Goal: Task Accomplishment & Management: Manage account settings

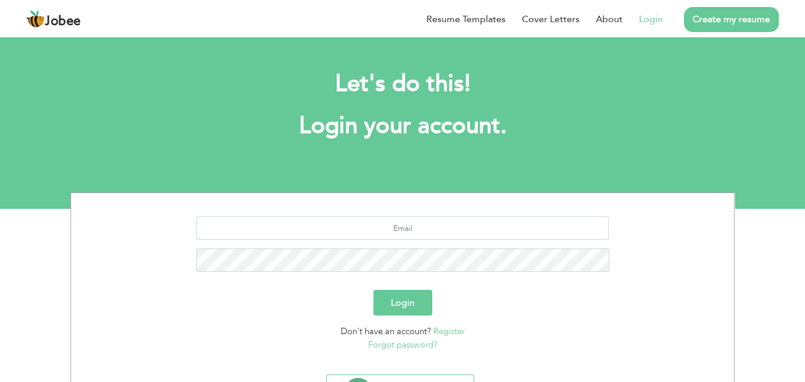
click at [653, 19] on link "Login" at bounding box center [651, 19] width 24 height 14
click at [655, 19] on link "Login" at bounding box center [651, 19] width 24 height 14
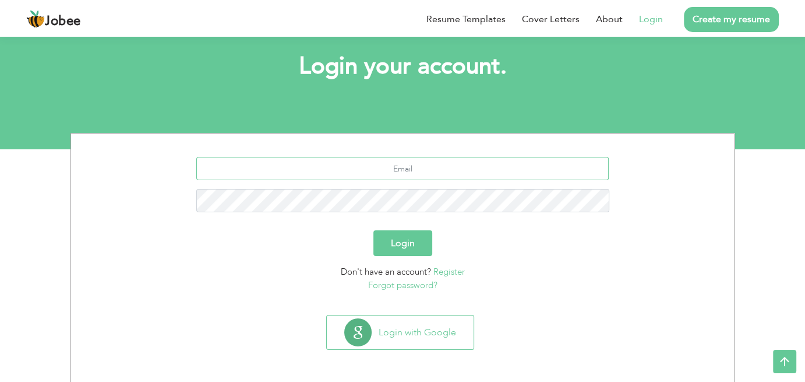
click at [462, 174] on input "text" at bounding box center [402, 168] width 413 height 23
type input "[EMAIL_ADDRESS][DOMAIN_NAME]"
click at [374, 230] on button "Login" at bounding box center [403, 243] width 59 height 26
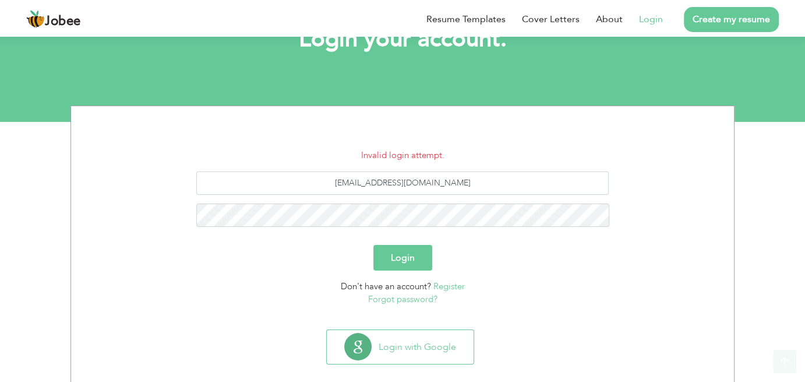
scroll to position [101, 0]
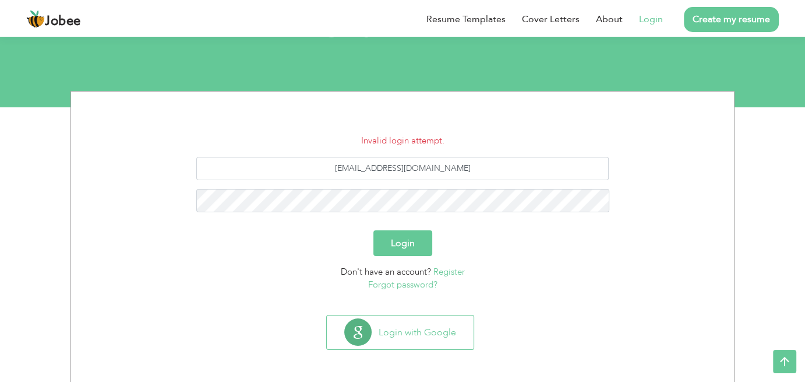
click at [410, 288] on link "Forgot password?" at bounding box center [402, 285] width 69 height 12
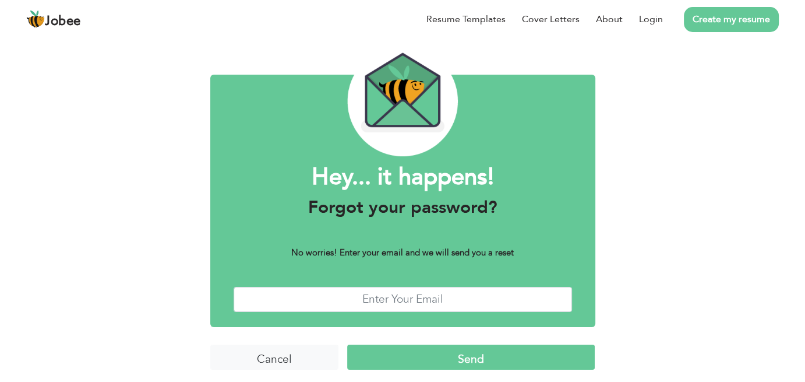
scroll to position [40, 0]
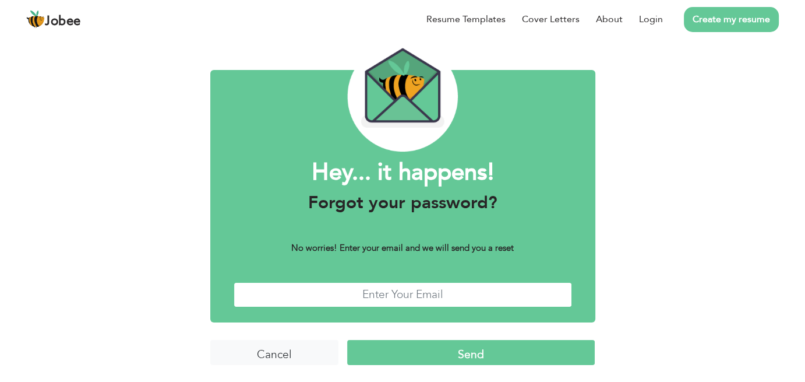
click at [420, 301] on input "text" at bounding box center [403, 294] width 339 height 25
type input "professional.marketerz@gmail.com"
click at [439, 344] on input "Send" at bounding box center [471, 352] width 248 height 25
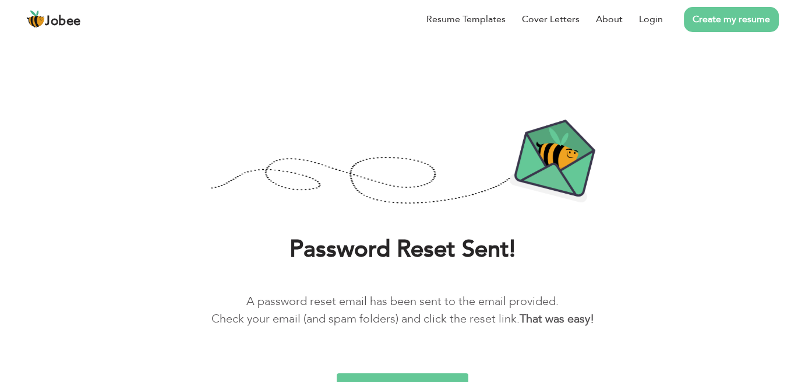
click at [584, 216] on div "Password Reset Sent! A password reset email has been sent to the email provided…" at bounding box center [402, 244] width 805 height 307
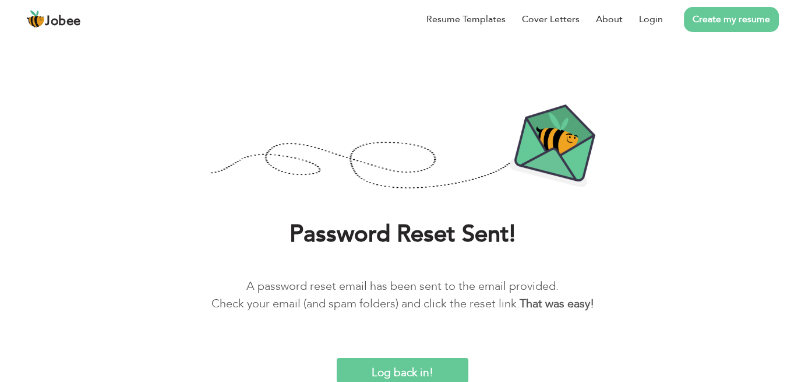
click at [393, 372] on input "Log back in!" at bounding box center [402, 370] width 131 height 25
click at [655, 19] on link "Login" at bounding box center [651, 19] width 24 height 14
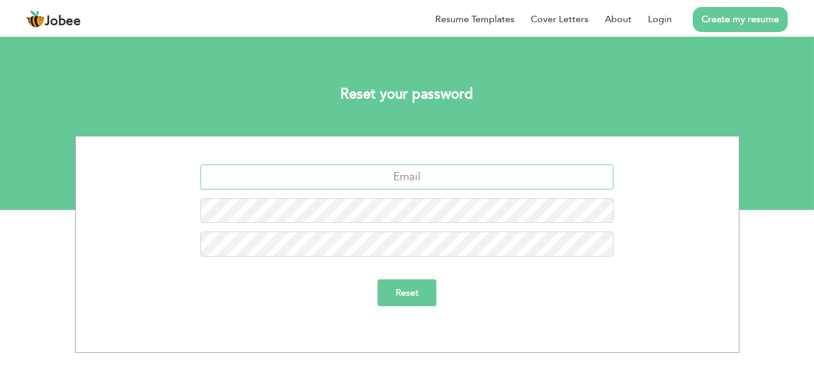
click at [449, 179] on input "text" at bounding box center [406, 176] width 413 height 25
type input "professional.marketerz@gmail.com"
click at [414, 296] on input "Reset" at bounding box center [407, 292] width 59 height 27
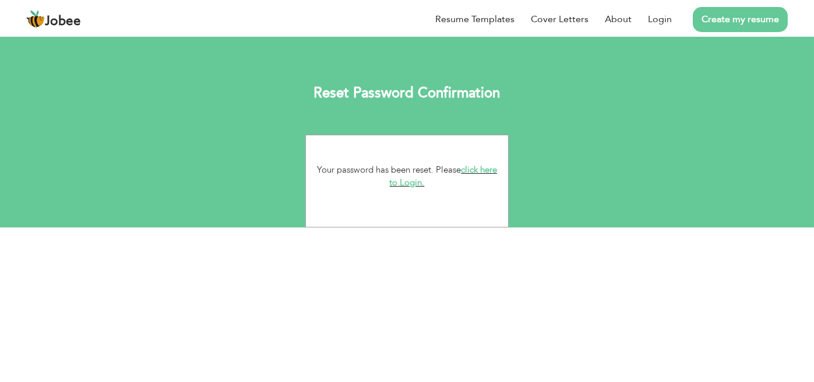
click at [411, 185] on link "click here to Login." at bounding box center [444, 176] width 108 height 25
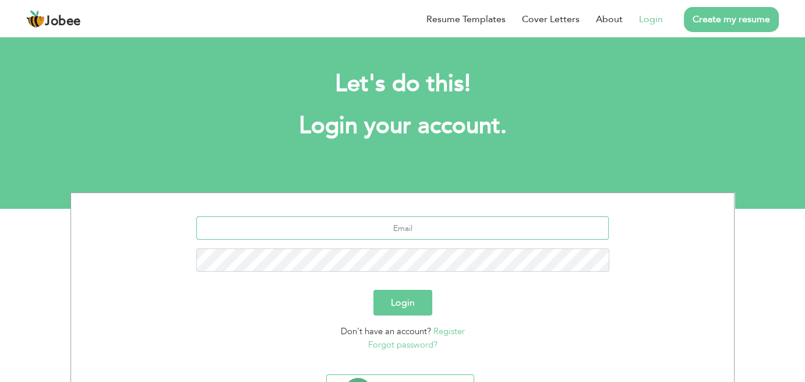
click at [409, 231] on input "text" at bounding box center [402, 227] width 413 height 23
click at [416, 225] on input "text" at bounding box center [402, 227] width 413 height 23
type input "professional.marketerz@gmail.com"
click at [397, 302] on button "Login" at bounding box center [403, 303] width 59 height 26
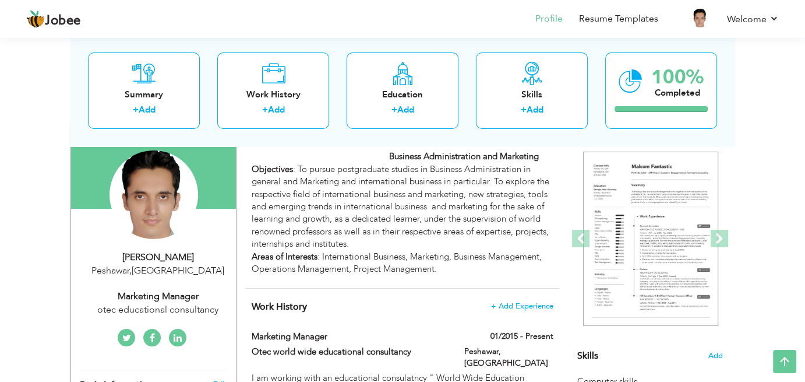
scroll to position [78, 0]
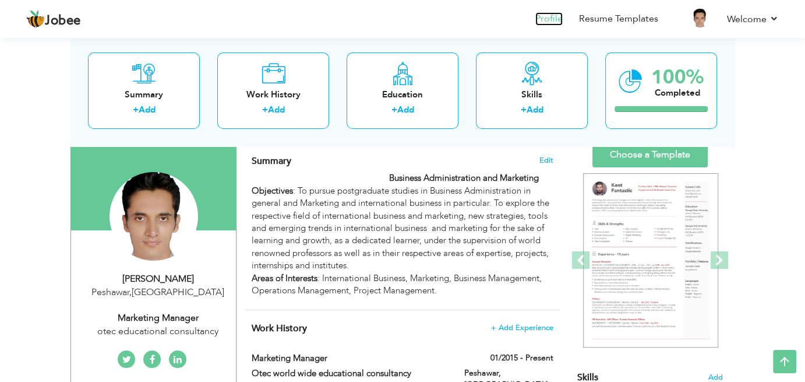
click at [553, 20] on link "Profile" at bounding box center [549, 18] width 27 height 13
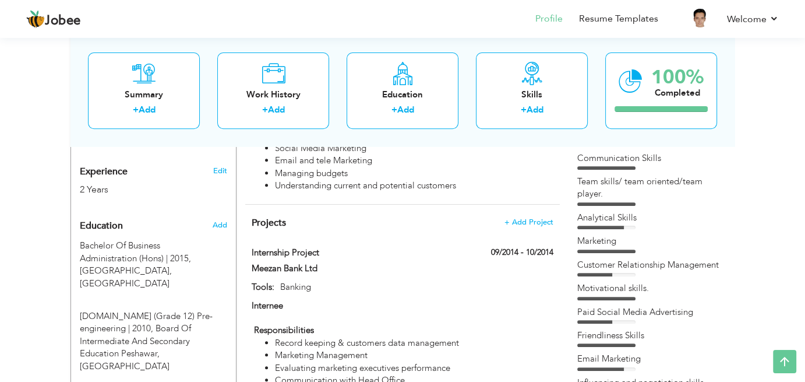
scroll to position [297, 0]
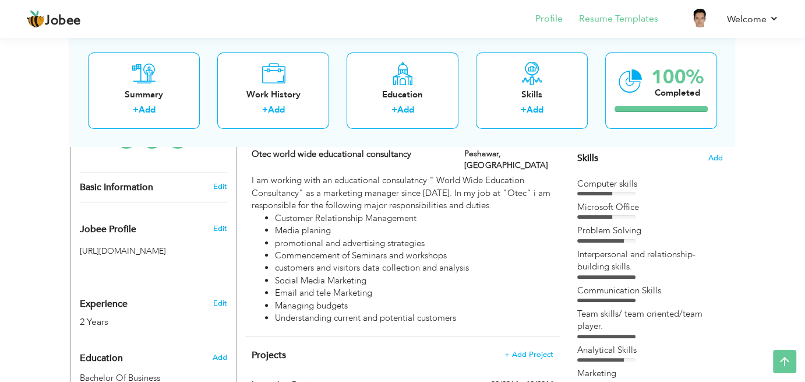
click at [621, 27] on li "Resume Templates" at bounding box center [611, 19] width 96 height 31
click at [621, 19] on link "Resume Templates" at bounding box center [618, 18] width 79 height 13
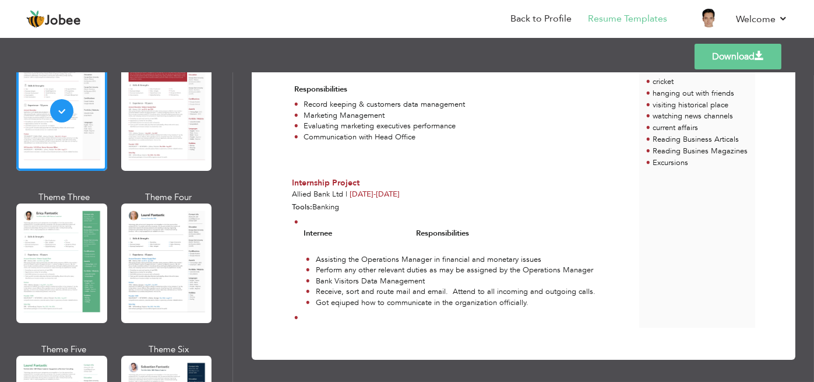
scroll to position [255, 0]
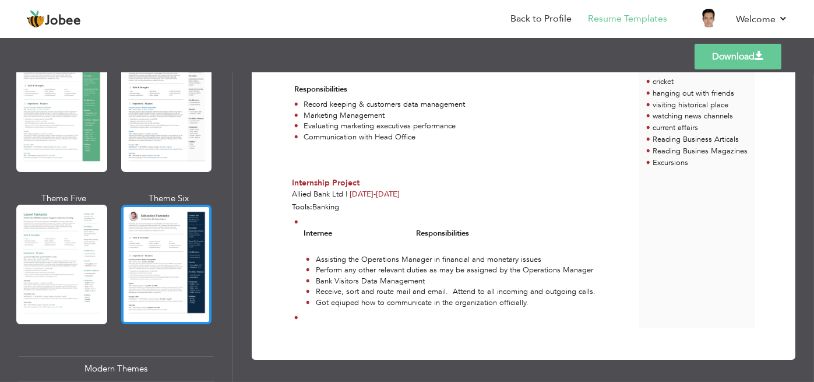
click at [166, 260] on div at bounding box center [166, 264] width 91 height 119
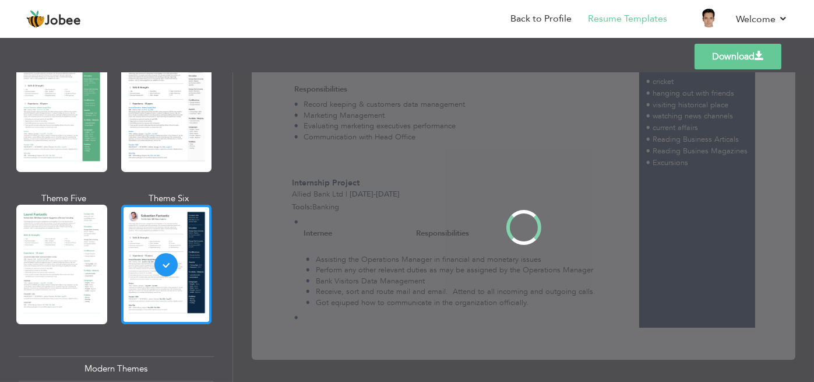
scroll to position [0, 0]
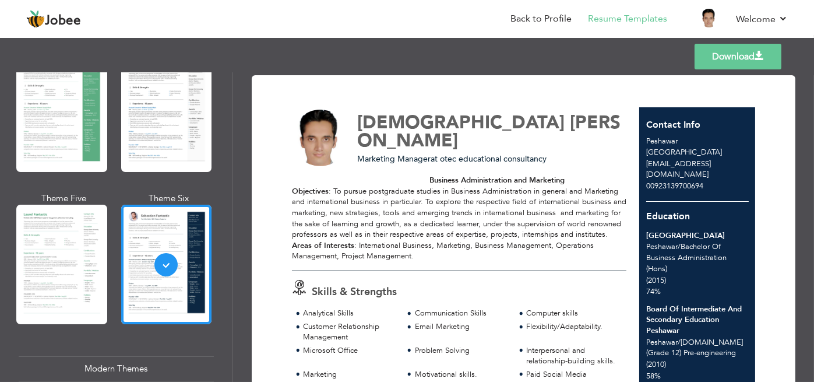
click at [395, 259] on div "Business Administration and Marketing Objectives : To pursue postgraduate studi…" at bounding box center [459, 218] width 335 height 87
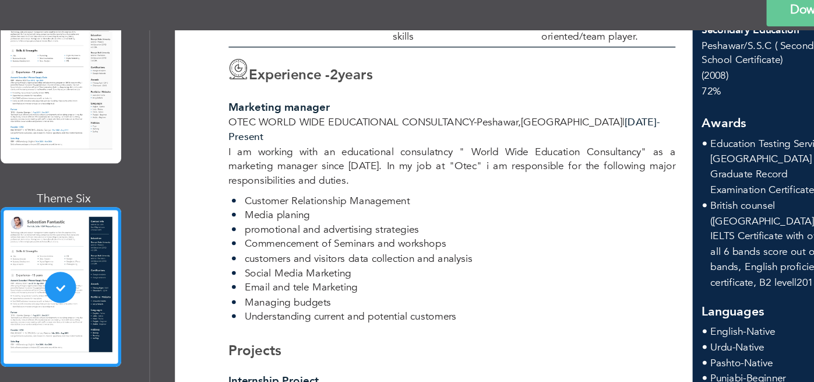
scroll to position [344, 0]
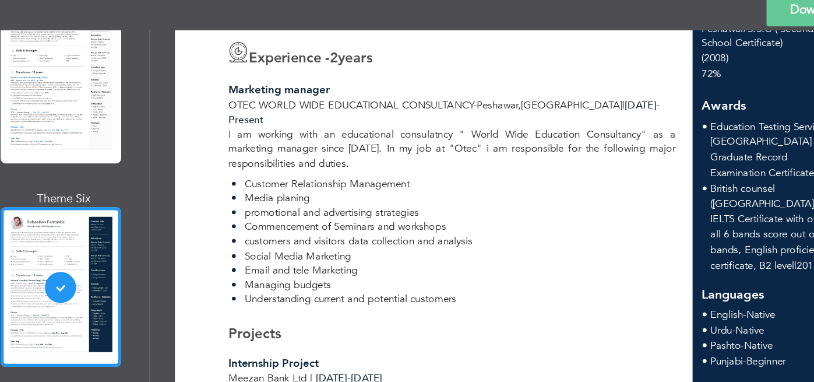
click at [497, 283] on div "Muhammad Ibrahim Marketing Manager at otec educational consultancy Business Adm…" at bounding box center [466, 190] width 348 height 854
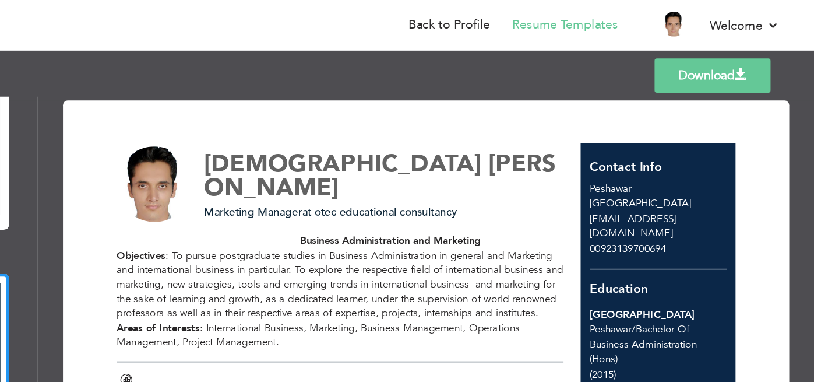
scroll to position [0, 0]
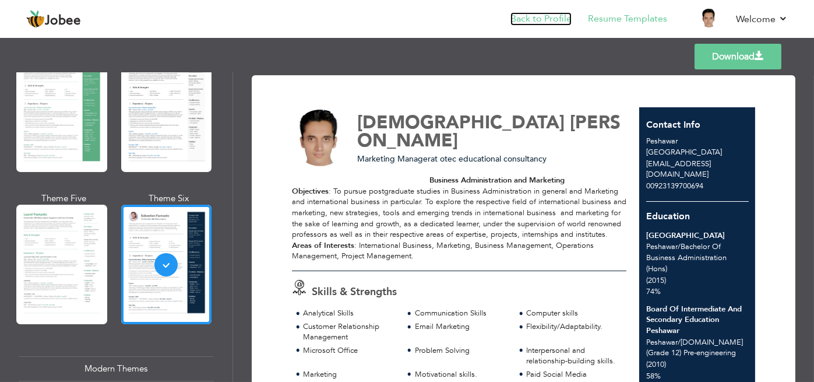
click at [544, 24] on link "Back to Profile" at bounding box center [541, 18] width 61 height 13
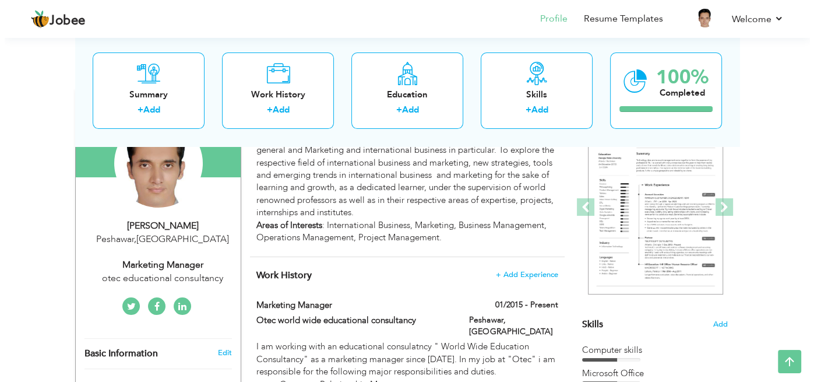
scroll to position [111, 0]
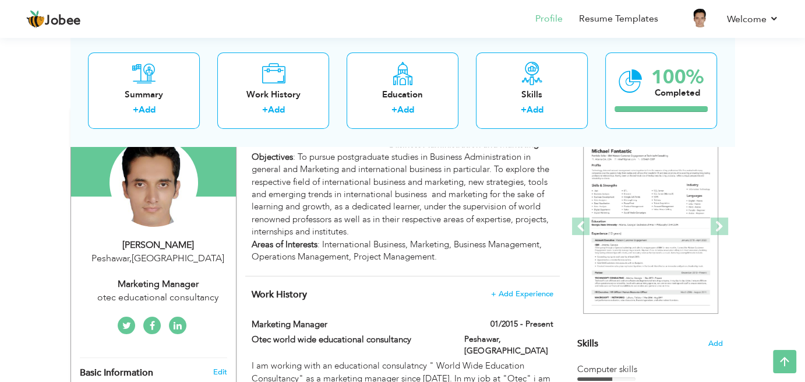
click at [162, 242] on div "Muhammad Ibrahim" at bounding box center [158, 244] width 156 height 13
type input "Muhammad"
type input "Ibrahim"
type input "00923139700694"
select select "number:166"
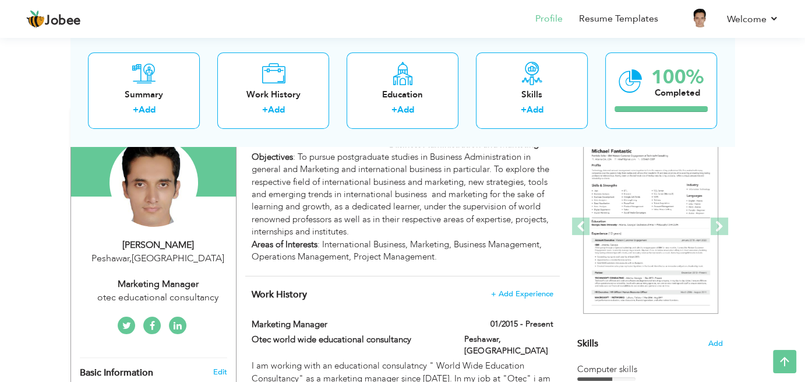
type input "Peshawar"
select select "number:4"
type input "otec educational consultancy"
type input "Marketing Manager"
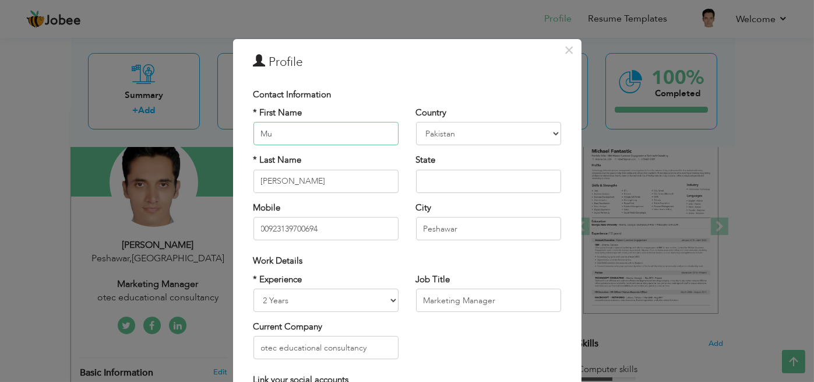
type input "M"
click at [317, 132] on input "[PERSON_NAME]" at bounding box center [326, 133] width 145 height 23
type input "Shahzad"
click at [323, 184] on input "Ibrahim" at bounding box center [326, 181] width 145 height 23
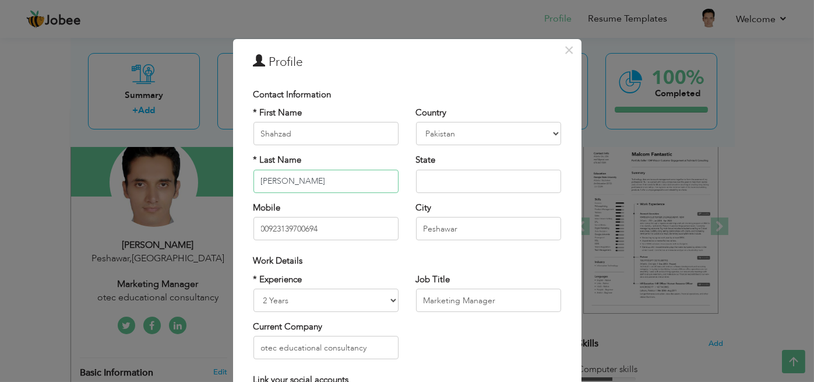
click at [323, 184] on input "Ibrahim" at bounding box center [326, 181] width 145 height 23
paste input "Muhiuddin"
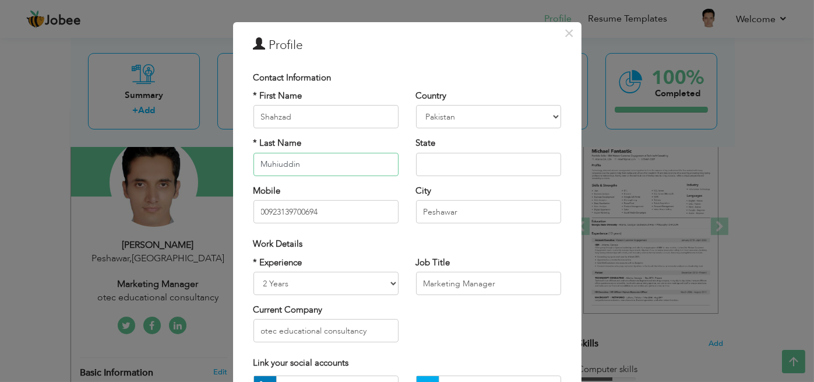
type input "Muhiuddin"
click at [454, 166] on input "text" at bounding box center [488, 164] width 145 height 23
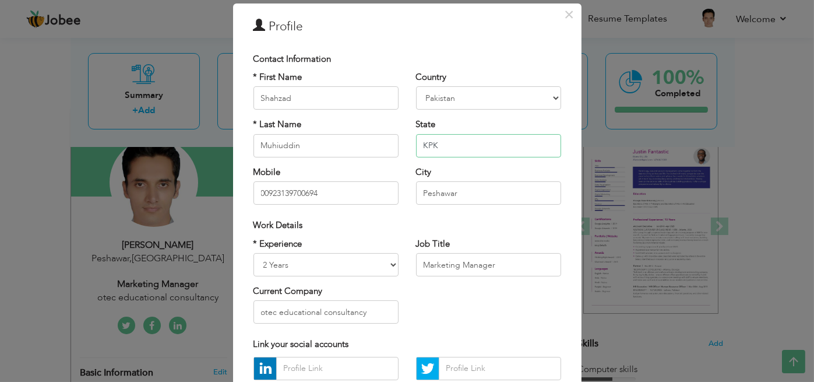
type input "KPK"
click at [361, 198] on input "00923139700694" at bounding box center [326, 192] width 145 height 23
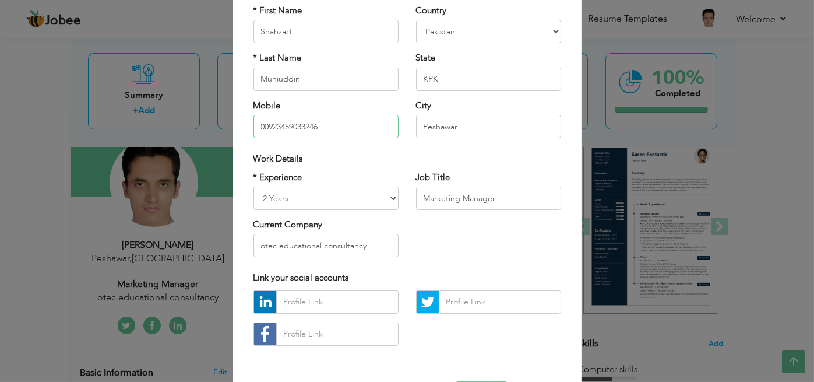
scroll to position [115, 0]
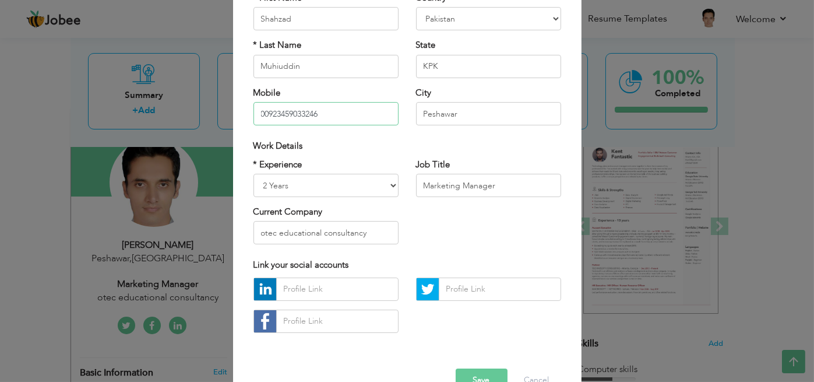
type input "00923459033246"
click at [379, 186] on select "Entry Level Less than 1 Year 1 Year 2 Years 3 Years 4 Years 5 Years 6 Years 7 Y…" at bounding box center [326, 185] width 145 height 23
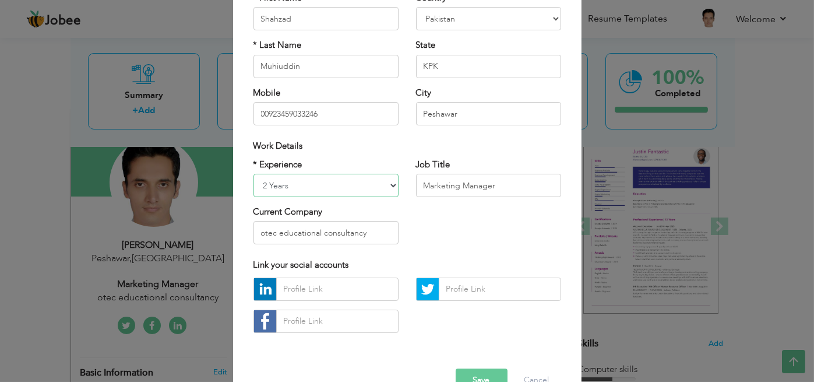
select select "number:17"
click at [254, 174] on select "Entry Level Less than 1 Year 1 Year 2 Years 3 Years 4 Years 5 Years 6 Years 7 Y…" at bounding box center [326, 185] width 145 height 23
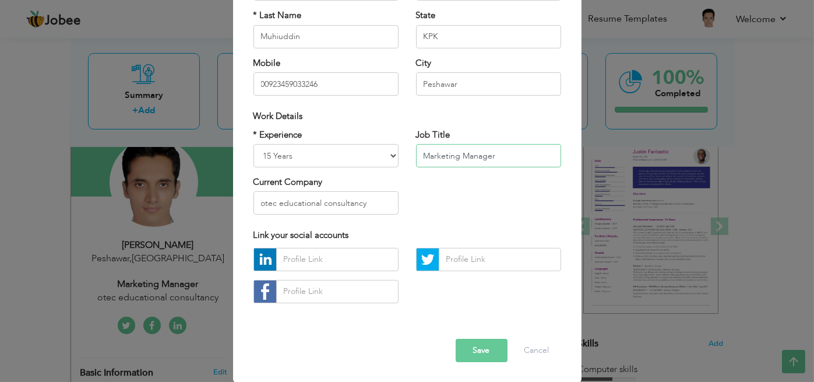
click at [466, 159] on input "Marketing Manager" at bounding box center [488, 155] width 145 height 23
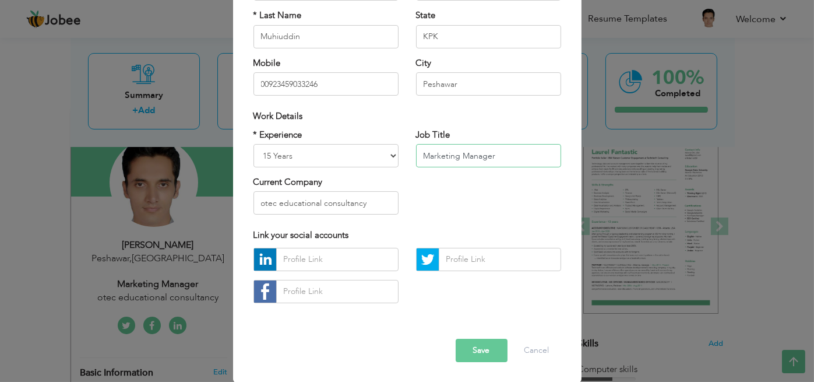
click at [466, 159] on input "Marketing Manager" at bounding box center [488, 155] width 145 height 23
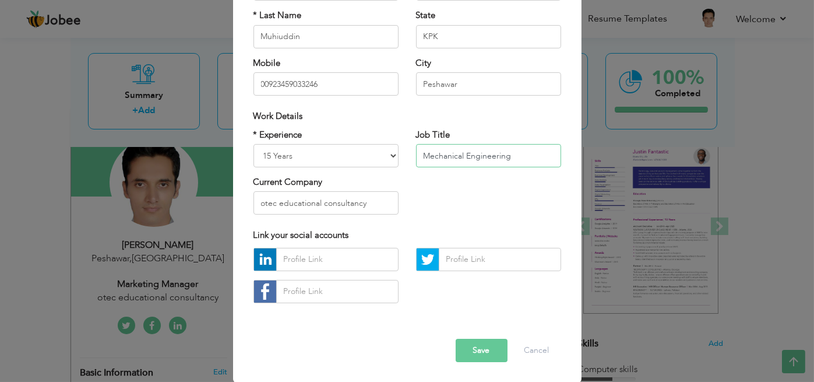
type input "Mechanical Engineering"
click at [370, 203] on input "otec educational consultancy" at bounding box center [326, 202] width 145 height 23
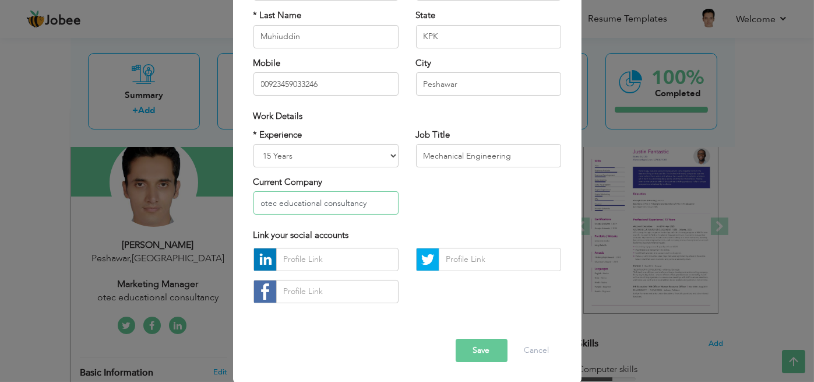
click at [370, 203] on input "otec educational consultancy" at bounding box center [326, 202] width 145 height 23
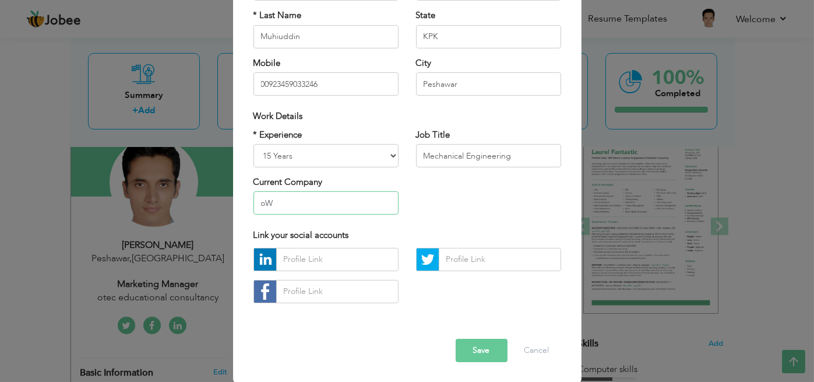
type input "o"
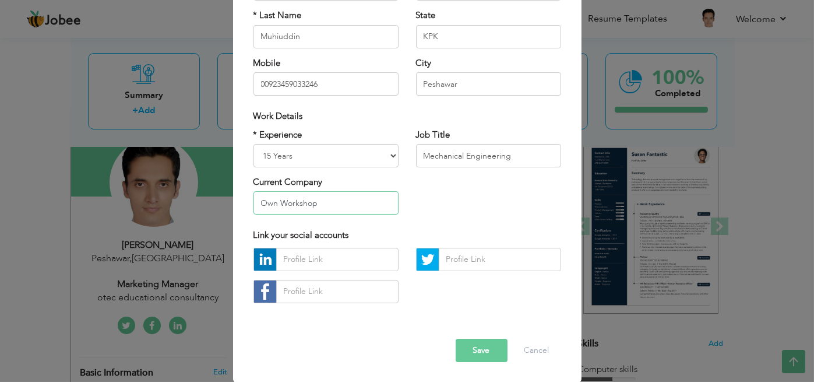
type input "Own Workshop"
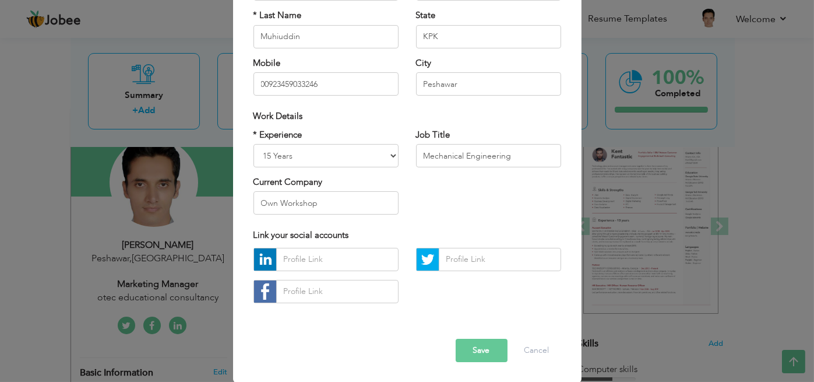
click at [474, 346] on button "Save" at bounding box center [482, 350] width 52 height 23
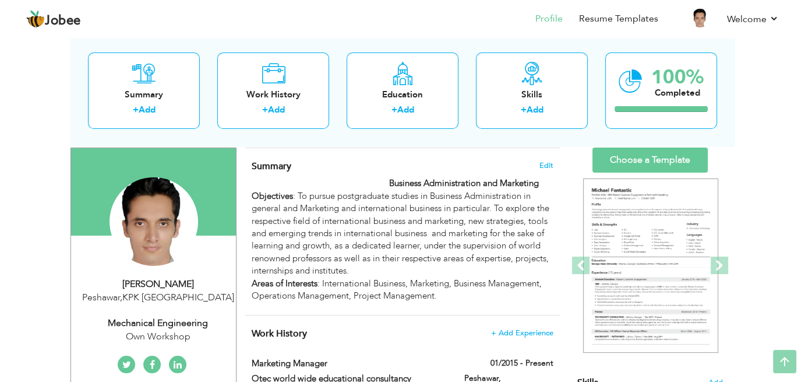
scroll to position [0, 0]
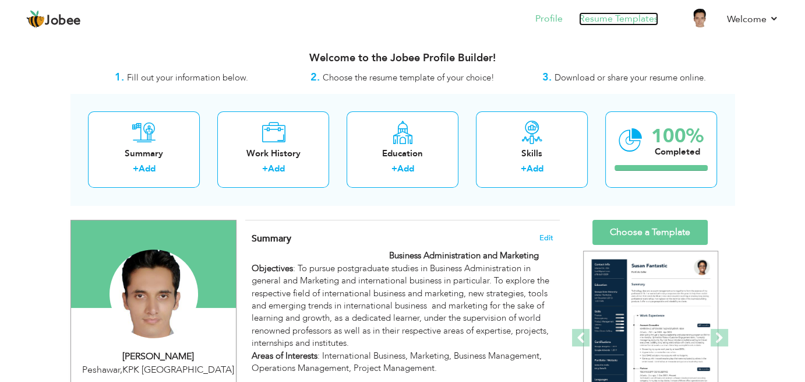
click at [627, 22] on link "Resume Templates" at bounding box center [618, 18] width 79 height 13
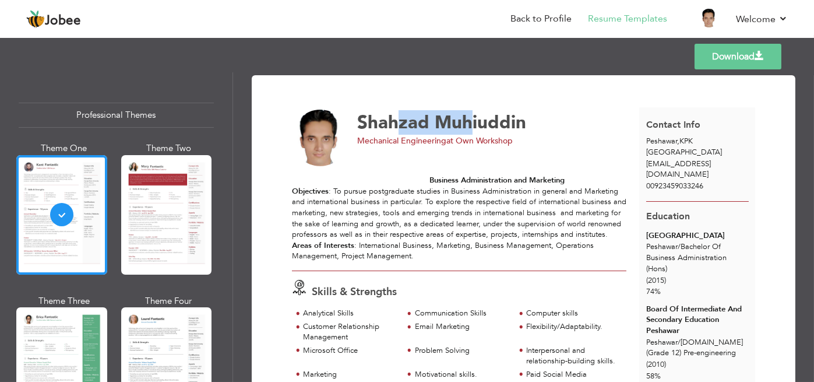
drag, startPoint x: 399, startPoint y: 125, endPoint x: 467, endPoint y: 133, distance: 68.1
click at [467, 132] on div "Shahzad Muhiuddin" at bounding box center [492, 123] width 270 height 18
click at [452, 159] on div "Shahzad Muhiuddin Mechanical Engineering at Own Workshop" at bounding box center [466, 138] width 361 height 57
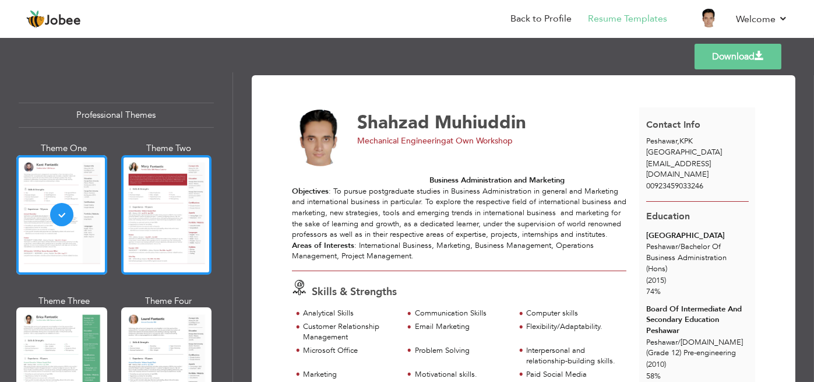
click at [181, 210] on div at bounding box center [166, 214] width 91 height 119
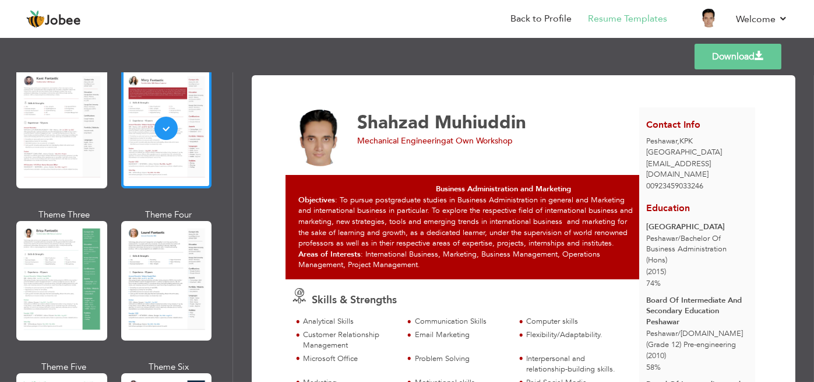
scroll to position [87, 0]
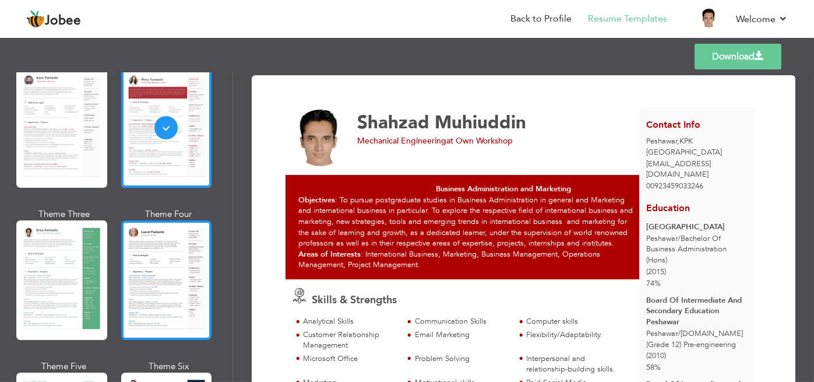
click at [154, 269] on div at bounding box center [166, 279] width 91 height 119
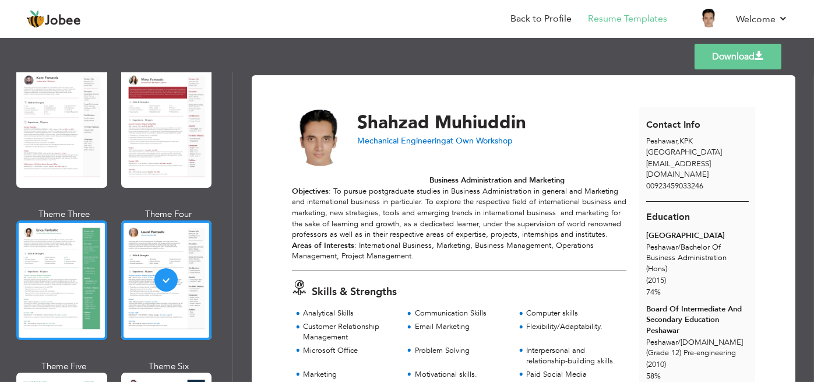
click at [73, 269] on div at bounding box center [61, 279] width 91 height 119
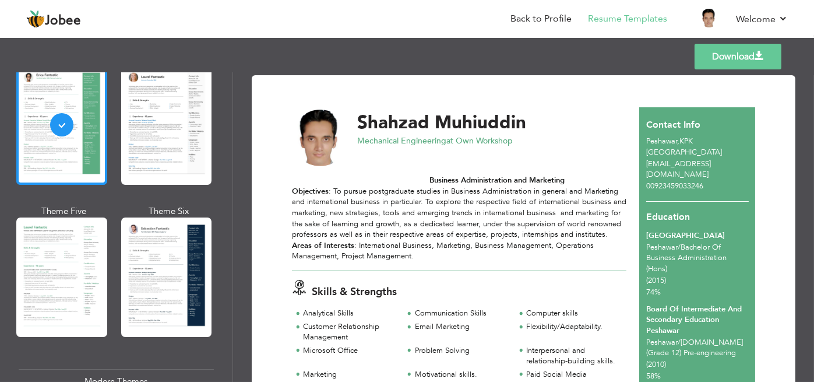
scroll to position [249, 0]
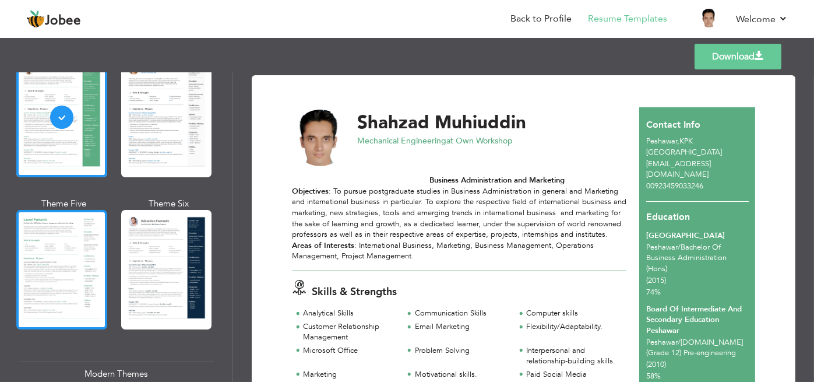
click at [66, 255] on div at bounding box center [61, 269] width 91 height 119
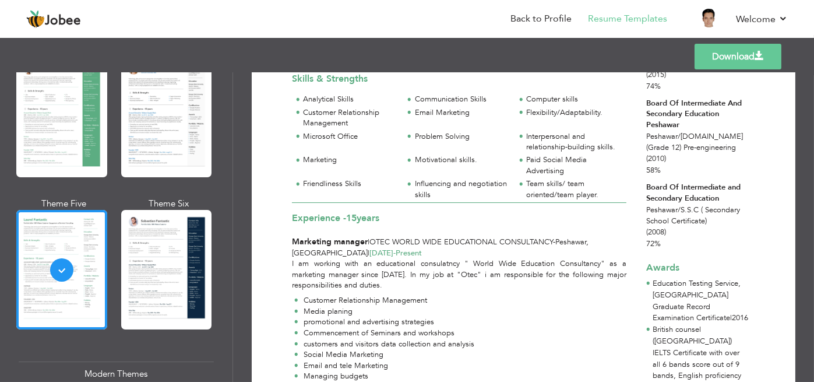
scroll to position [0, 0]
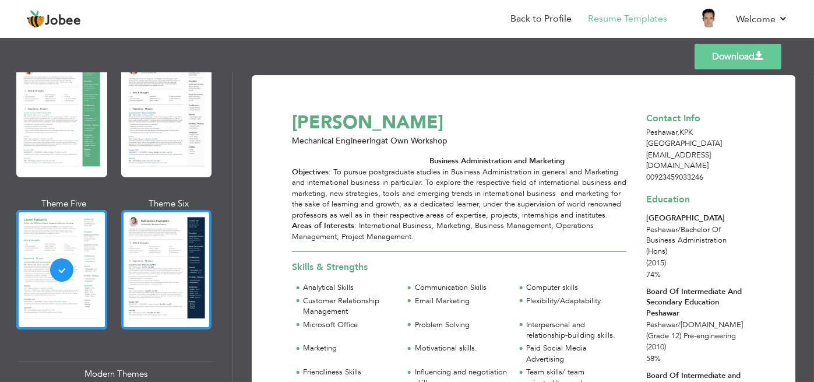
click at [170, 248] on div at bounding box center [166, 269] width 91 height 119
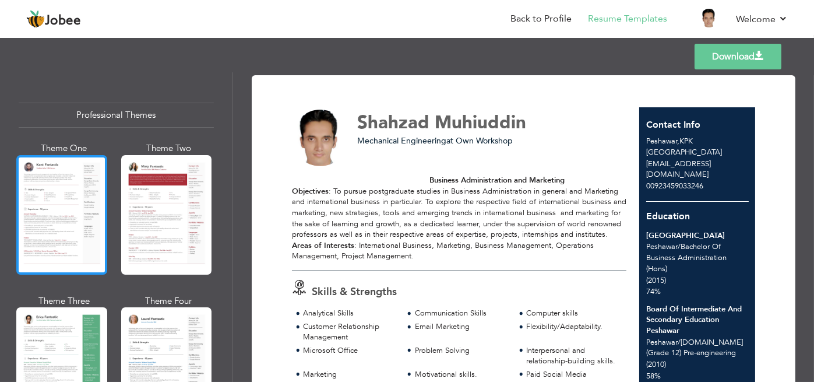
click at [76, 210] on div at bounding box center [61, 214] width 91 height 119
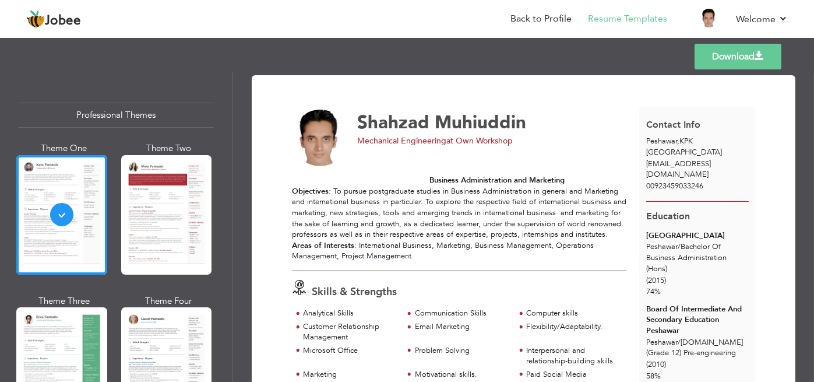
click at [725, 61] on link "Download" at bounding box center [738, 57] width 87 height 26
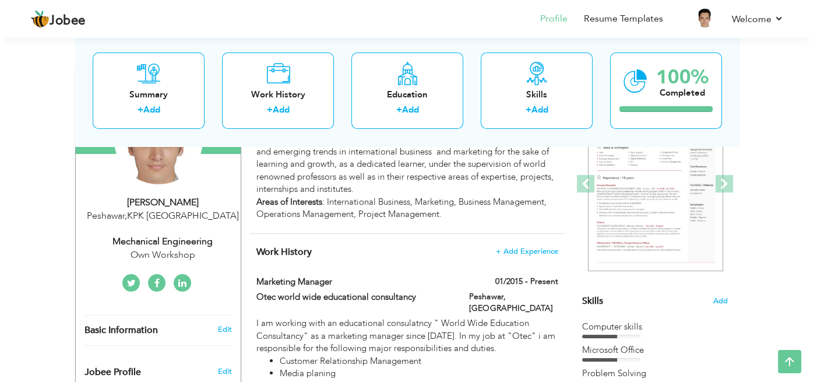
scroll to position [154, 0]
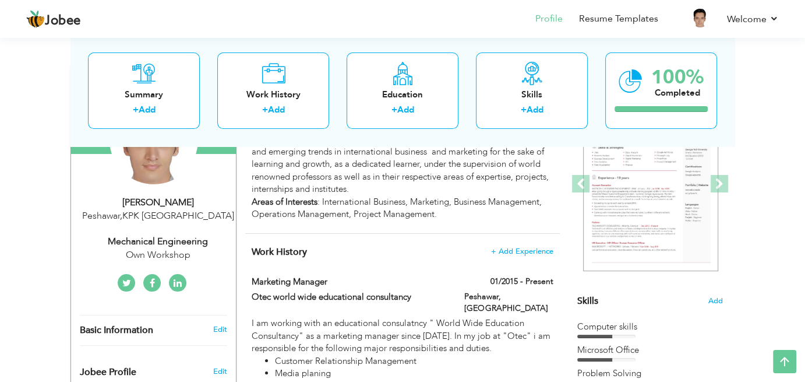
click at [168, 209] on div "Peshawar , KPK Pakistan" at bounding box center [158, 215] width 156 height 13
type input "Shahzad"
type input "Muhiuddin"
type input "00923459033246"
select select "number:166"
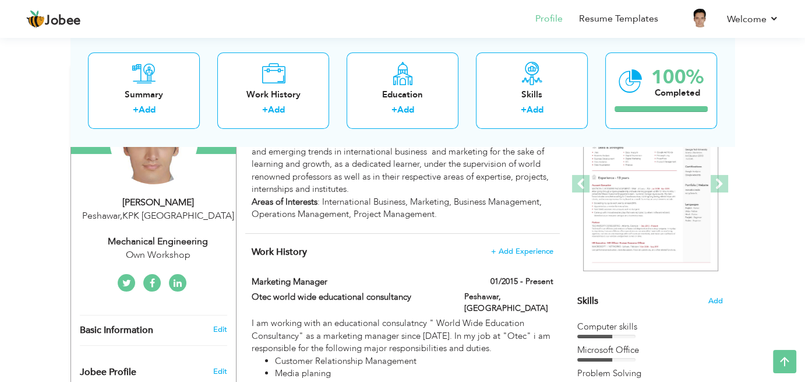
type input "KPK"
type input "Peshawar"
select select "number:17"
type input "Own Workshop"
type input "Mechanical Engineering"
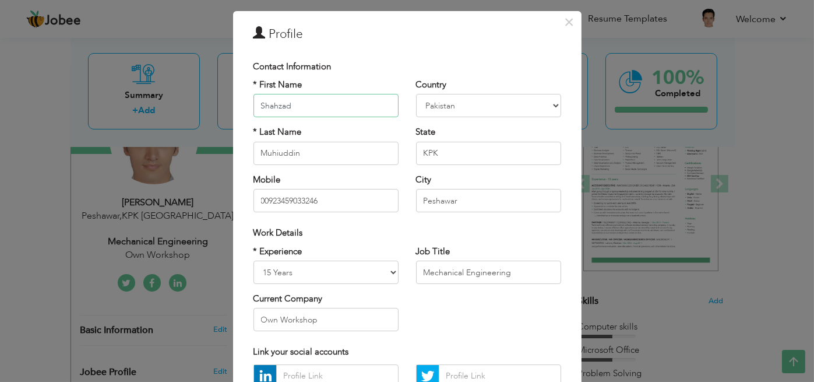
scroll to position [29, 0]
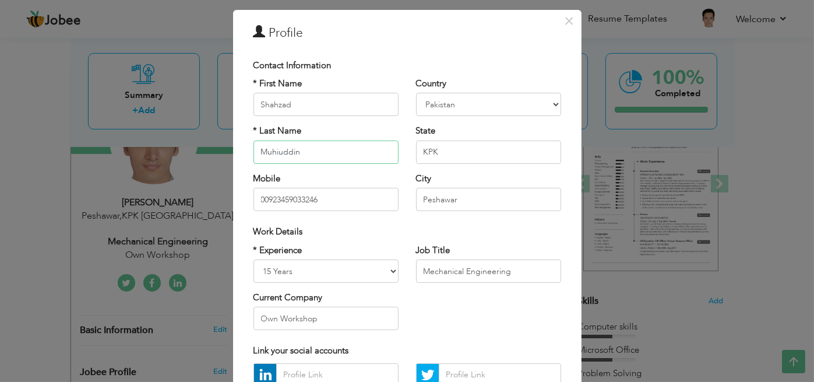
click at [275, 150] on input "Muhiuddin" at bounding box center [326, 151] width 145 height 23
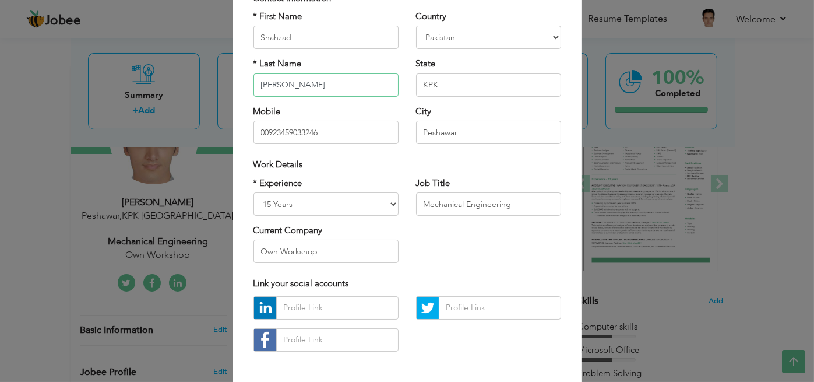
scroll to position [107, 0]
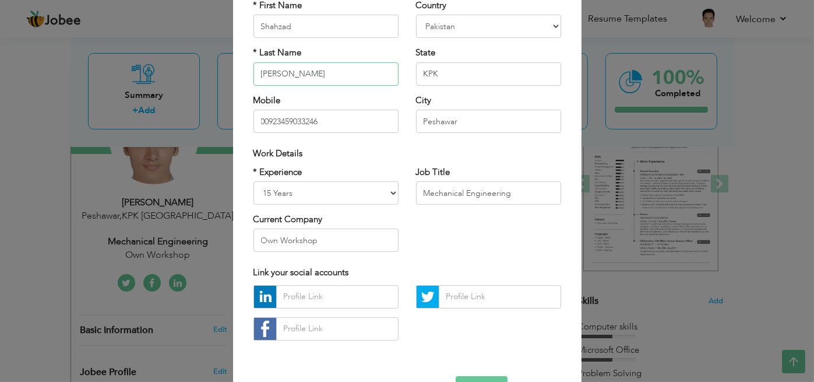
type input "[PERSON_NAME]"
click at [504, 193] on input "Mechanical Engineering" at bounding box center [488, 192] width 145 height 23
click at [479, 379] on button "Save" at bounding box center [482, 387] width 52 height 23
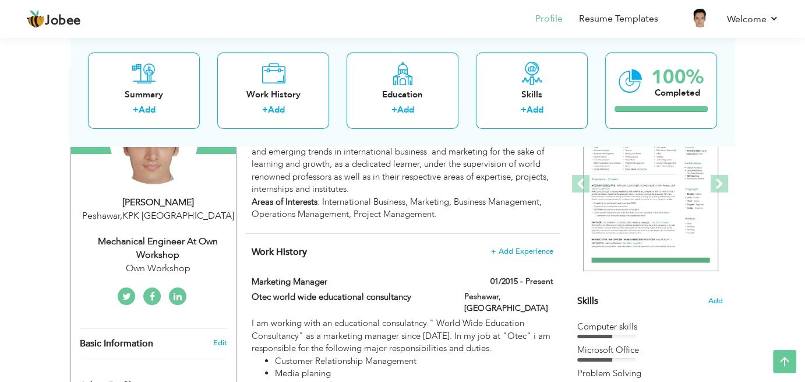
click at [177, 250] on div "Mechanical Engineer at Own Workshop" at bounding box center [158, 248] width 156 height 27
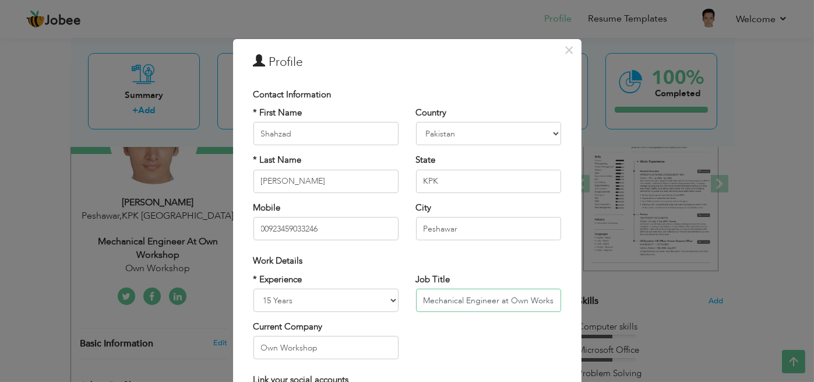
scroll to position [0, 12]
drag, startPoint x: 497, startPoint y: 300, endPoint x: 602, endPoint y: 310, distance: 105.4
click at [602, 310] on div "× Profile Contact Information * First Name Shahzad * Last Name Angola" at bounding box center [407, 191] width 814 height 382
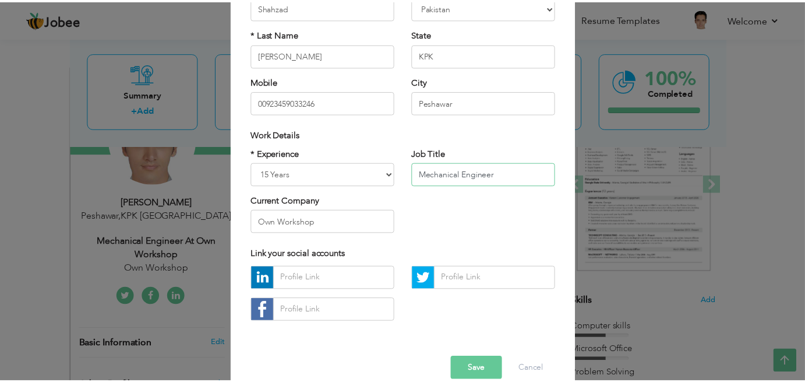
scroll to position [145, 0]
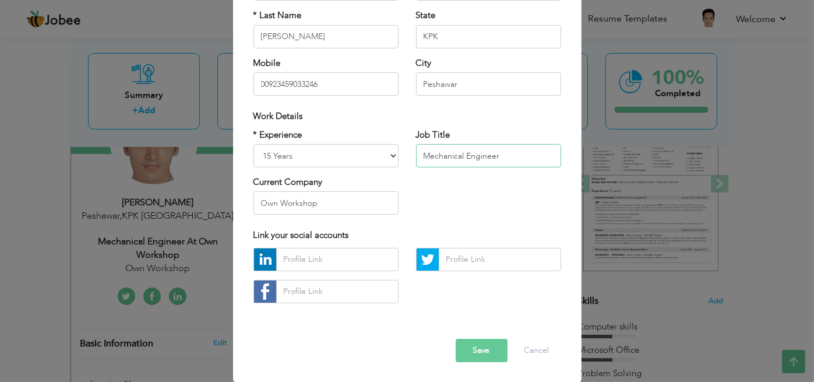
type input "Mechanical Engineer"
click at [474, 346] on button "Save" at bounding box center [482, 350] width 52 height 23
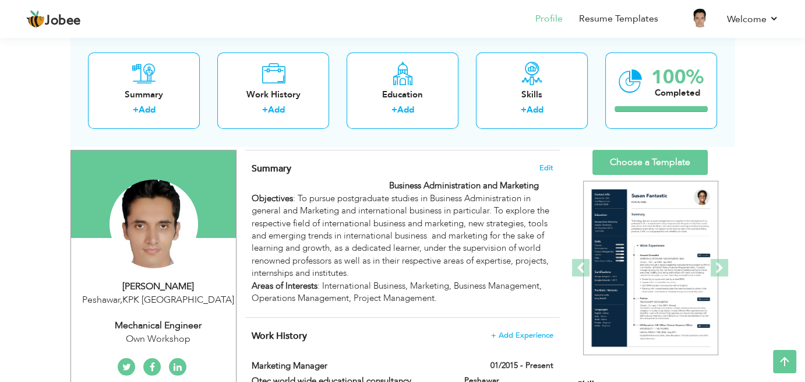
scroll to position [69, 0]
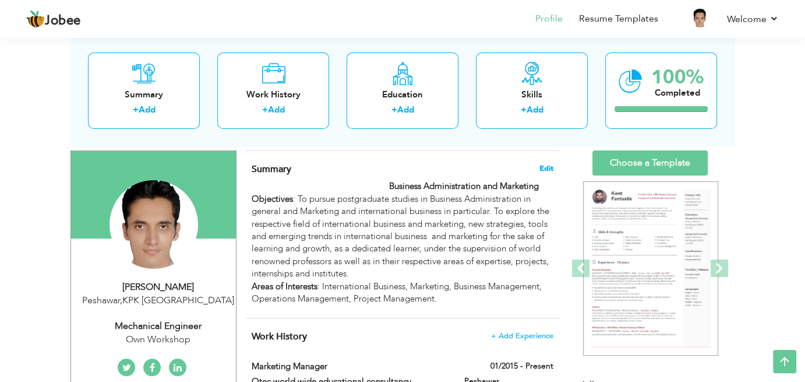
click at [548, 170] on span "Edit" at bounding box center [547, 168] width 14 height 8
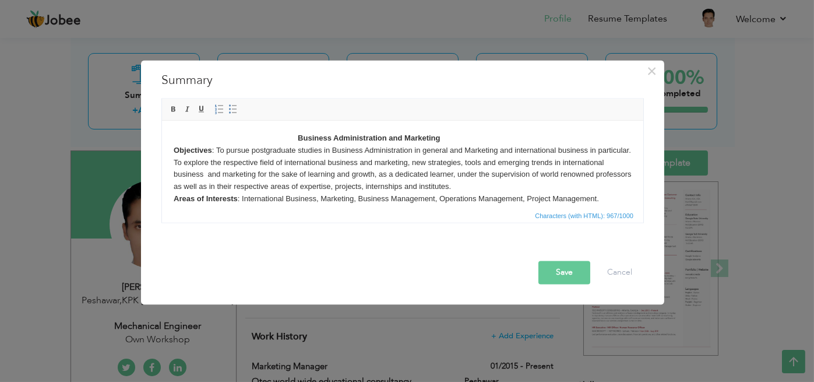
click at [392, 153] on body "Business Administration and Marketing Objectives : To pursue postgraduate studi…" at bounding box center [402, 168] width 458 height 73
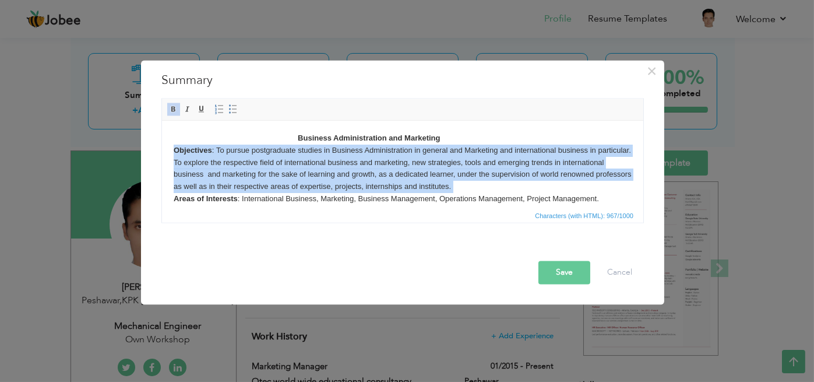
click at [392, 153] on body "Business Administration and Marketing Objectives : To pursue postgraduate studi…" at bounding box center [402, 168] width 458 height 73
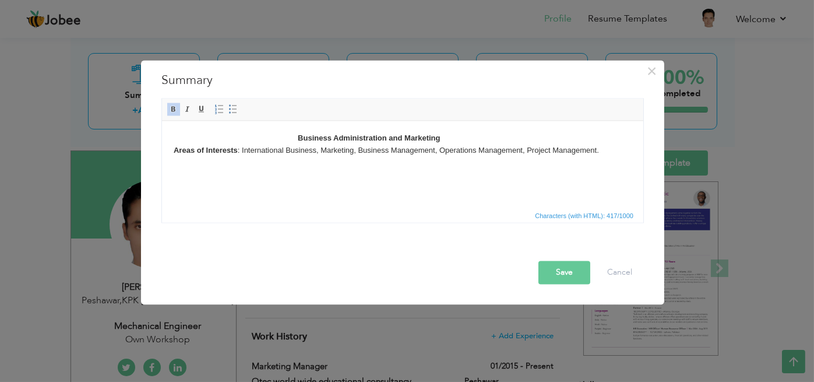
click at [384, 136] on strong "Business Administration and Marketing" at bounding box center [368, 137] width 142 height 9
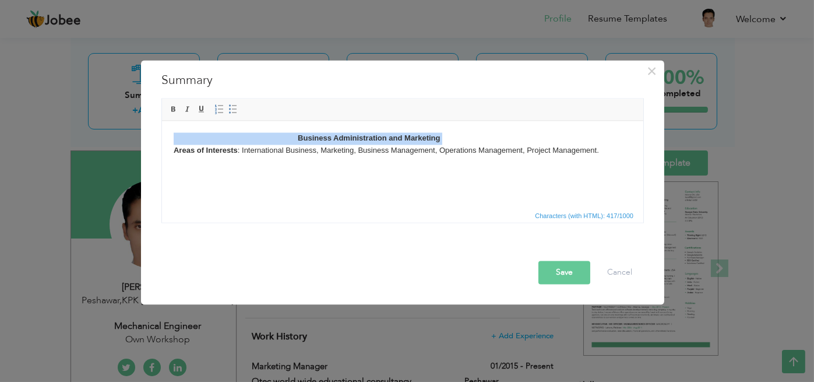
click at [384, 136] on strong "Business Administration and Marketing" at bounding box center [368, 137] width 142 height 9
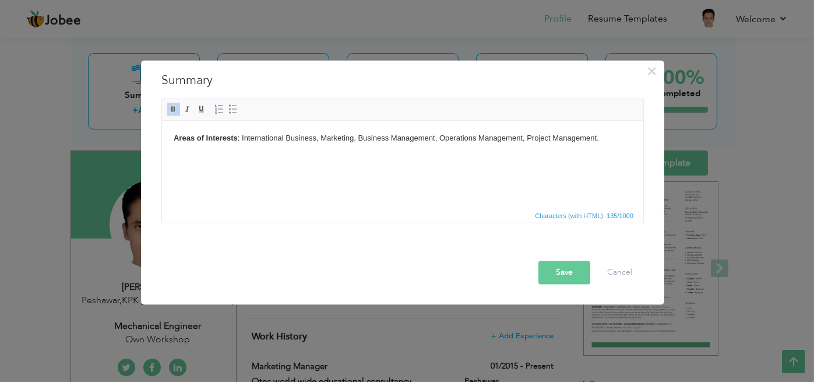
click at [375, 135] on body "Areas of Interests : International Business, Marketing, Business Management, Op…" at bounding box center [402, 138] width 458 height 12
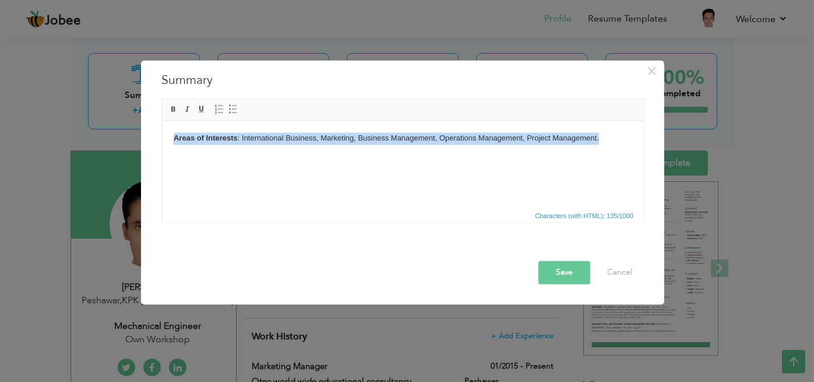
click at [375, 135] on body "Areas of Interests : International Business, Marketing, Business Management, Op…" at bounding box center [402, 138] width 458 height 12
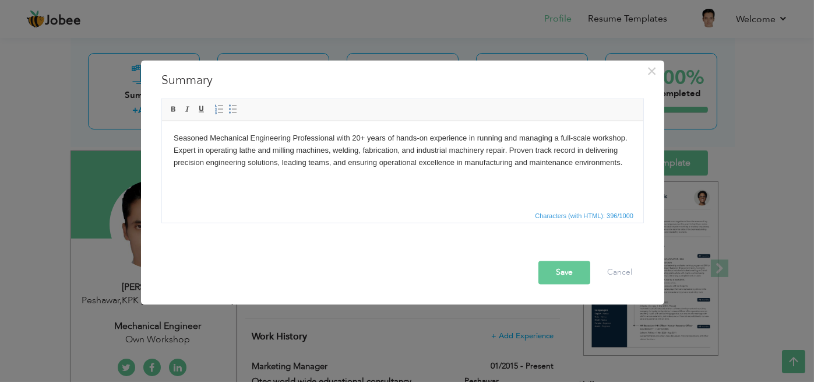
click at [568, 268] on button "Save" at bounding box center [565, 272] width 52 height 23
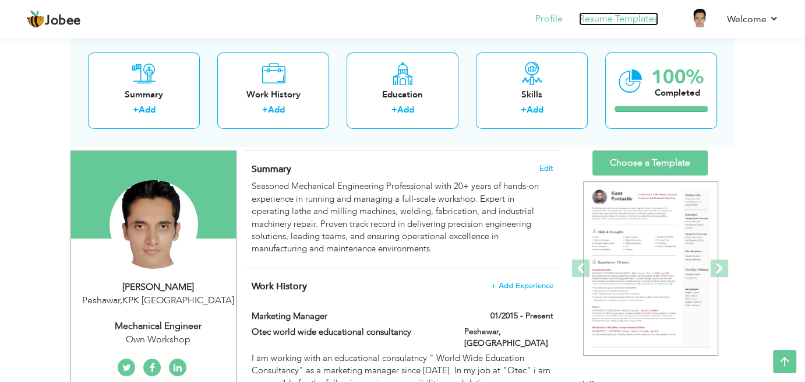
click at [588, 22] on link "Resume Templates" at bounding box center [618, 18] width 79 height 13
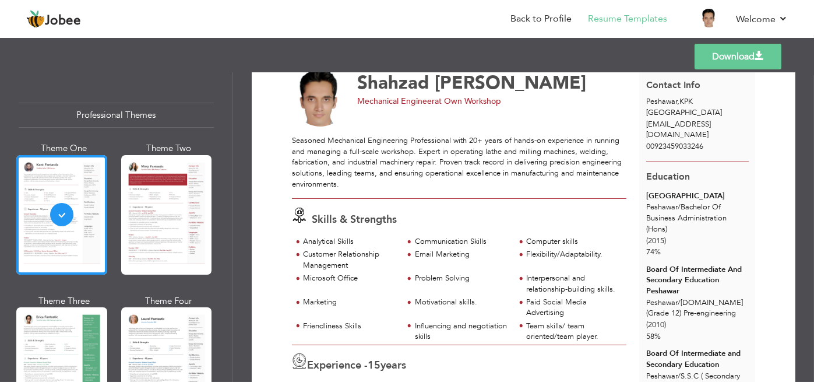
scroll to position [47, 0]
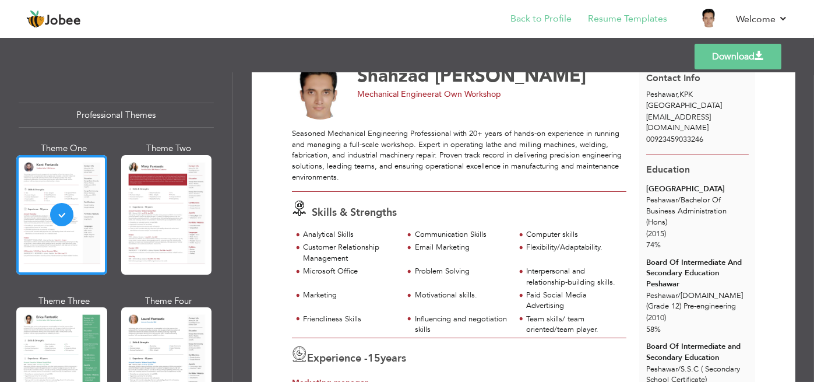
click at [552, 27] on li "Back to Profile" at bounding box center [533, 19] width 78 height 31
click at [529, 26] on li "Back to Profile" at bounding box center [533, 19] width 78 height 31
click at [541, 16] on link "Back to Profile" at bounding box center [541, 18] width 61 height 13
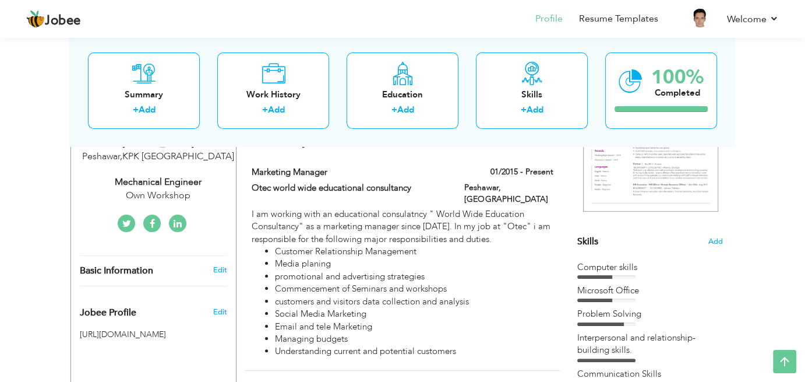
scroll to position [212, 0]
click at [712, 244] on span "Add" at bounding box center [715, 242] width 15 height 11
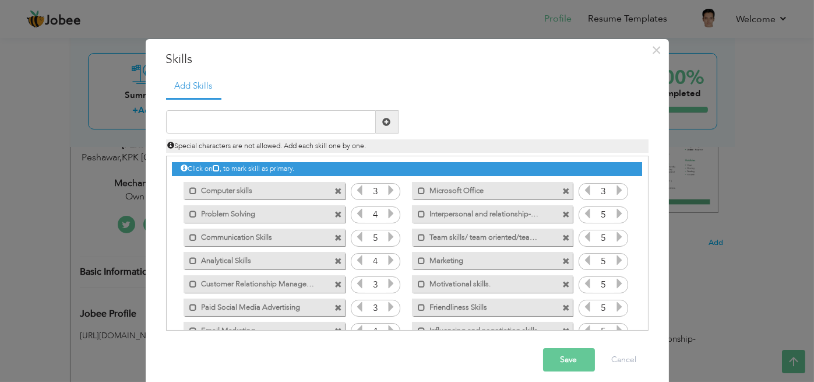
click at [335, 193] on span at bounding box center [339, 192] width 8 height 8
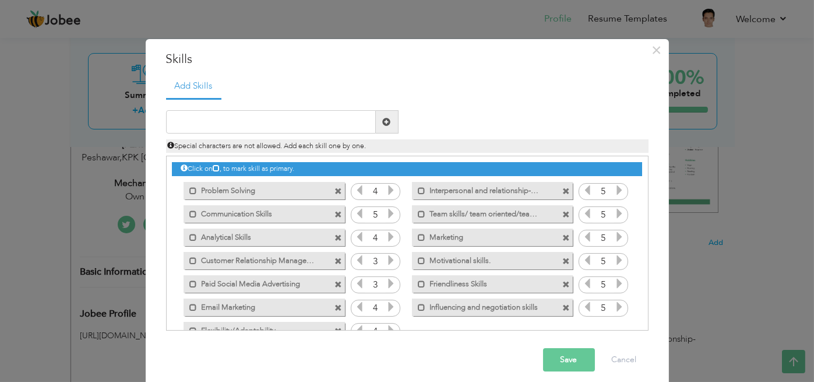
click at [335, 193] on span at bounding box center [339, 192] width 8 height 8
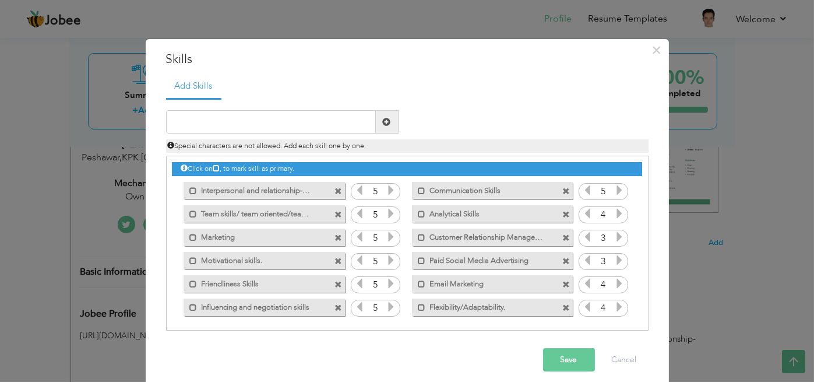
click at [335, 193] on span at bounding box center [339, 192] width 8 height 8
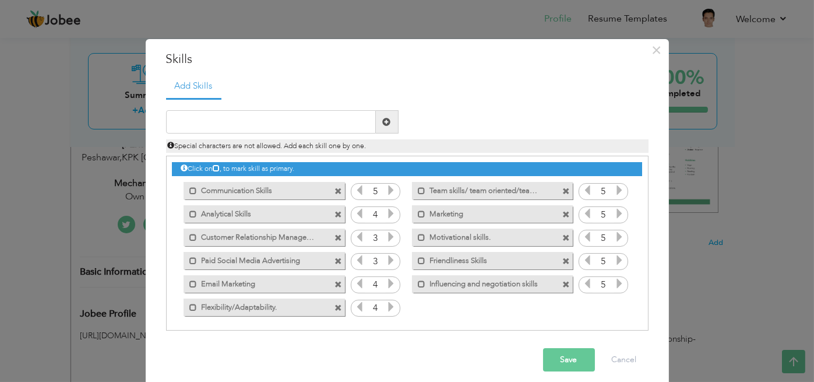
click at [335, 193] on span at bounding box center [339, 192] width 8 height 8
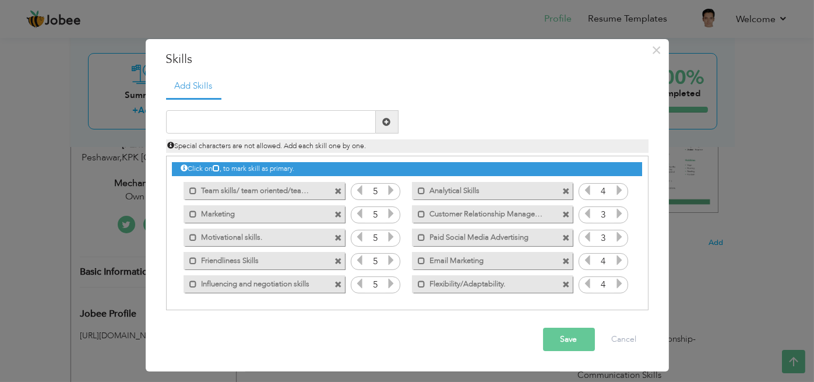
click at [330, 193] on div "Mark as primary skill." at bounding box center [264, 190] width 161 height 17
click at [340, 188] on span at bounding box center [339, 192] width 8 height 8
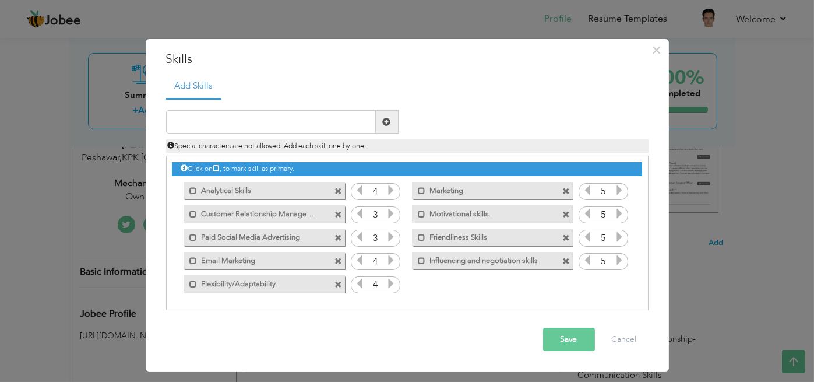
click at [340, 188] on span at bounding box center [339, 192] width 8 height 8
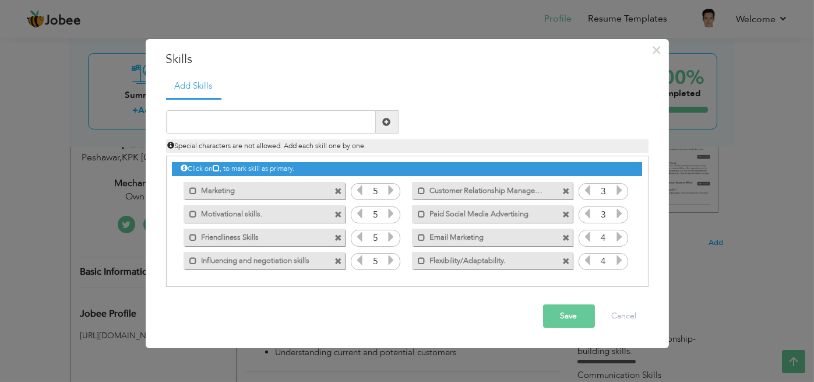
click at [340, 188] on span at bounding box center [339, 192] width 8 height 8
click at [562, 188] on span at bounding box center [566, 192] width 8 height 8
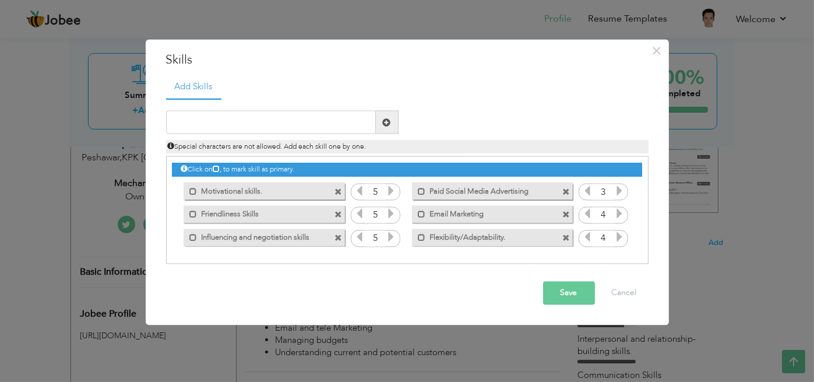
click at [340, 188] on span at bounding box center [339, 192] width 8 height 8
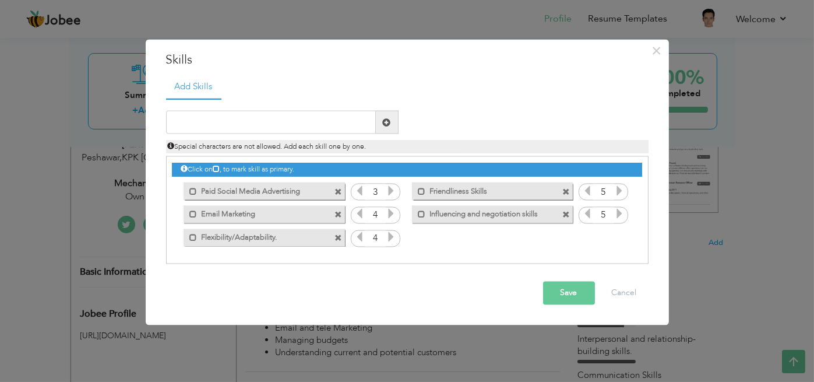
click at [340, 188] on span at bounding box center [339, 192] width 8 height 8
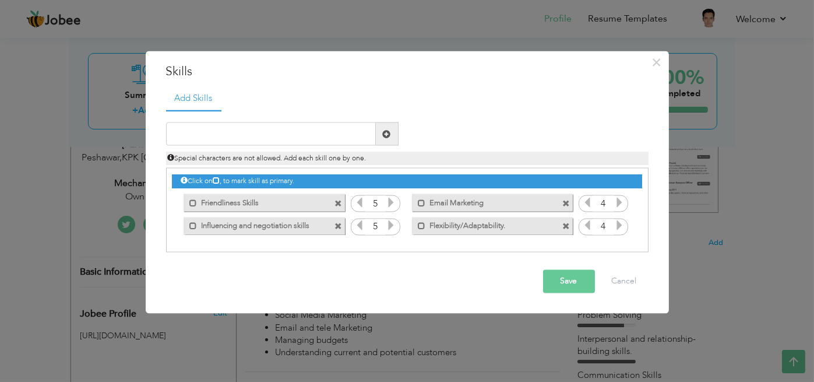
click at [340, 188] on div "Click on , to mark skill as primary. Mark as primary skill. Computer skills 3 3…" at bounding box center [407, 202] width 470 height 69
click at [340, 202] on span at bounding box center [339, 203] width 8 height 8
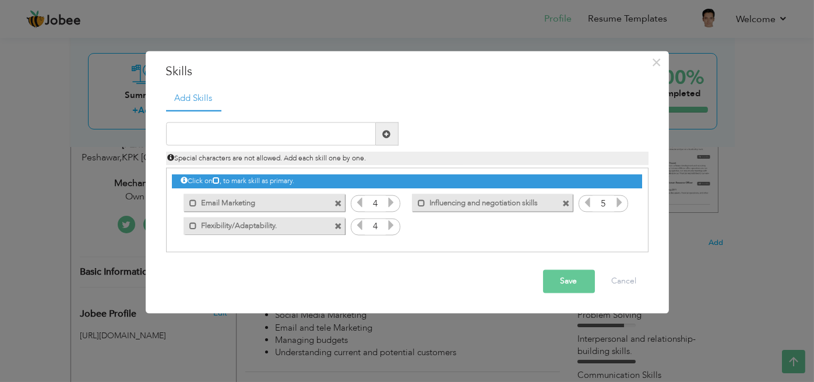
click at [336, 205] on span at bounding box center [339, 203] width 8 height 8
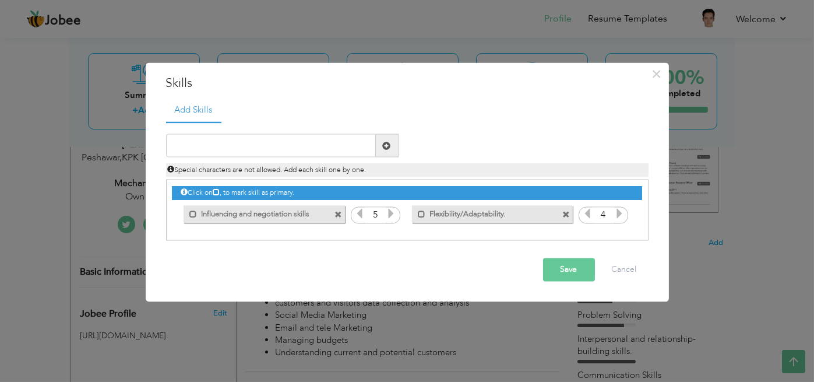
click at [336, 205] on span at bounding box center [340, 211] width 10 height 12
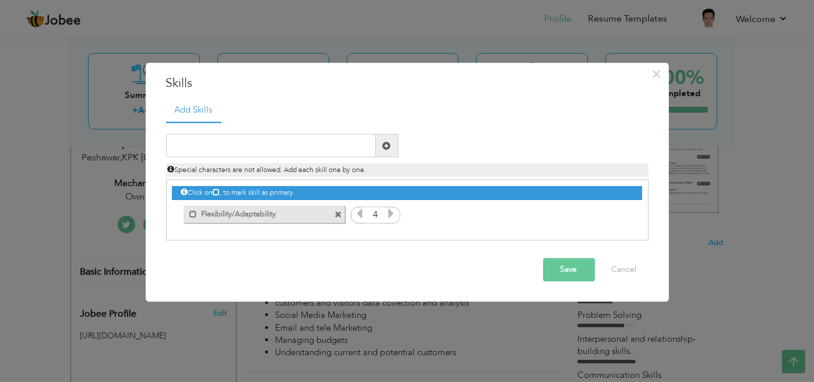
click at [337, 215] on span at bounding box center [339, 215] width 8 height 8
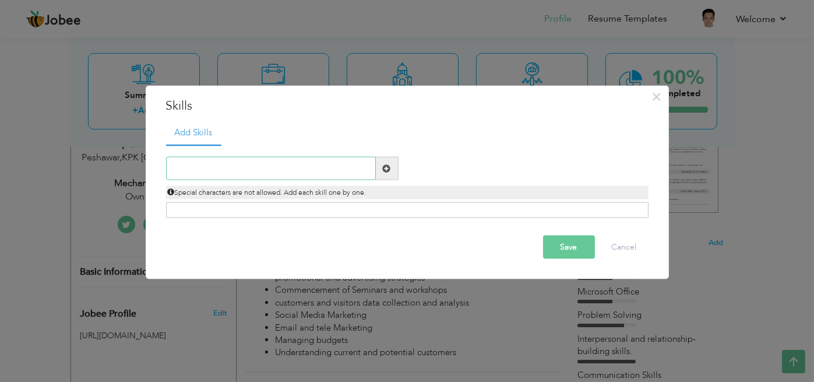
click at [289, 166] on input "text" at bounding box center [271, 168] width 210 height 23
type input "Lathe Machine"
click at [385, 168] on span at bounding box center [387, 168] width 8 height 8
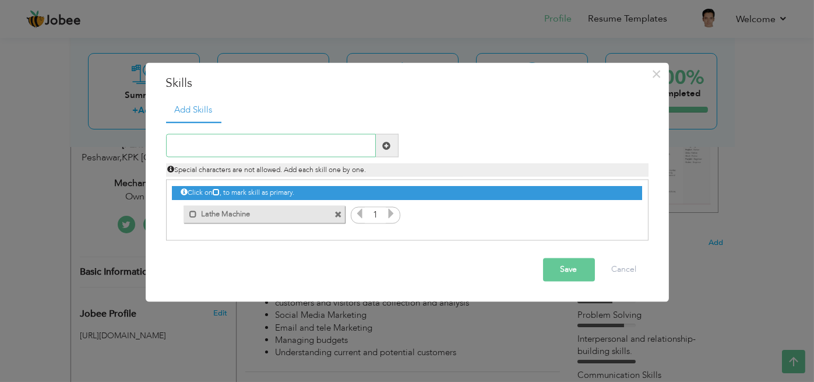
click at [266, 150] on input "text" at bounding box center [271, 145] width 210 height 23
type input "Milling Machine"
click at [384, 143] on span at bounding box center [387, 145] width 8 height 8
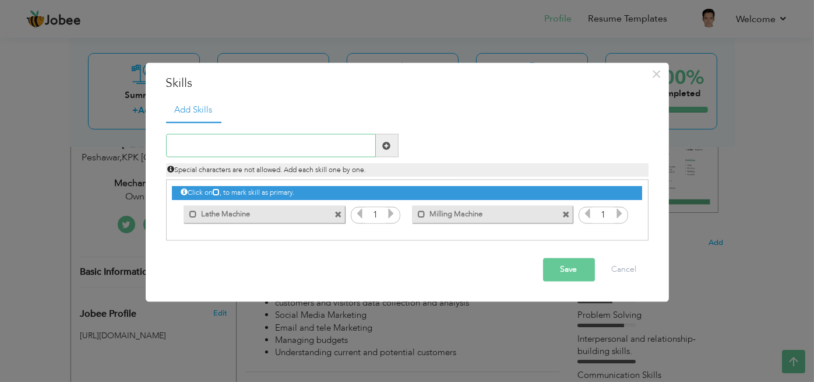
click at [301, 145] on input "text" at bounding box center [271, 145] width 210 height 23
type input "Fabrication"
click at [389, 145] on span at bounding box center [387, 145] width 8 height 8
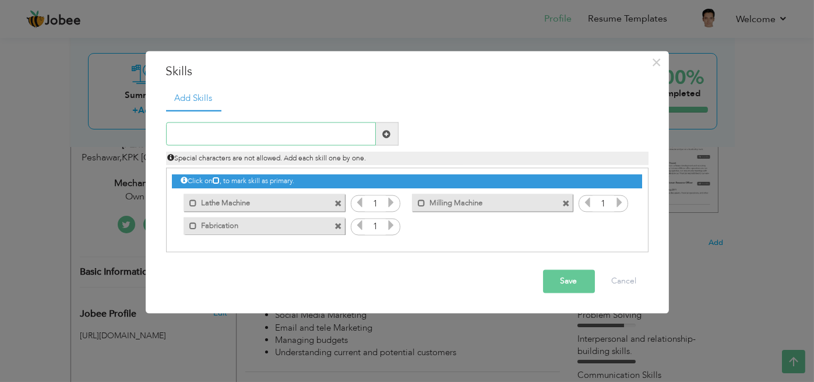
click at [356, 129] on input "text" at bounding box center [271, 133] width 210 height 23
type input "Welding Machine"
click at [387, 136] on span at bounding box center [387, 133] width 8 height 8
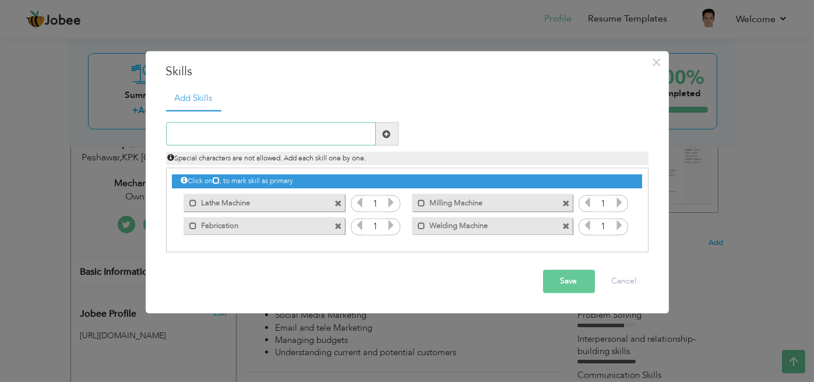
click at [326, 132] on input "text" at bounding box center [271, 133] width 210 height 23
type input "Industrial Machinery repairs"
click at [388, 133] on span at bounding box center [387, 133] width 8 height 8
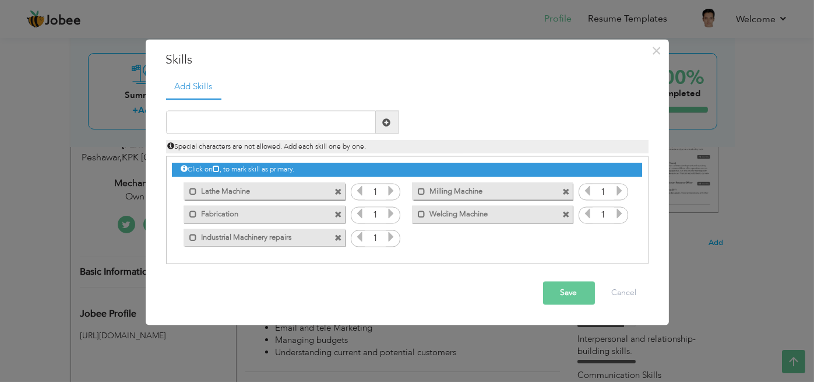
click at [572, 294] on button "Save" at bounding box center [569, 293] width 52 height 23
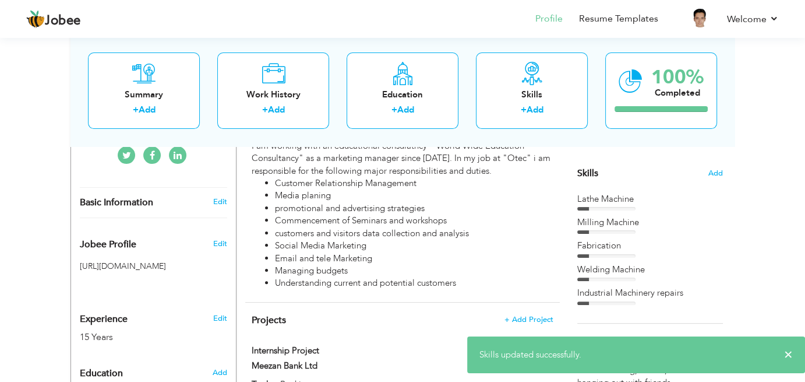
scroll to position [282, 0]
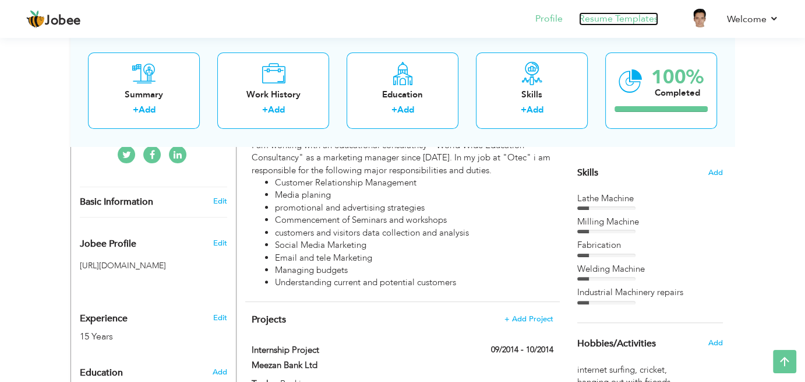
click at [621, 24] on link "Resume Templates" at bounding box center [618, 18] width 79 height 13
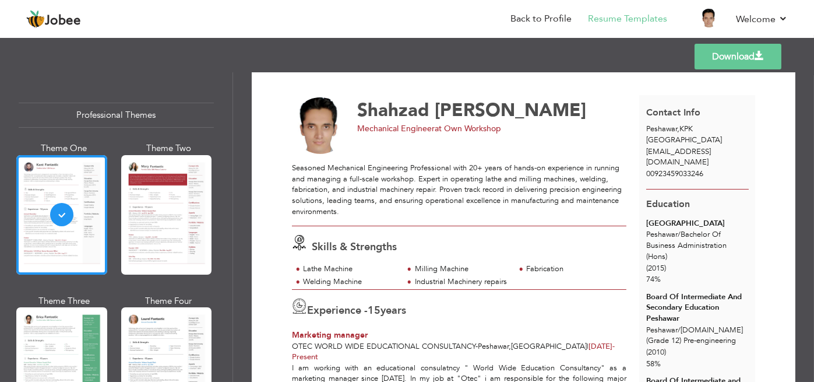
scroll to position [50, 0]
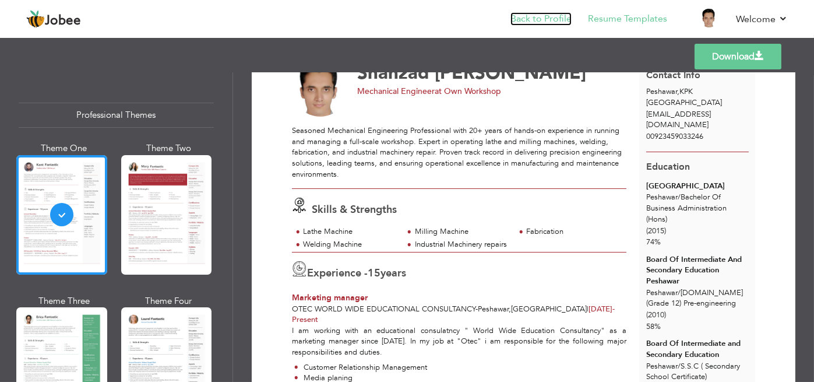
click at [548, 22] on link "Back to Profile" at bounding box center [541, 18] width 61 height 13
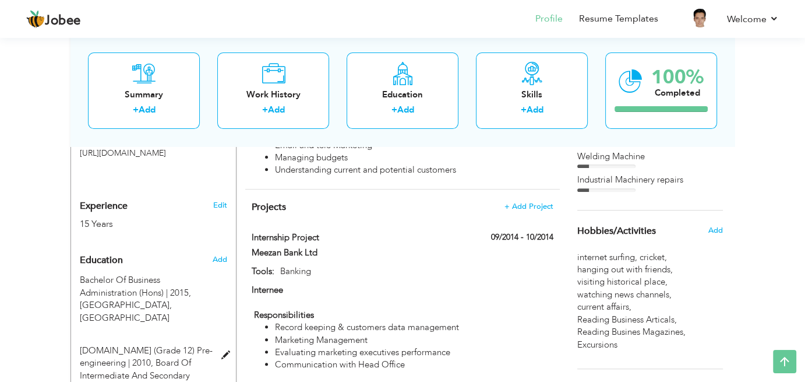
scroll to position [395, 0]
click at [224, 256] on span "Add" at bounding box center [219, 259] width 15 height 10
radio input "true"
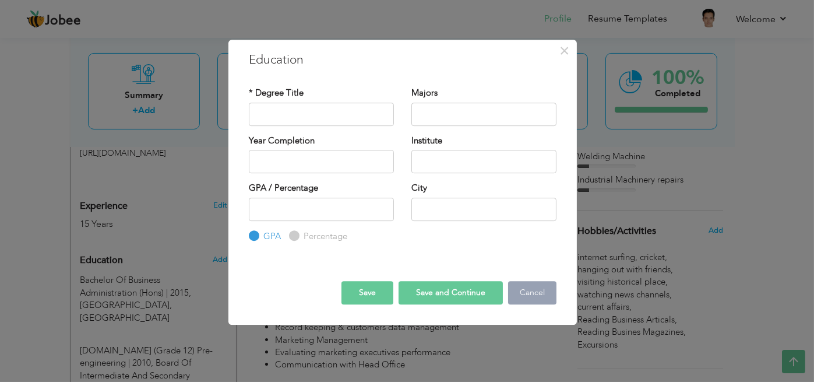
click at [526, 291] on button "Cancel" at bounding box center [532, 292] width 48 height 23
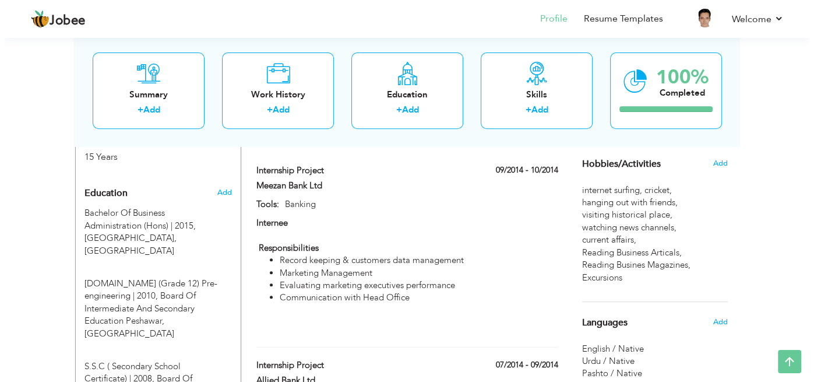
scroll to position [462, 0]
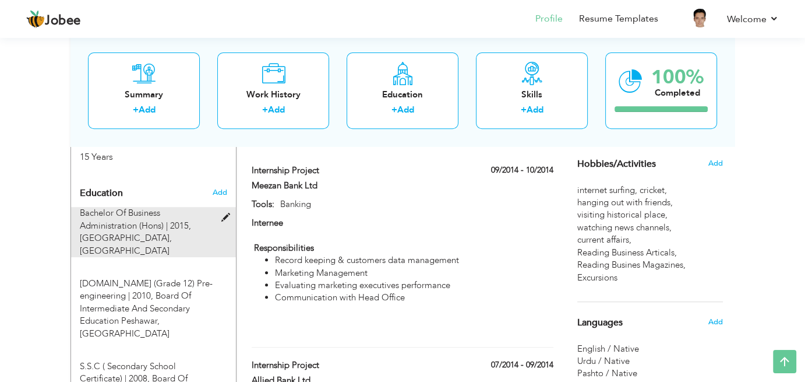
click at [229, 214] on span at bounding box center [228, 217] width 15 height 9
type input "Bachelor Of Business Administration (Hons)"
type input "2015"
type input "University of Peshawar"
type input "74"
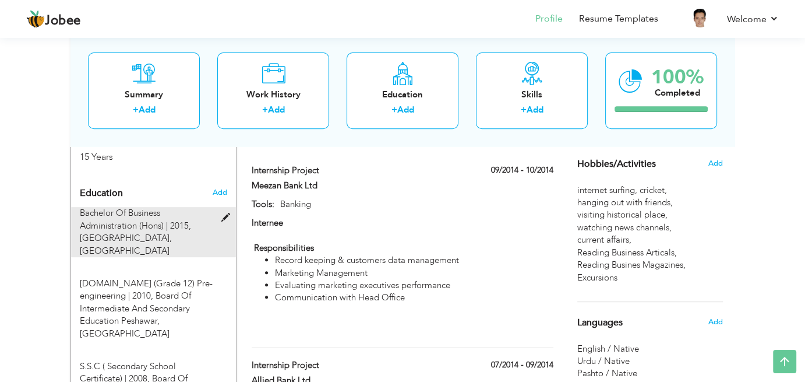
radio input "false"
radio input "true"
type input "Peshawar"
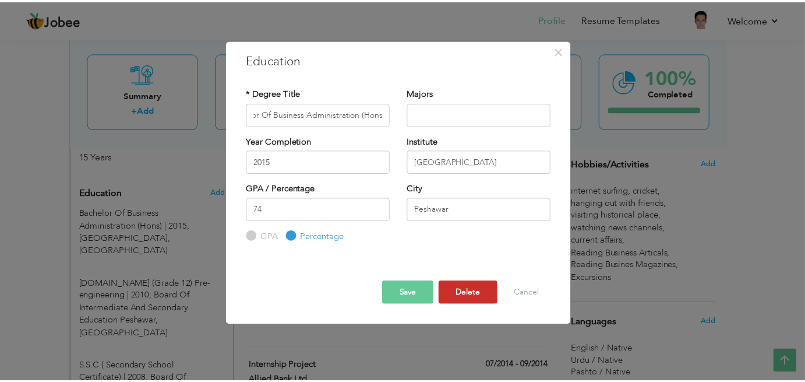
scroll to position [0, 0]
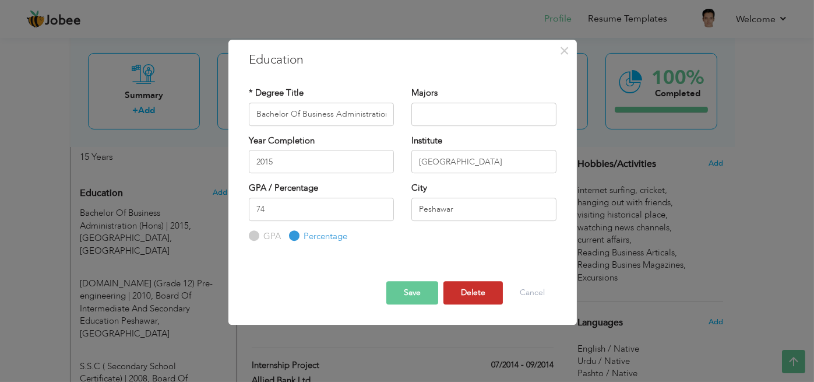
click at [463, 293] on button "Delete" at bounding box center [473, 292] width 59 height 23
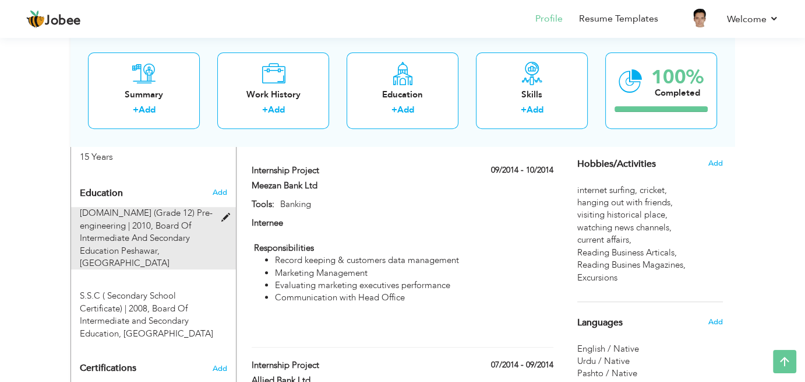
click at [224, 217] on span at bounding box center [228, 217] width 15 height 9
type input "F.SC (Grade 12) Pre-engineering"
type input "2010"
type input "Board Of Intermediate And Secondary Education Peshawar"
type input "58"
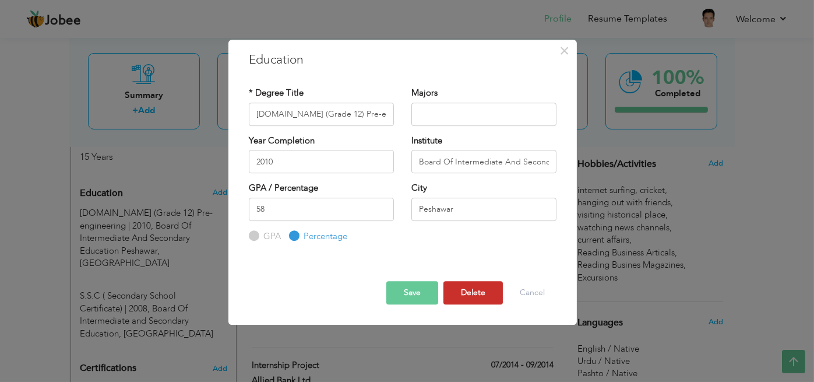
click at [467, 296] on button "Delete" at bounding box center [473, 292] width 59 height 23
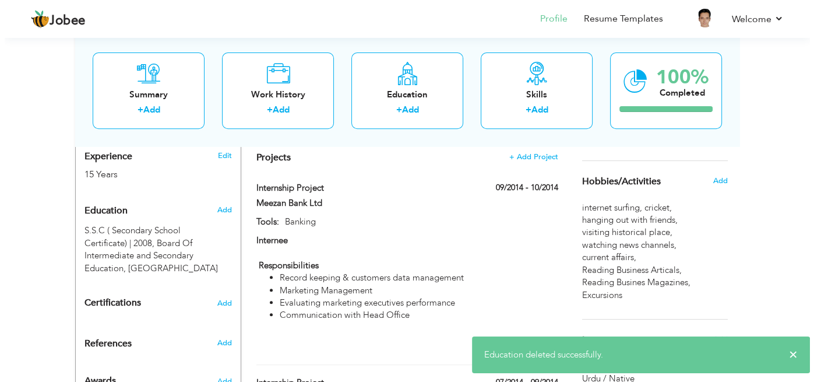
scroll to position [442, 0]
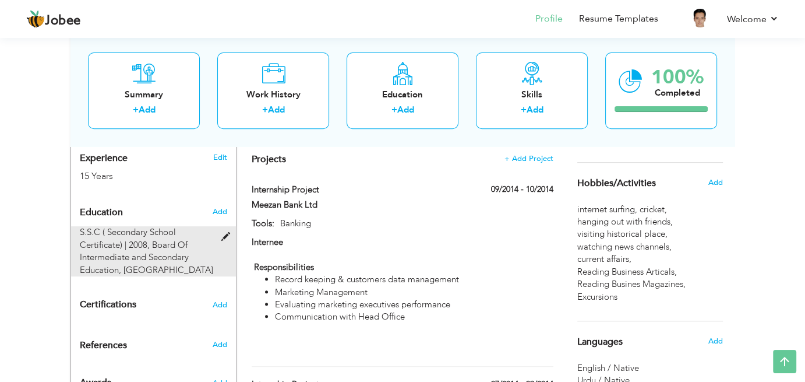
click at [224, 237] on span at bounding box center [228, 237] width 15 height 9
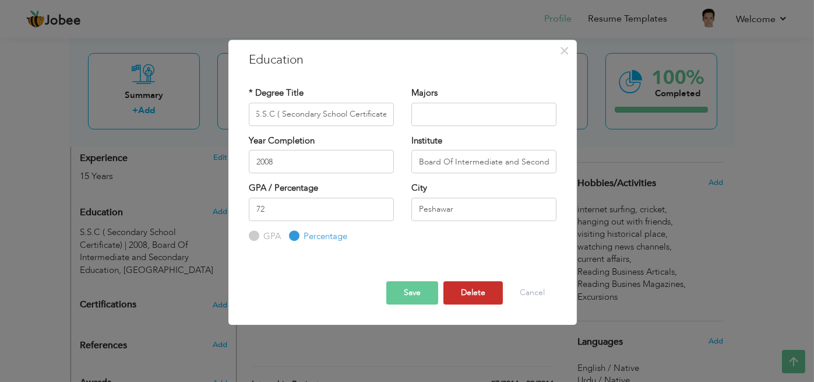
scroll to position [0, 0]
click at [474, 298] on button "Delete" at bounding box center [473, 292] width 59 height 23
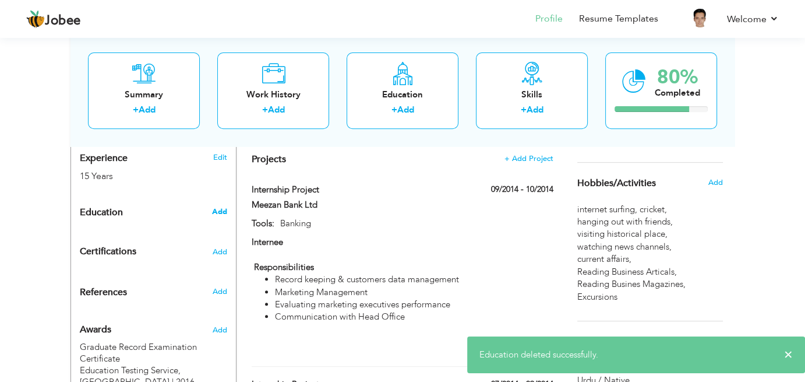
click at [226, 210] on span "Add" at bounding box center [219, 211] width 15 height 10
radio input "true"
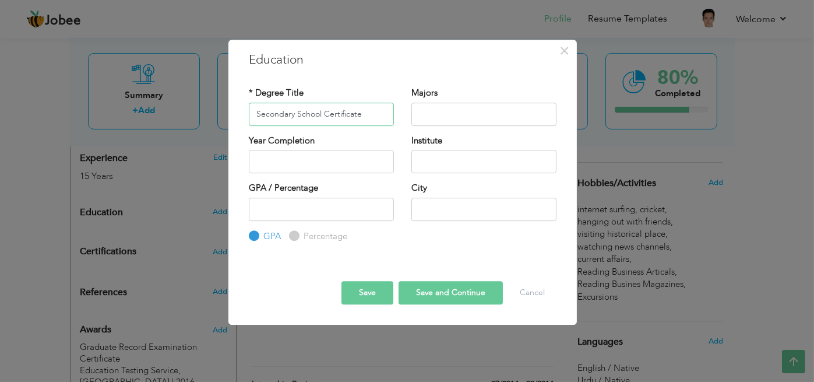
type input "Secondary School Certificate"
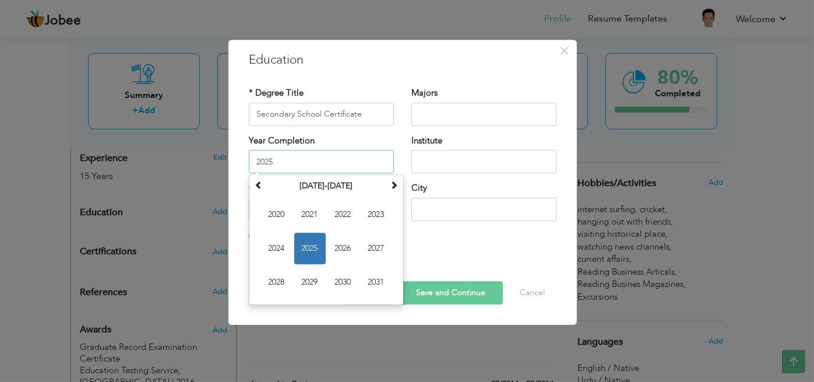
click at [348, 158] on input "2025" at bounding box center [321, 161] width 145 height 23
click at [318, 185] on th "2020-2031" at bounding box center [326, 185] width 121 height 17
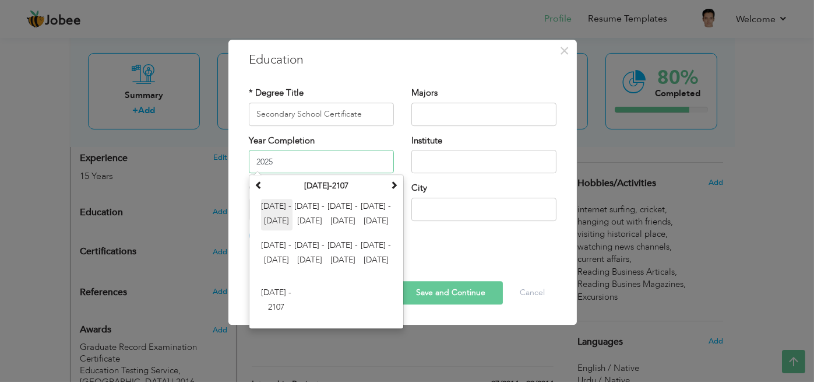
click at [281, 205] on span "2000 - 2011" at bounding box center [276, 214] width 31 height 31
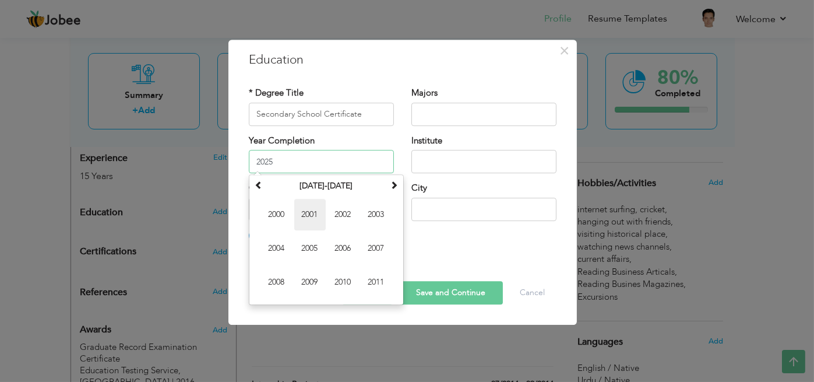
click at [311, 217] on span "2001" at bounding box center [309, 214] width 31 height 31
type input "2001"
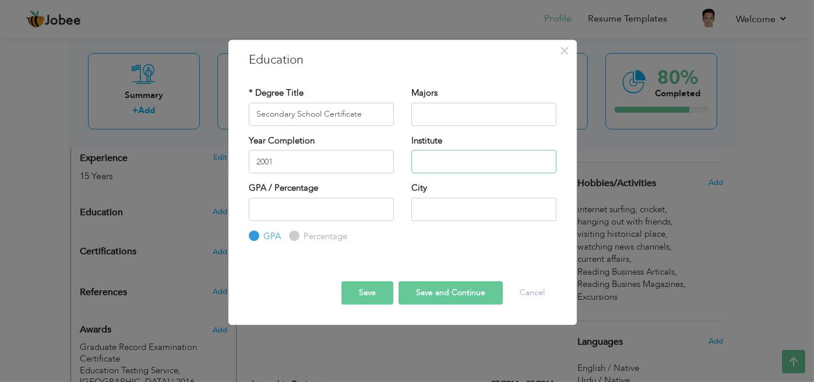
click at [452, 159] on input "text" at bounding box center [483, 161] width 145 height 23
type input "Board of Intermediate and Secondary Education Rawalpindi"
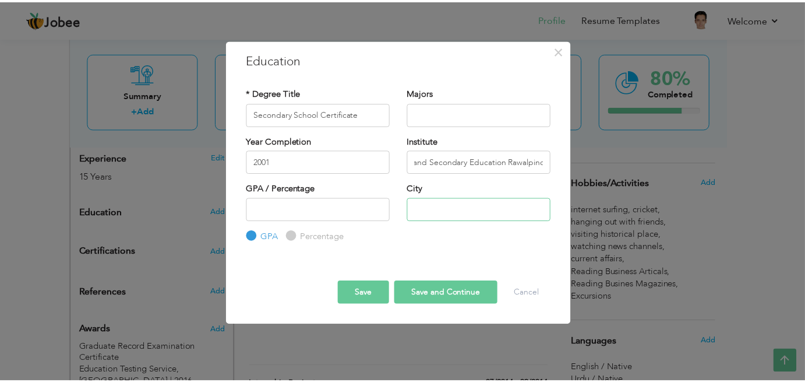
scroll to position [0, 0]
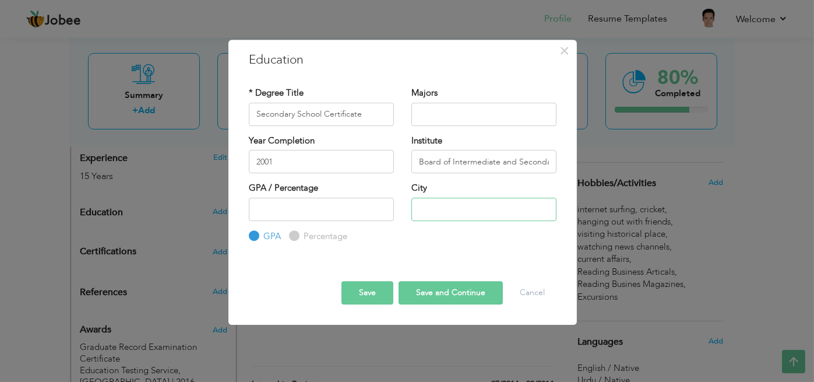
click at [454, 207] on input "text" at bounding box center [483, 209] width 145 height 23
type input "Rawalpindi"
click at [377, 291] on button "Save" at bounding box center [368, 292] width 52 height 23
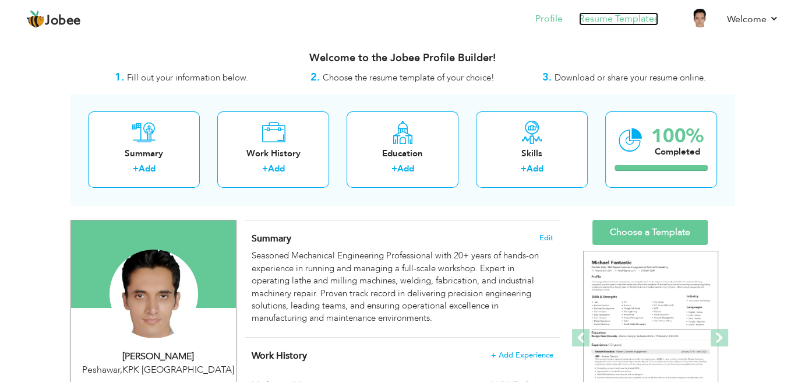
click at [628, 19] on link "Resume Templates" at bounding box center [618, 18] width 79 height 13
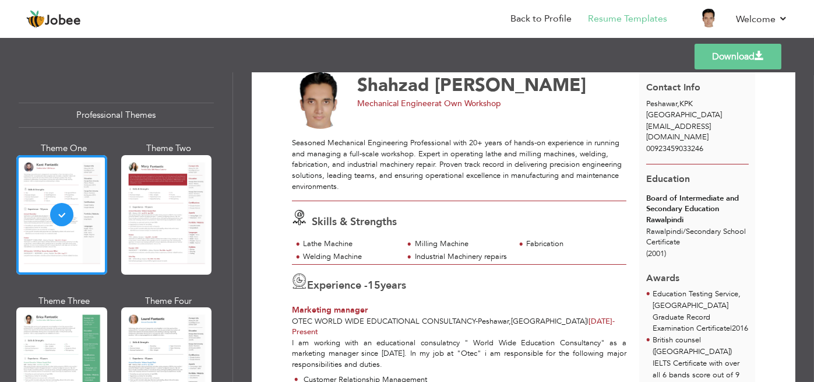
scroll to position [38, 0]
click at [553, 17] on link "Back to Profile" at bounding box center [541, 18] width 61 height 13
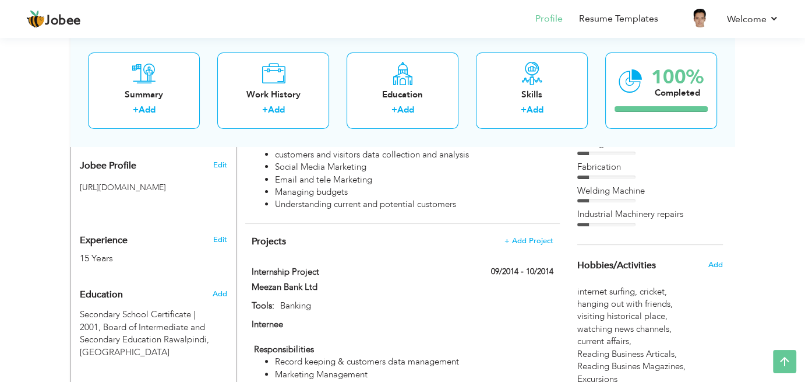
scroll to position [428, 0]
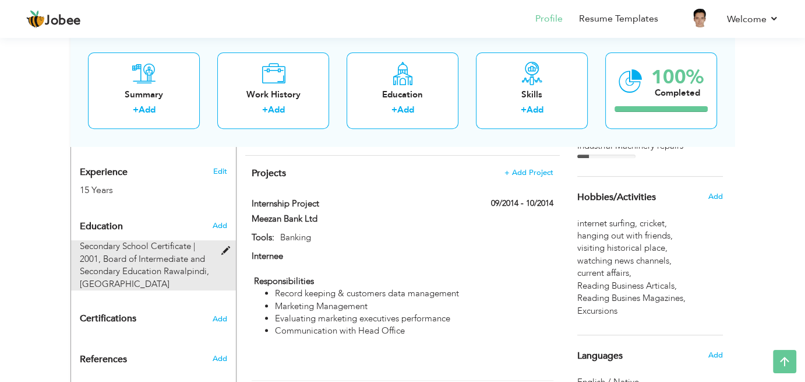
click at [221, 252] on span at bounding box center [228, 251] width 15 height 9
type input "Secondary School Certificate"
type input "2001"
type input "Board of Intermediate and Secondary Education Rawalpindi"
radio input "true"
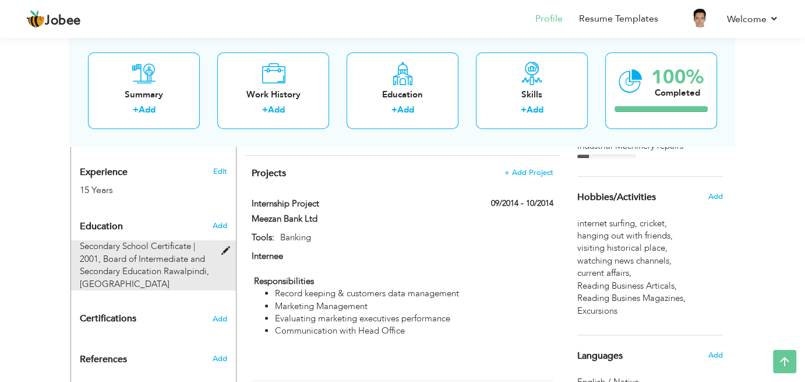
type input "Rawalpindi"
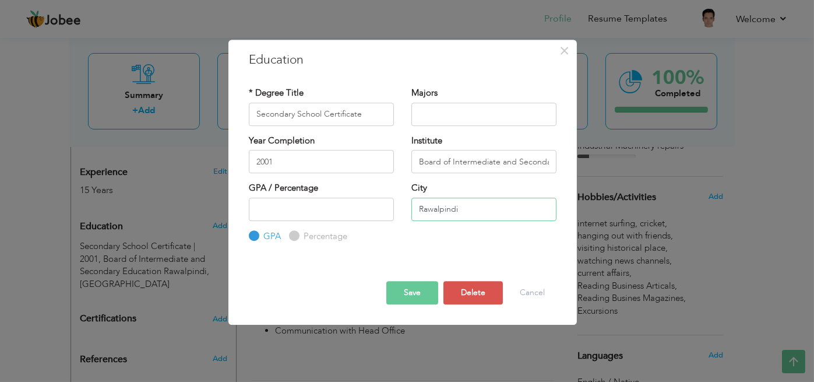
click at [465, 210] on input "Rawalpindi" at bounding box center [483, 209] width 145 height 23
click at [397, 299] on button "Save" at bounding box center [412, 292] width 52 height 23
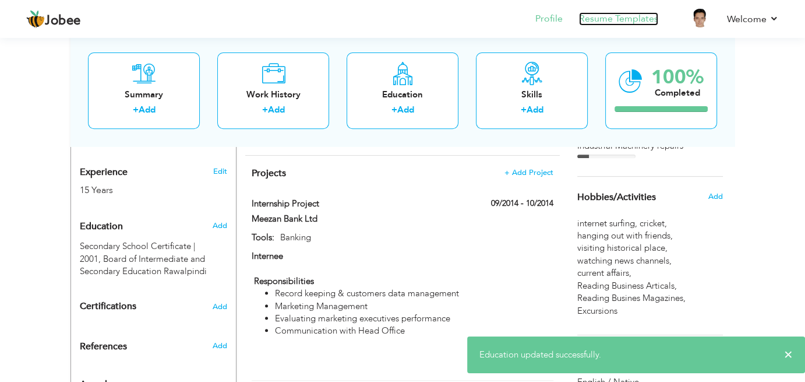
click at [603, 19] on link "Resume Templates" at bounding box center [618, 18] width 79 height 13
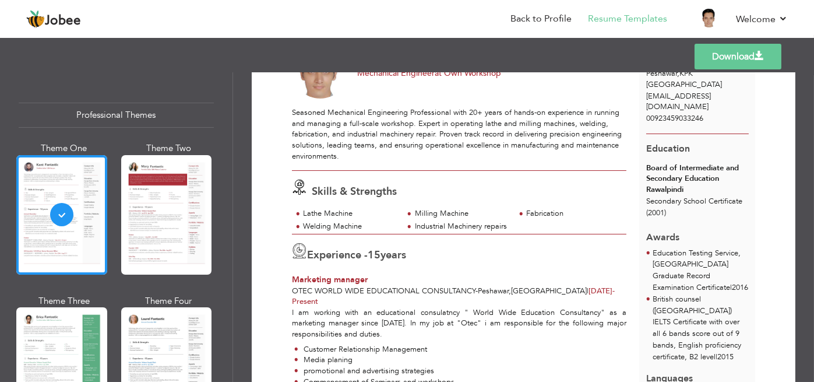
scroll to position [74, 0]
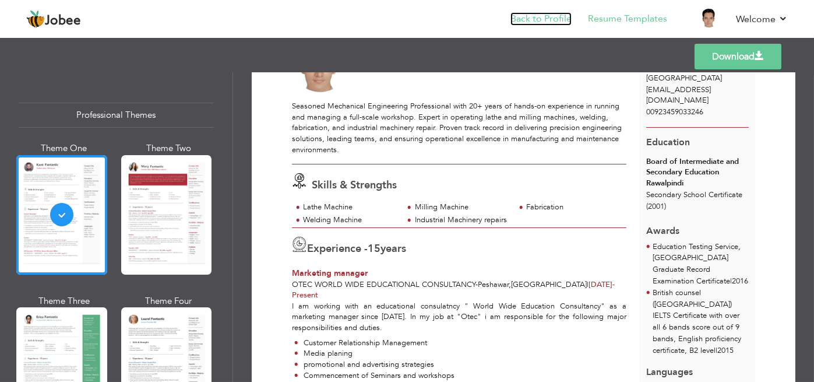
click at [548, 17] on link "Back to Profile" at bounding box center [541, 18] width 61 height 13
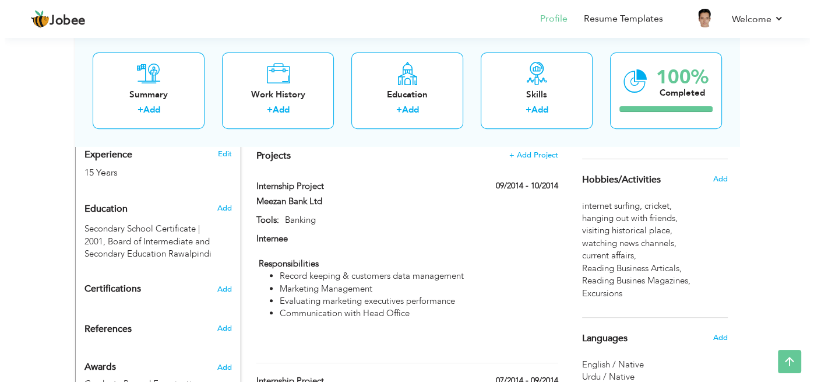
scroll to position [447, 0]
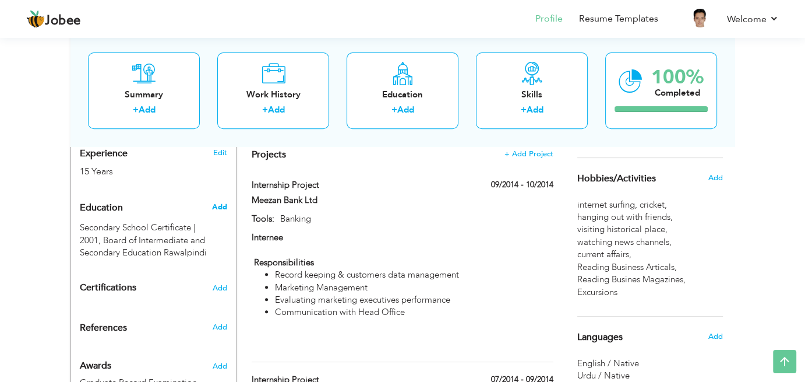
click at [220, 206] on span "Add" at bounding box center [219, 207] width 15 height 10
radio input "true"
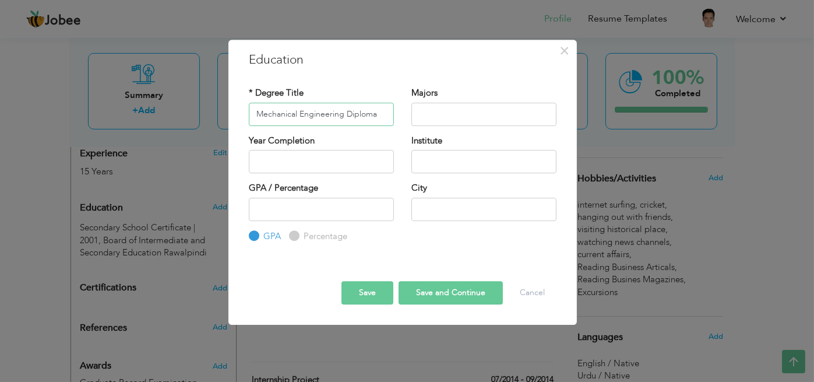
type input "Mechanical Engineering Diploma"
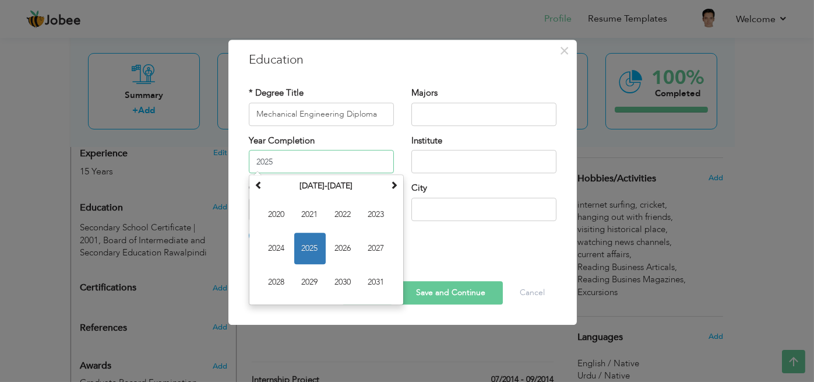
click at [311, 168] on input "2025" at bounding box center [321, 161] width 145 height 23
click at [263, 183] on th at bounding box center [259, 185] width 14 height 17
click at [319, 249] on span "2005" at bounding box center [309, 248] width 31 height 31
type input "2005"
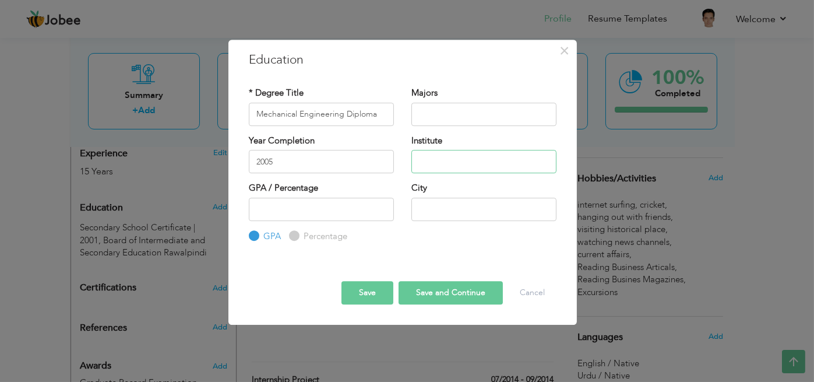
click at [467, 153] on input "text" at bounding box center [483, 161] width 145 height 23
type input "Directorate of Man Power and Training Trade testing Board"
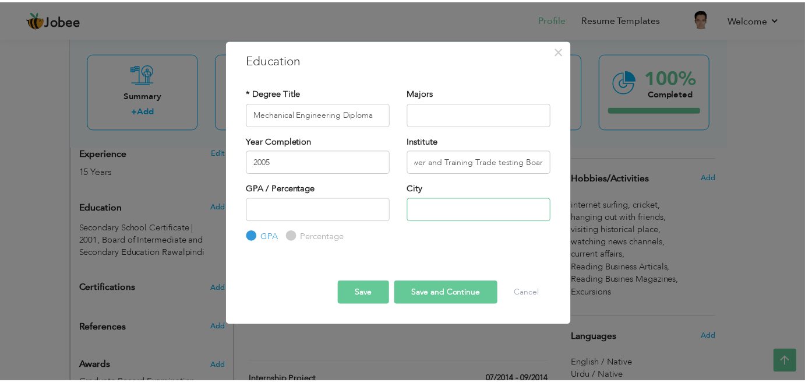
scroll to position [0, 0]
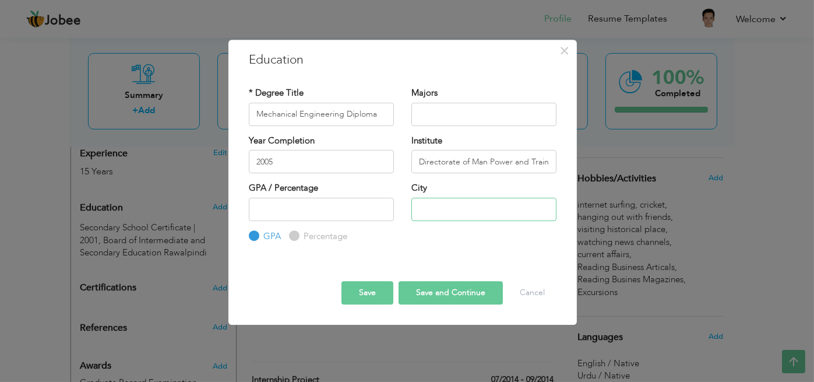
click at [452, 210] on input "text" at bounding box center [483, 209] width 145 height 23
type input "Peshawar"
click at [372, 291] on button "Save" at bounding box center [368, 292] width 52 height 23
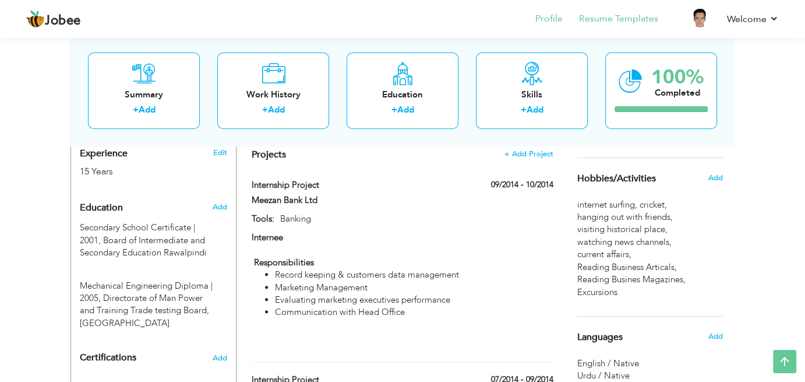
click at [627, 27] on li "Resume Templates" at bounding box center [611, 19] width 96 height 31
click at [634, 27] on li "Resume Templates" at bounding box center [611, 19] width 96 height 31
click at [634, 20] on link "Resume Templates" at bounding box center [618, 18] width 79 height 13
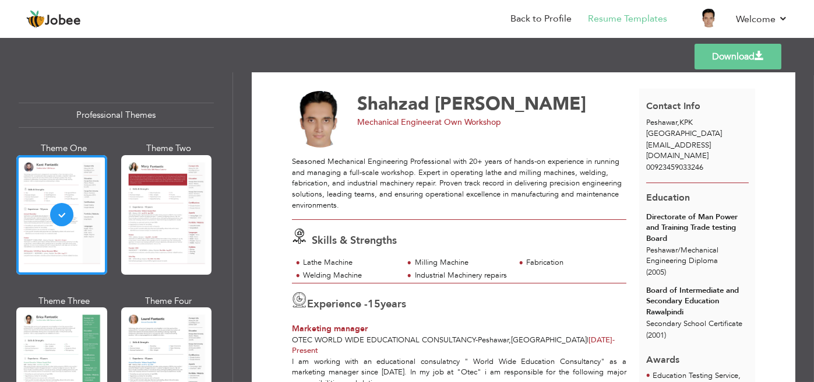
scroll to position [66, 0]
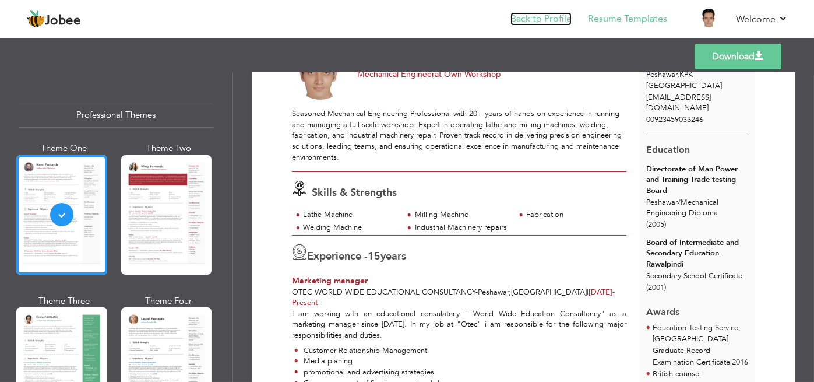
click at [533, 19] on link "Back to Profile" at bounding box center [541, 18] width 61 height 13
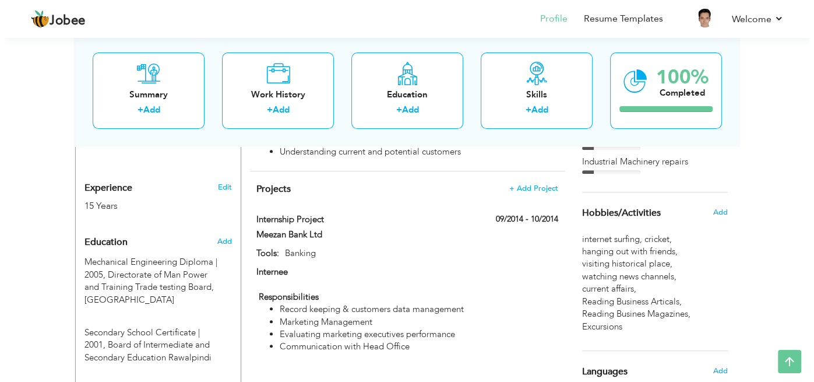
scroll to position [480, 0]
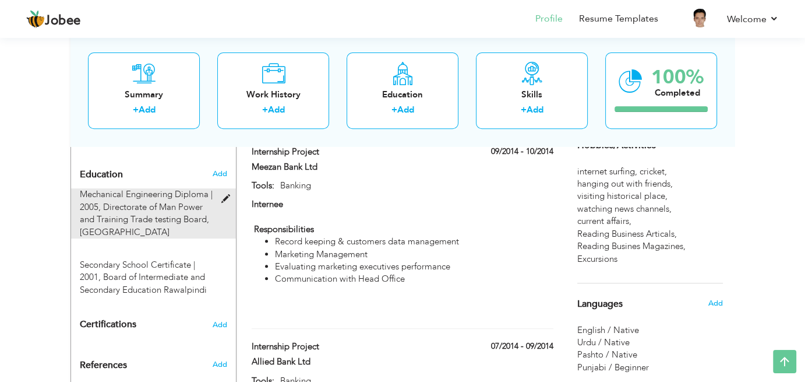
click at [226, 195] on span at bounding box center [228, 199] width 15 height 9
type input "Mechanical Engineering Diploma"
type input "2005"
type input "Directorate of Man Power and Training Trade testing Board"
radio input "true"
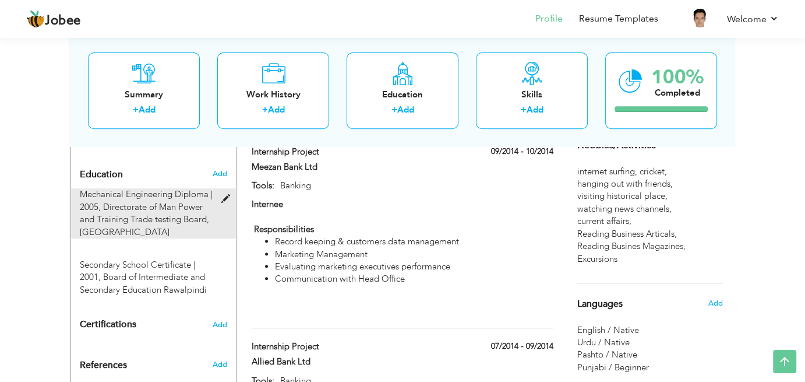
type input "Peshawar"
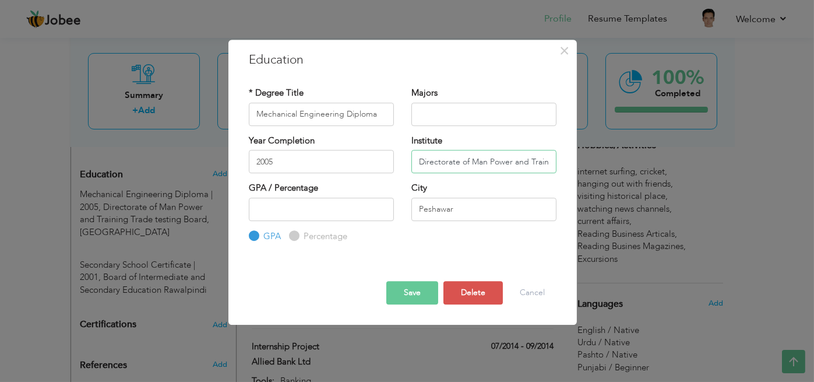
click at [483, 161] on input "Directorate of Man Power and Training Trade testing Board" at bounding box center [483, 161] width 145 height 23
type input "Directorate of Man Power and Training Trade Testing Board"
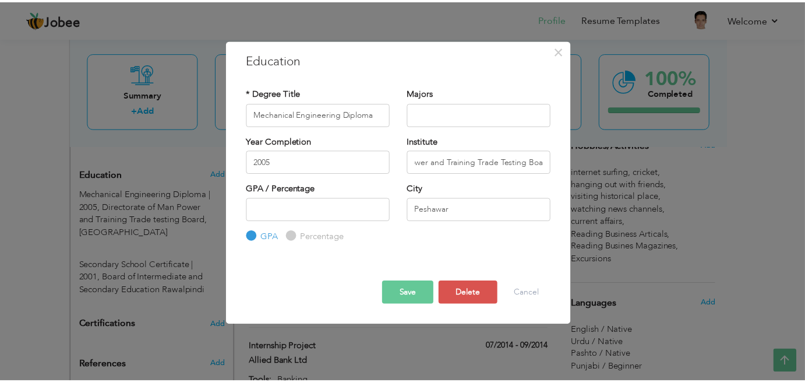
scroll to position [0, 0]
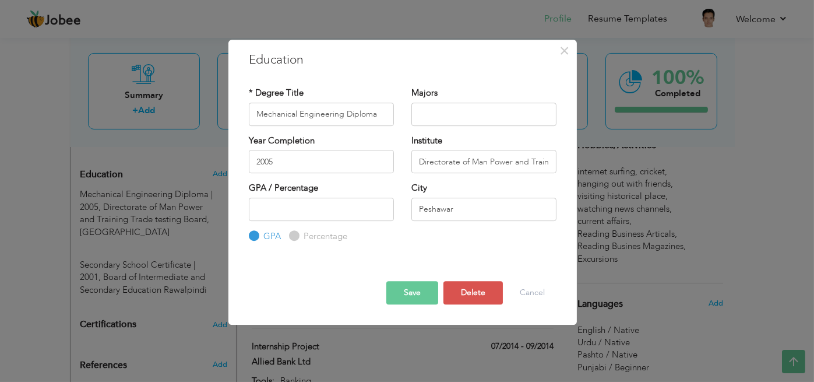
click at [421, 285] on button "Save" at bounding box center [412, 292] width 52 height 23
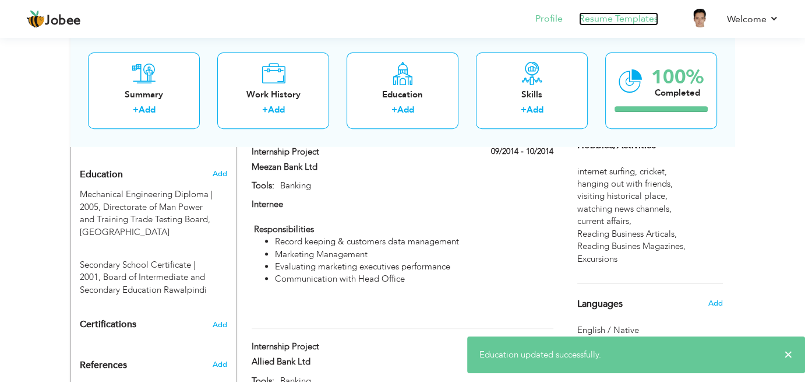
click at [614, 22] on link "Resume Templates" at bounding box center [618, 18] width 79 height 13
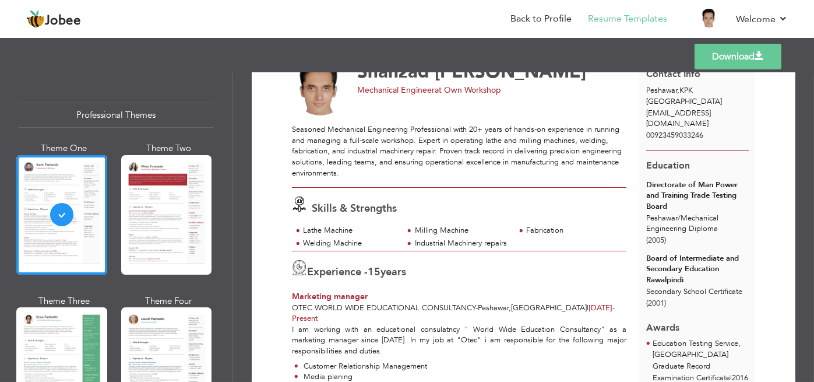
scroll to position [65, 0]
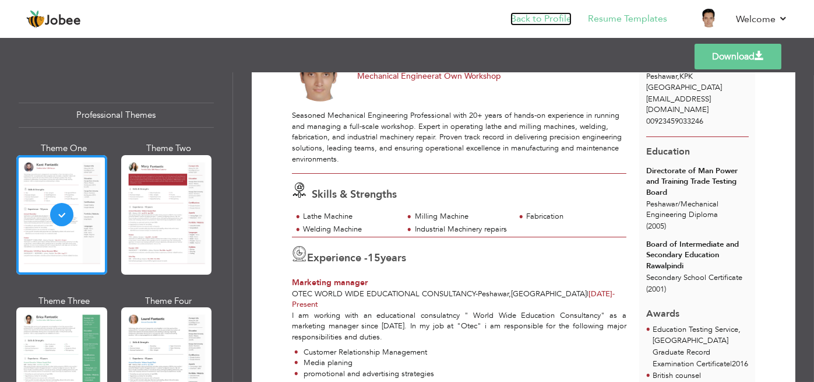
click at [557, 20] on link "Back to Profile" at bounding box center [541, 18] width 61 height 13
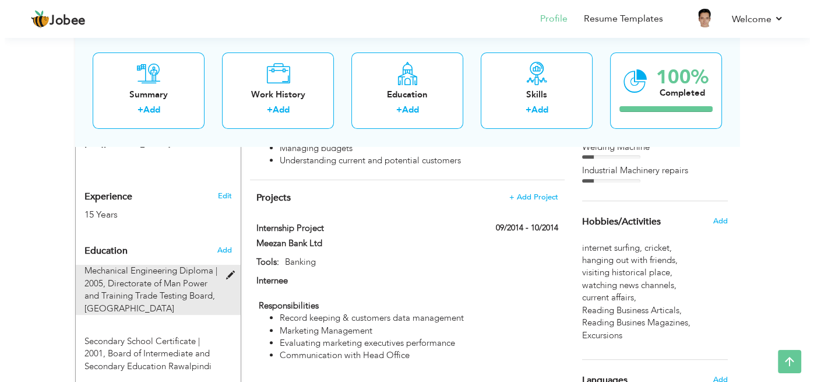
scroll to position [425, 0]
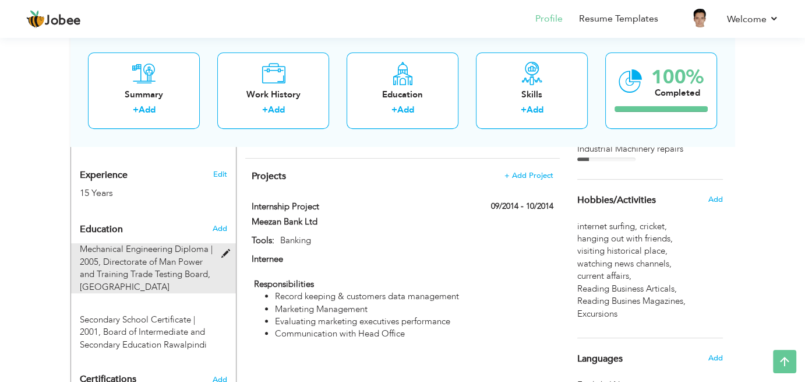
click at [220, 246] on div "Mechanical Engineering Diploma | 2005, Directorate of Man Power and Training Tr…" at bounding box center [146, 268] width 151 height 50
type input "Mechanical Engineering Diploma"
type input "2005"
type input "Directorate of Man Power and Training Trade Testing Board"
radio input "true"
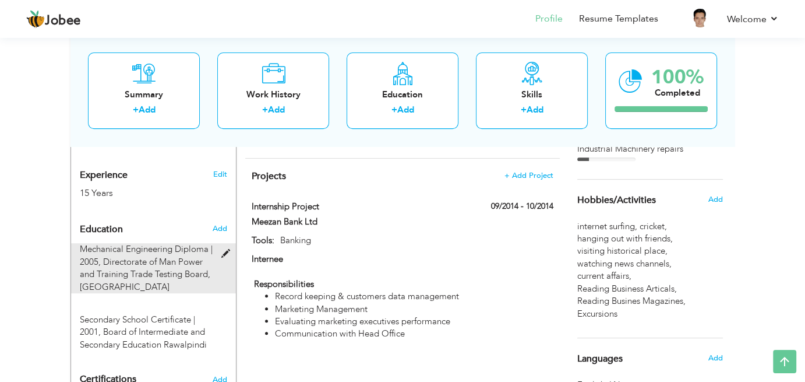
type input "Peshawar"
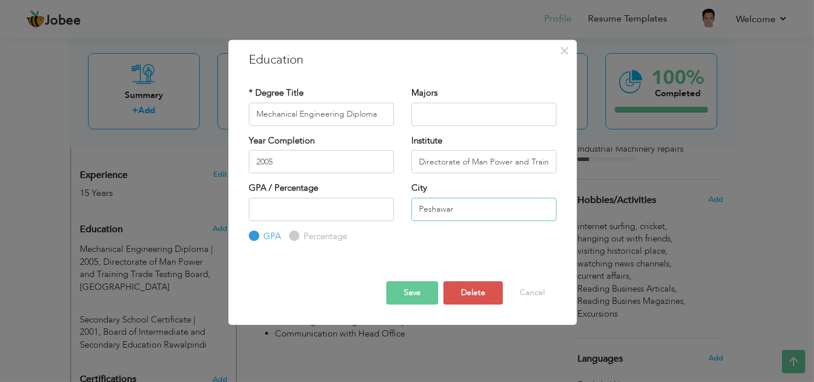
click at [457, 206] on input "Peshawar" at bounding box center [483, 209] width 145 height 23
click at [511, 163] on input "Directorate of Man Power and Training Trade Testing Board" at bounding box center [483, 161] width 145 height 23
type input "Directorate of Man Power and Training Trade Testing Board [GEOGRAPHIC_DATA]"
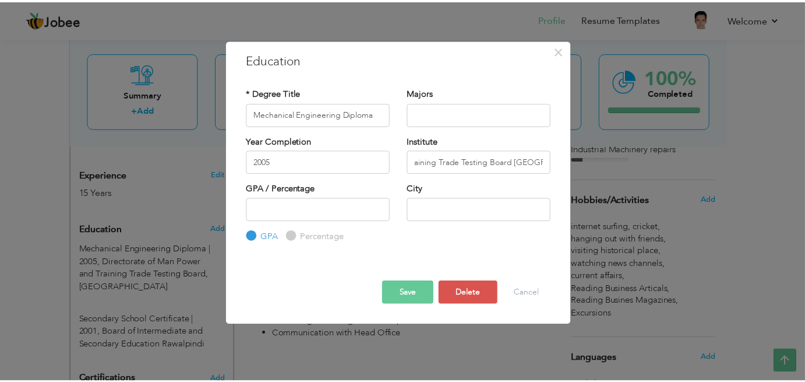
scroll to position [0, 0]
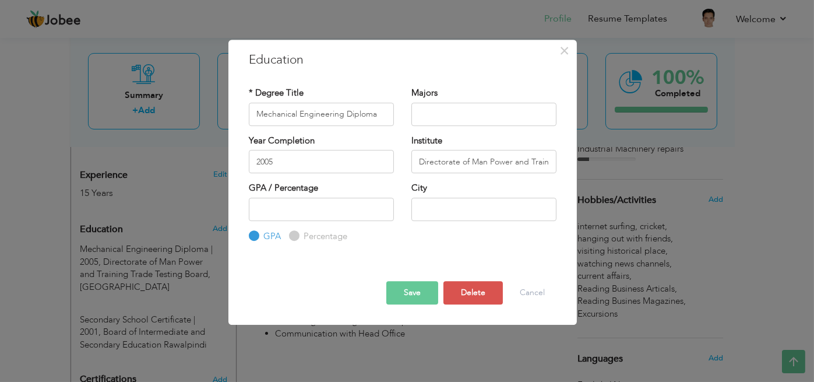
click at [413, 293] on button "Save" at bounding box center [412, 292] width 52 height 23
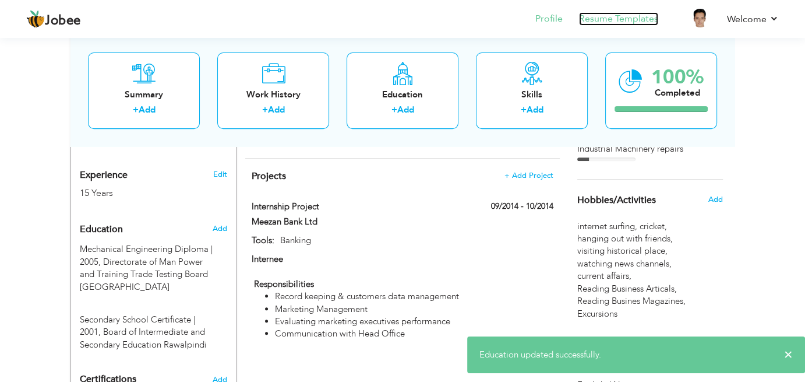
click at [632, 16] on link "Resume Templates" at bounding box center [618, 18] width 79 height 13
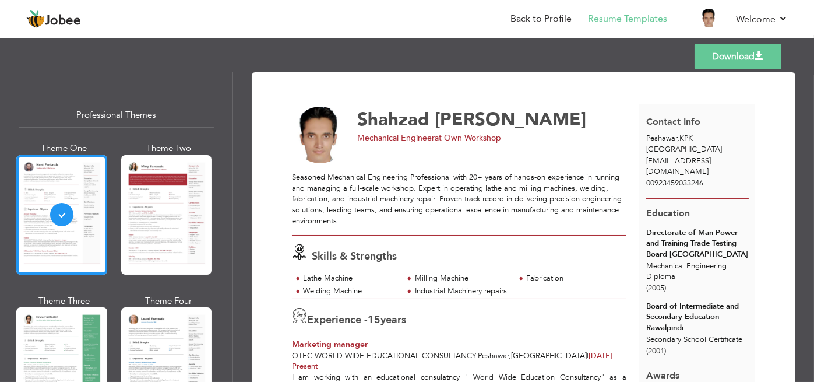
scroll to position [2, 0]
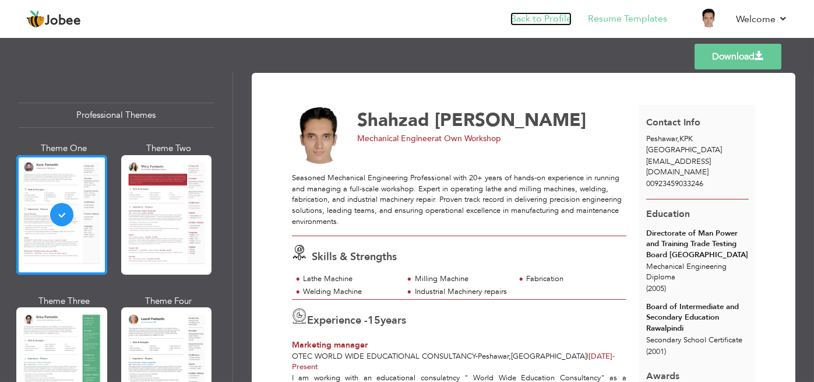
click at [542, 15] on link "Back to Profile" at bounding box center [541, 18] width 61 height 13
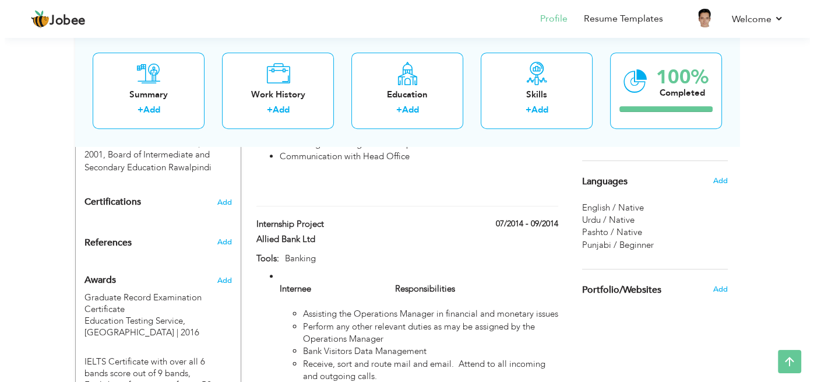
scroll to position [679, 0]
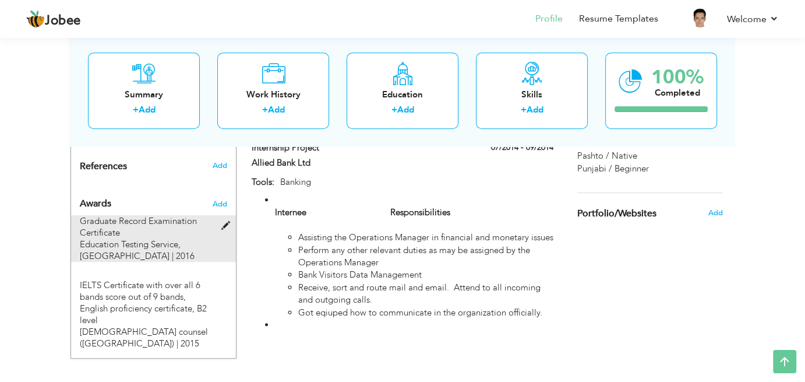
click at [224, 226] on span at bounding box center [228, 225] width 15 height 9
type input "Graduate Record Examination Certificate"
type input "Education Testing Service, [GEOGRAPHIC_DATA]"
type input "2016"
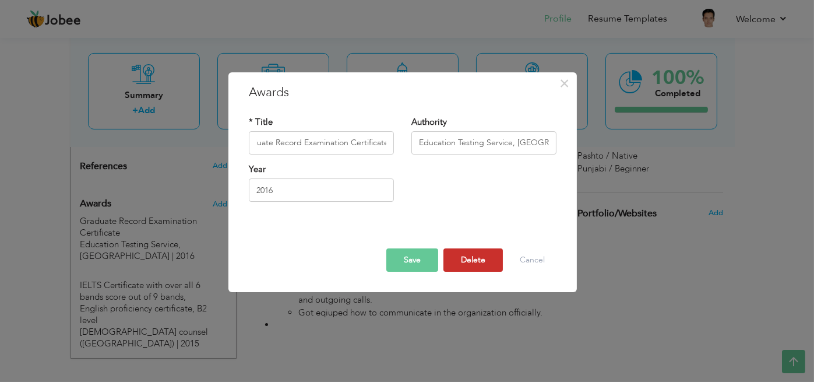
scroll to position [0, 0]
click at [476, 259] on button "Delete" at bounding box center [473, 259] width 59 height 23
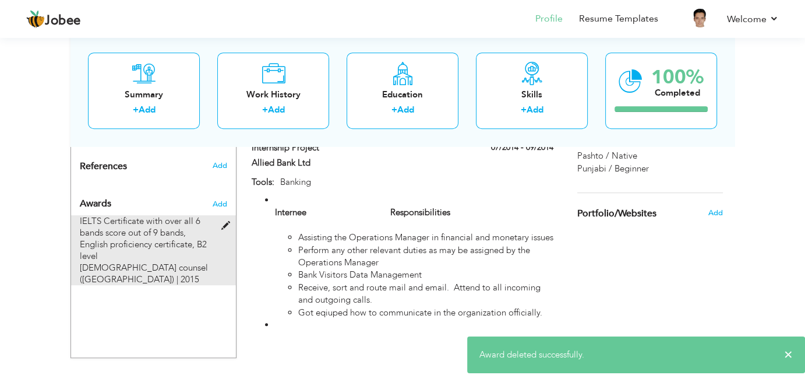
click at [229, 231] on div "IELTS Certificate with over all 6 bands score out of 9 bands, English proficien…" at bounding box center [153, 250] width 165 height 70
type input "IELTS Certificate with over all 6 bands score out of 9 bands, English proficien…"
type input "British counsel ([GEOGRAPHIC_DATA])"
type input "2015"
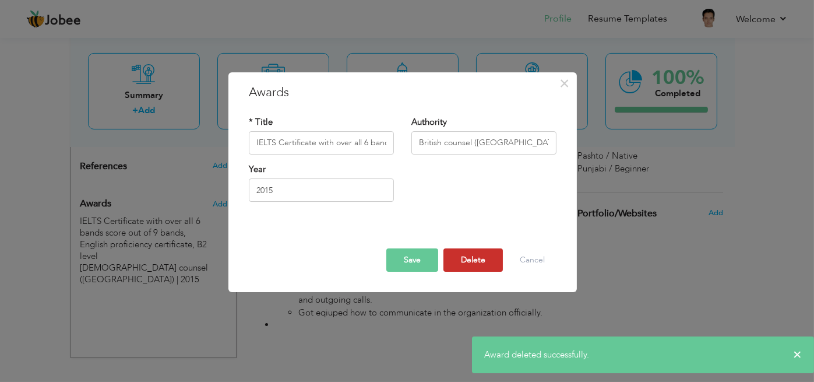
click at [484, 263] on button "Delete" at bounding box center [473, 259] width 59 height 23
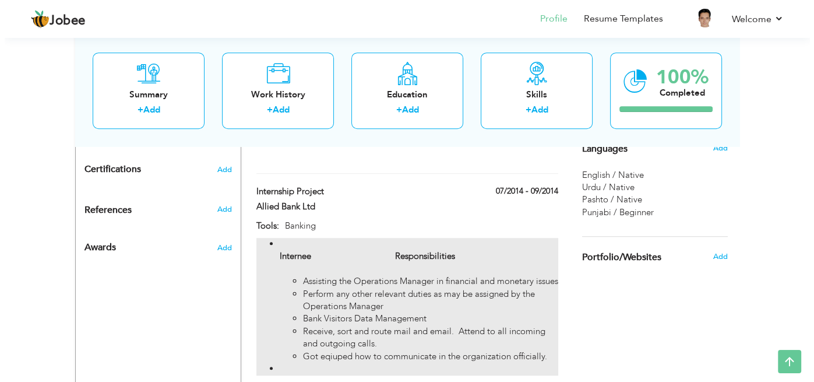
scroll to position [639, 0]
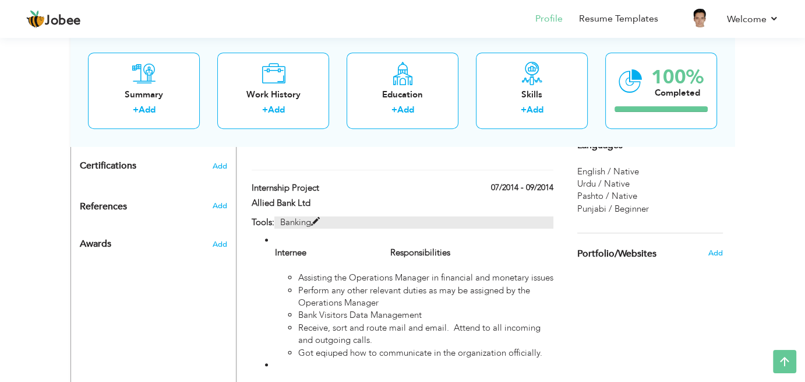
click at [315, 217] on span at bounding box center [315, 221] width 9 height 9
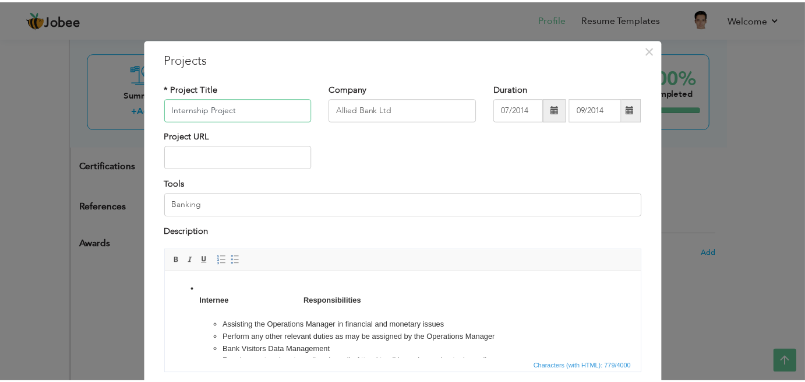
scroll to position [85, 0]
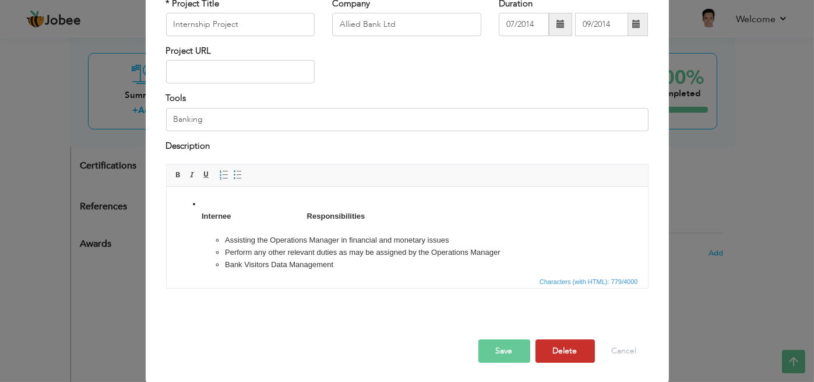
click at [560, 343] on button "Delete" at bounding box center [565, 350] width 59 height 23
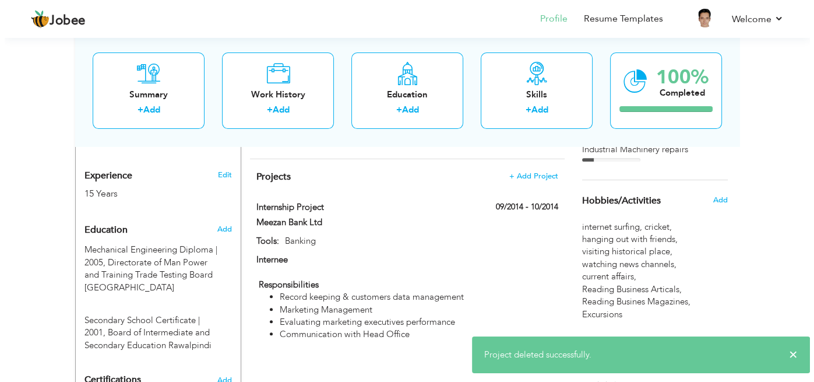
scroll to position [420, 0]
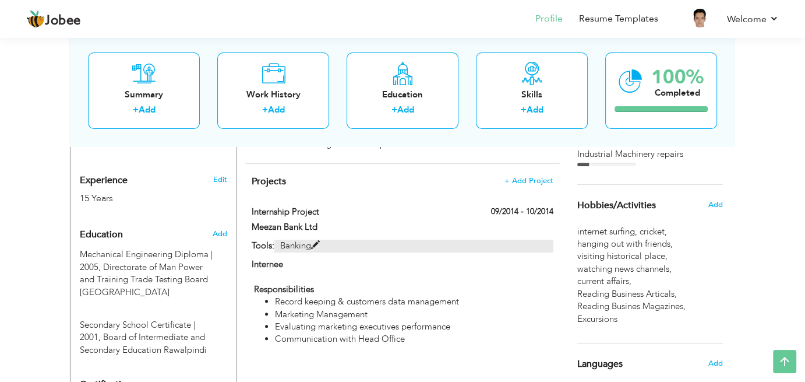
click at [318, 241] on span at bounding box center [315, 245] width 9 height 9
type input "Meezan Bank Ltd"
type input "09/2014"
type input "10/2014"
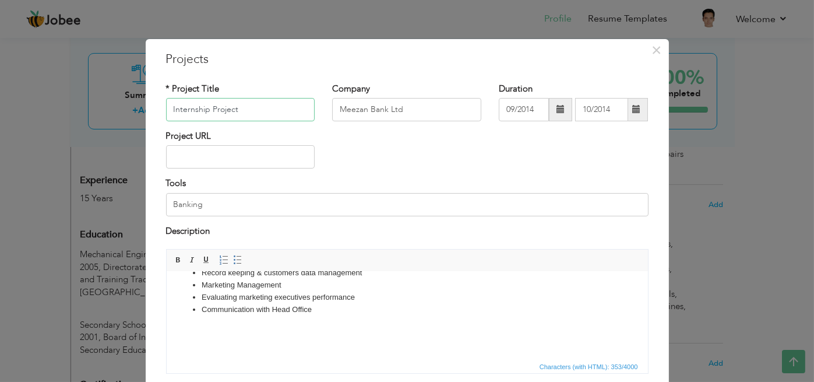
scroll to position [85, 0]
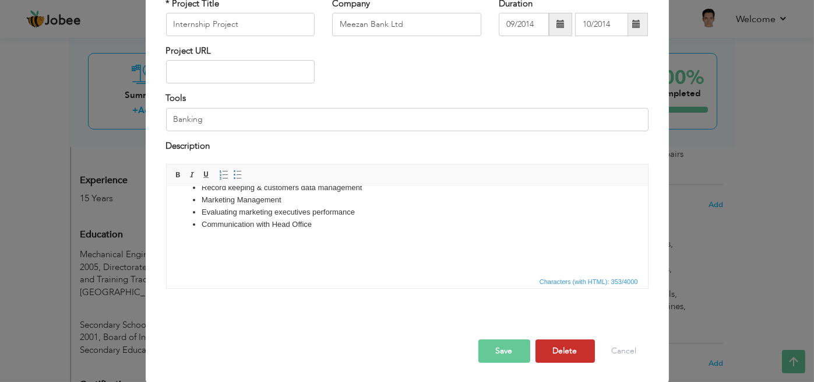
click at [562, 351] on button "Delete" at bounding box center [565, 350] width 59 height 23
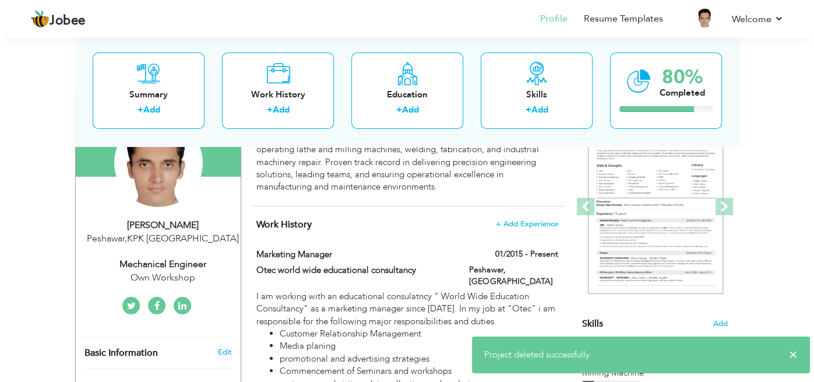
scroll to position [131, 0]
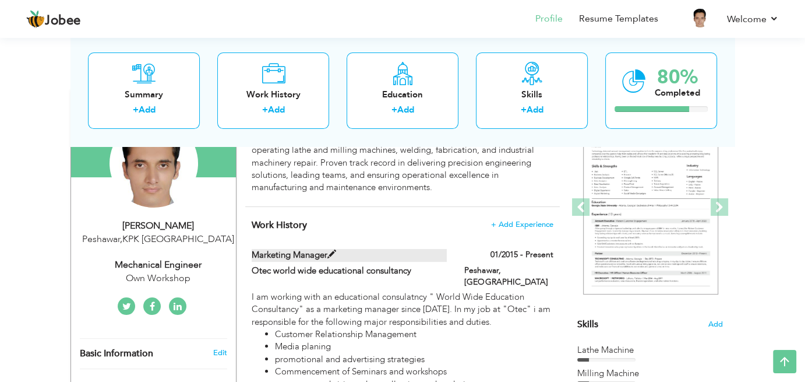
click at [334, 253] on span at bounding box center [332, 254] width 9 height 9
type input "Marketing manager"
type input "Otec world wide educational consultancy"
type input "01/2015"
type input "[GEOGRAPHIC_DATA]"
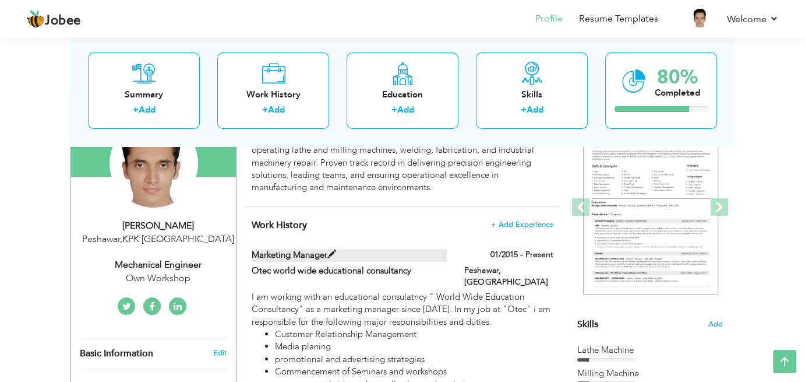
type input "Peshawar"
checkbox input "true"
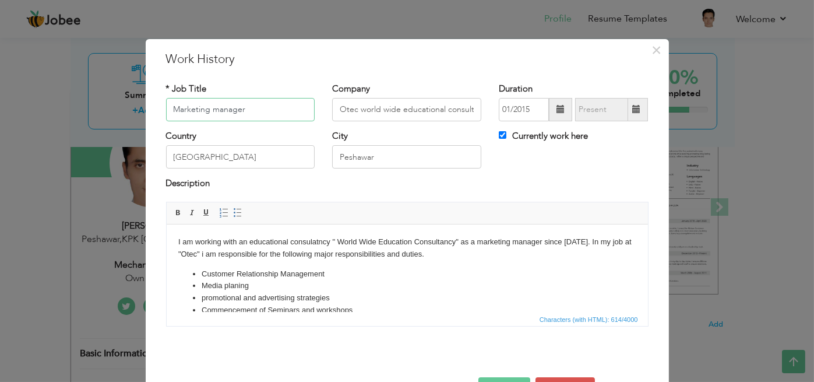
scroll to position [76, 0]
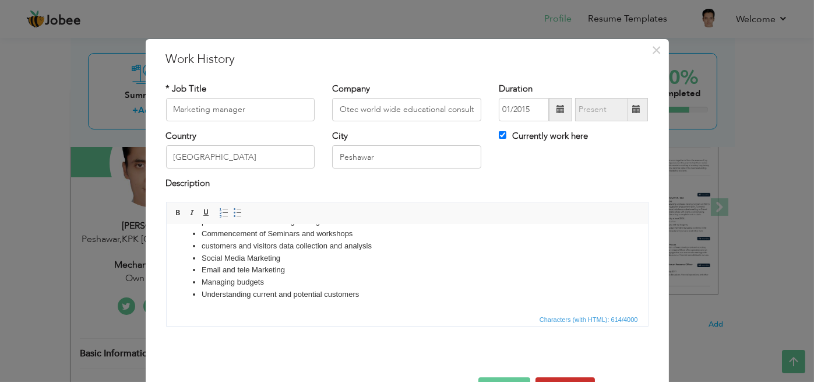
click at [553, 379] on button "Delete" at bounding box center [565, 388] width 59 height 23
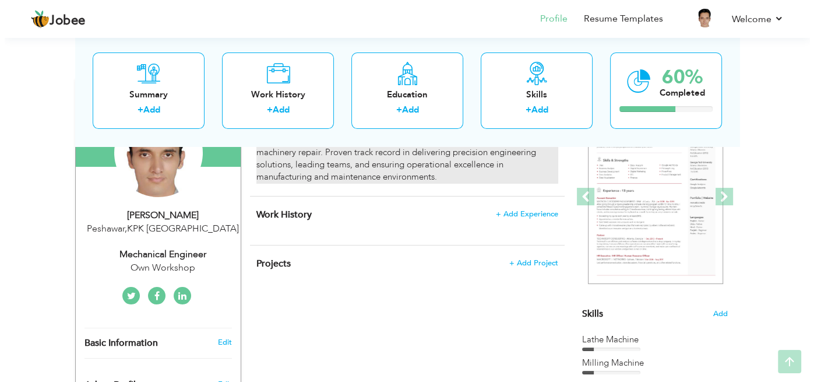
scroll to position [153, 0]
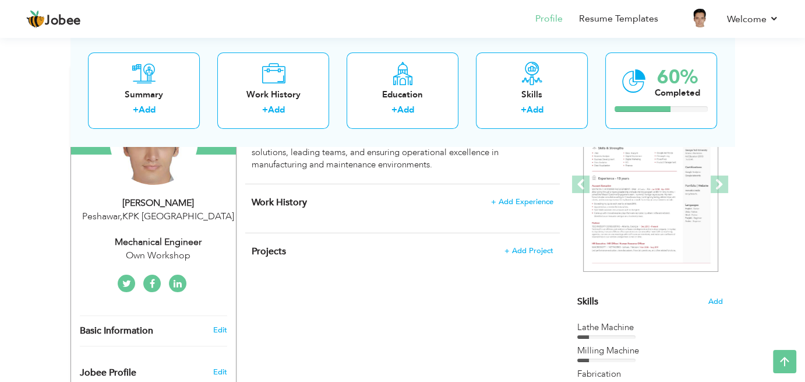
click at [161, 210] on div "Peshawar , KPK Pakistan" at bounding box center [158, 216] width 156 height 13
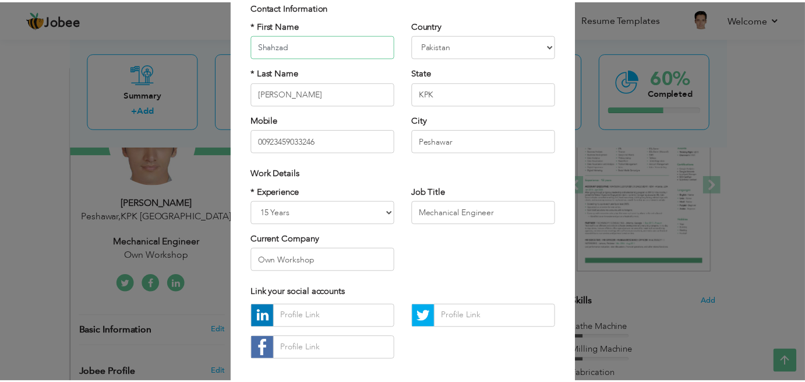
scroll to position [145, 0]
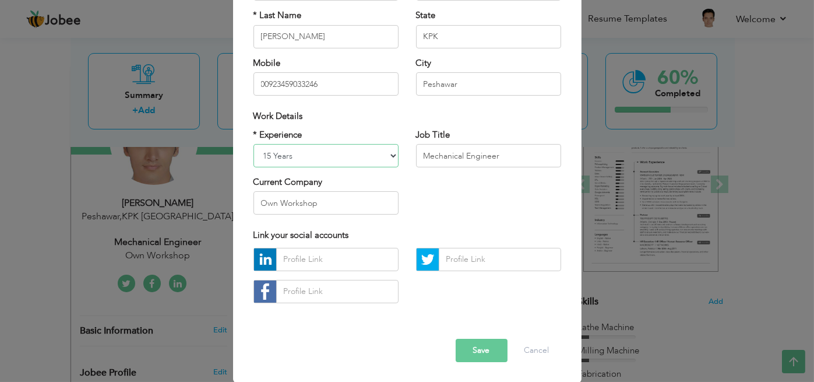
click at [385, 160] on select "Entry Level Less than 1 Year 1 Year 2 Years 3 Years 4 Years 5 Years 6 Years 7 Y…" at bounding box center [326, 155] width 145 height 23
select select "number:22"
click at [254, 144] on select "Entry Level Less than 1 Year 1 Year 2 Years 3 Years 4 Years 5 Years 6 Years 7 Y…" at bounding box center [326, 155] width 145 height 23
click at [477, 353] on button "Save" at bounding box center [482, 350] width 52 height 23
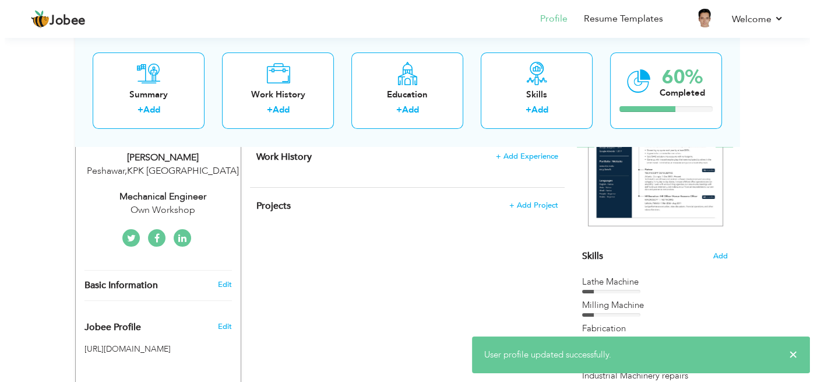
scroll to position [200, 0]
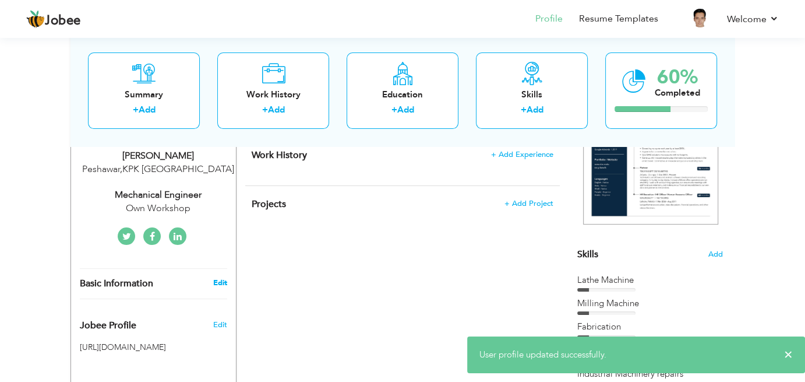
click at [220, 282] on link "Edit" at bounding box center [220, 282] width 14 height 10
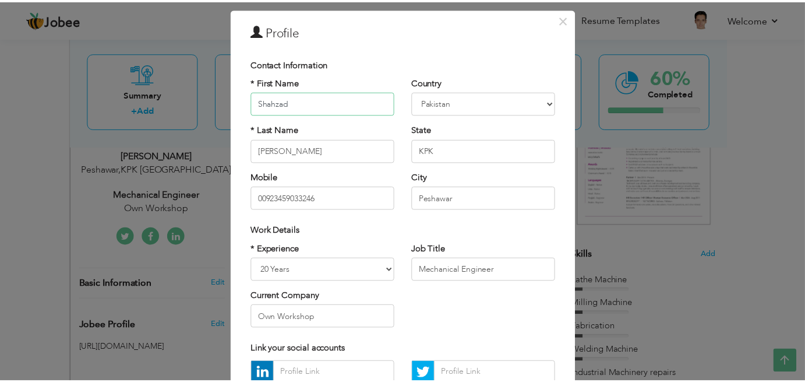
scroll to position [0, 0]
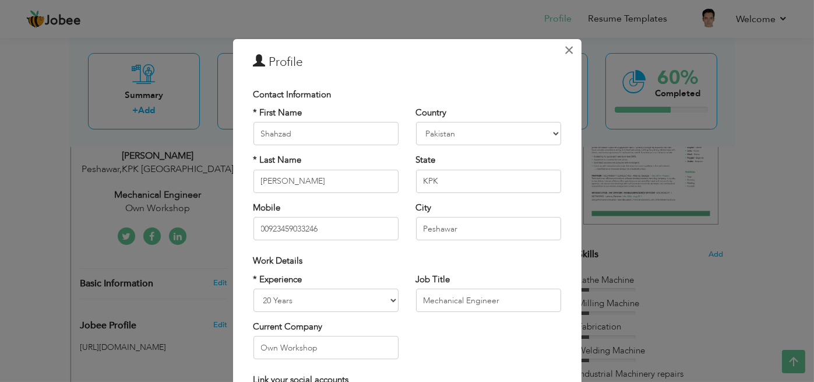
click at [564, 51] on span "×" at bounding box center [569, 50] width 10 height 21
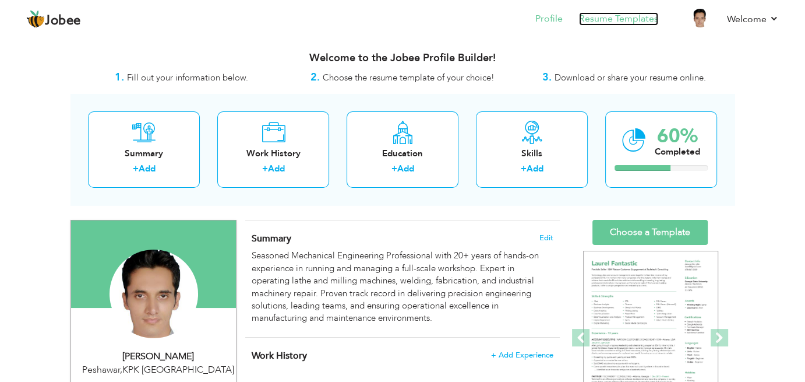
click at [625, 19] on link "Resume Templates" at bounding box center [618, 18] width 79 height 13
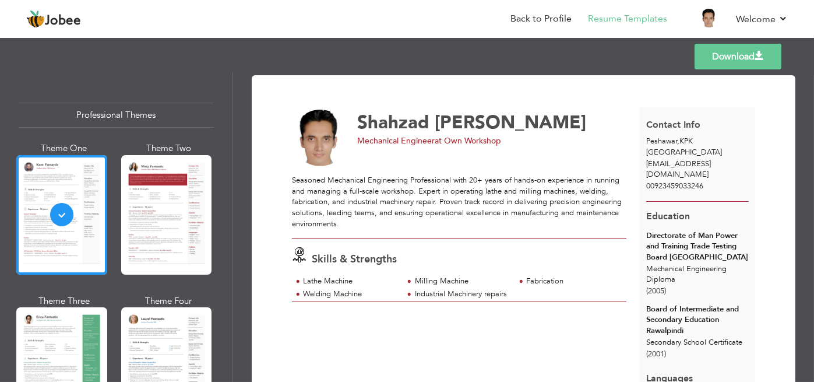
click at [674, 163] on span "professional.marketerz@gmail.com" at bounding box center [678, 170] width 65 height 22
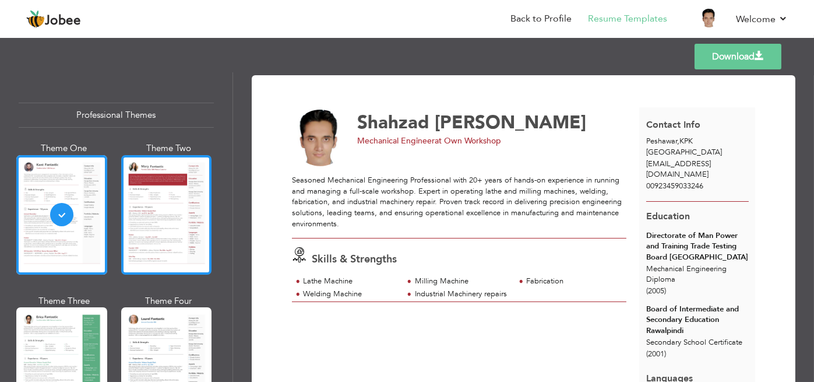
click at [176, 237] on div at bounding box center [166, 214] width 91 height 119
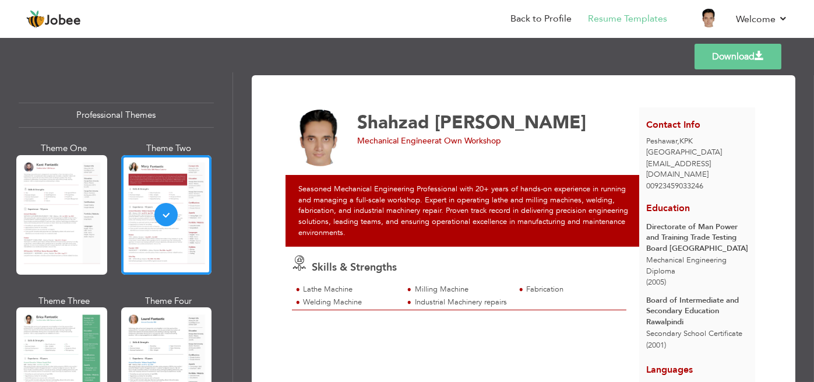
scroll to position [89, 0]
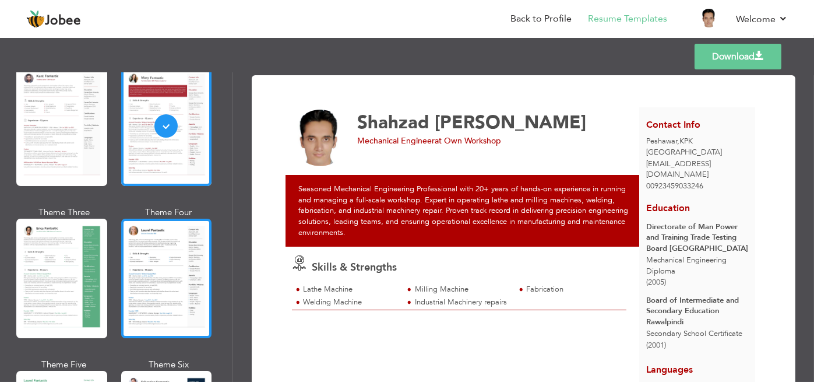
click at [164, 285] on div at bounding box center [166, 278] width 91 height 119
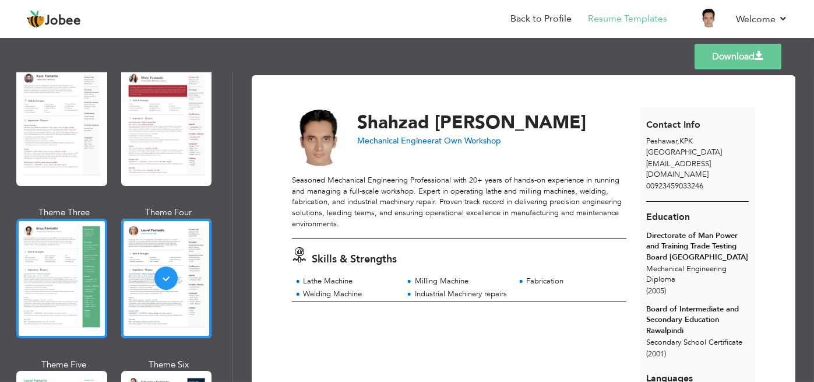
click at [40, 293] on div at bounding box center [61, 278] width 91 height 119
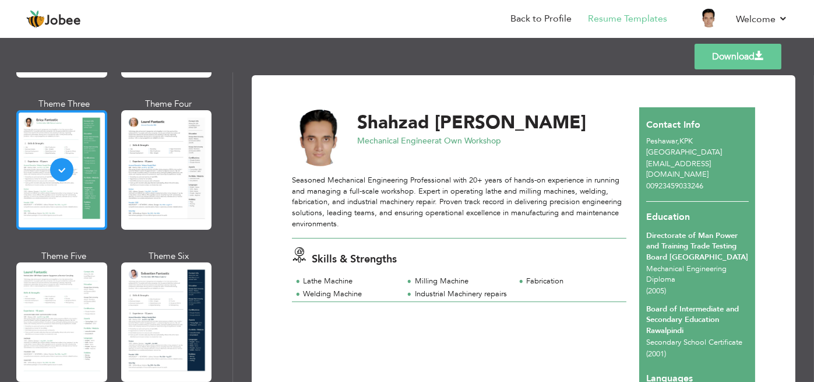
scroll to position [237, 0]
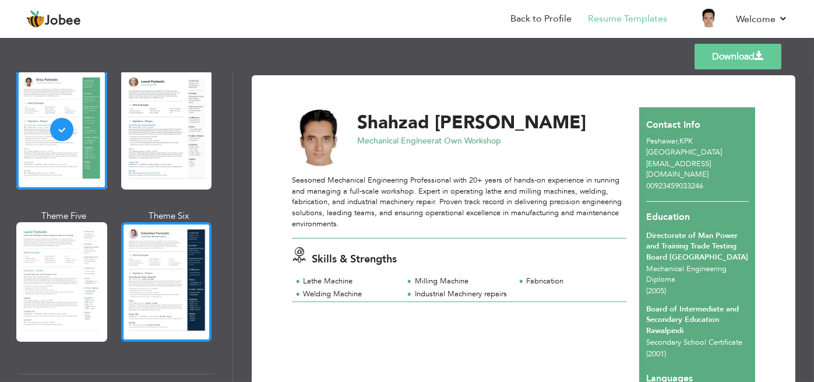
click at [138, 315] on div at bounding box center [166, 281] width 91 height 119
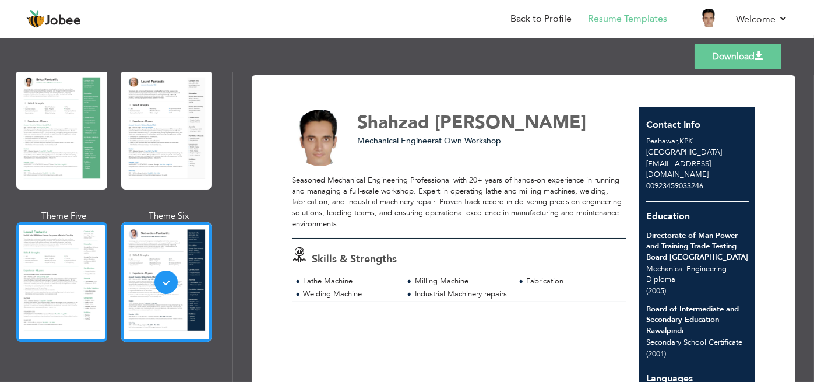
click at [73, 287] on div at bounding box center [61, 281] width 91 height 119
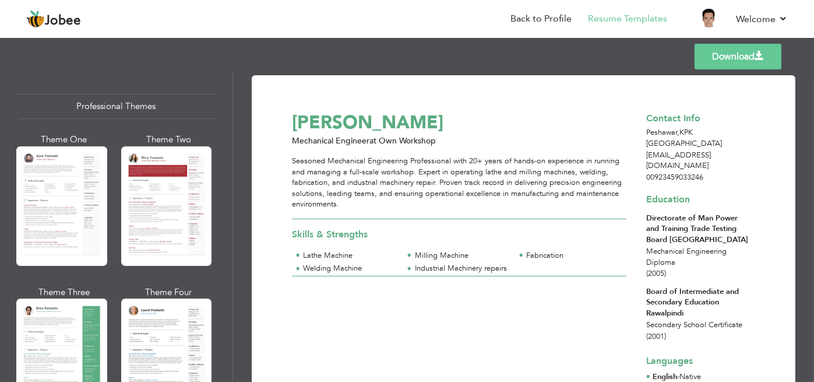
scroll to position [0, 0]
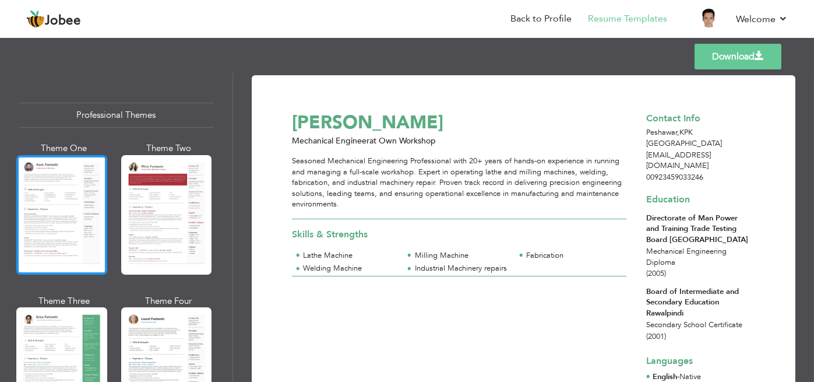
click at [54, 190] on div at bounding box center [61, 214] width 91 height 119
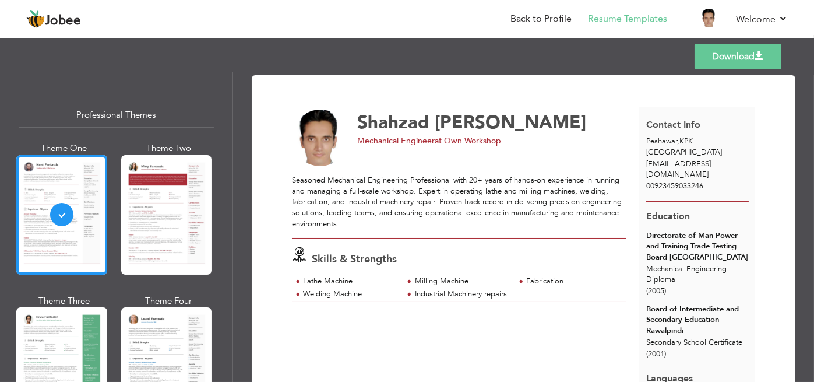
click at [685, 162] on span "professional.marketerz@gmail.com" at bounding box center [678, 170] width 65 height 22
click at [735, 67] on link "Download" at bounding box center [738, 57] width 87 height 26
click at [550, 22] on link "Back to Profile" at bounding box center [541, 18] width 61 height 13
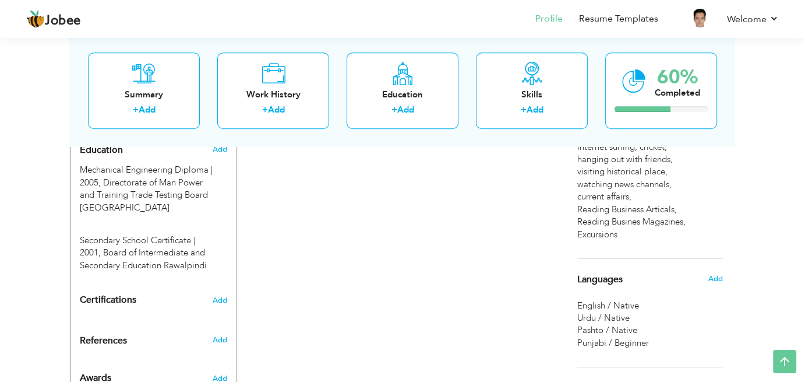
scroll to position [555, 0]
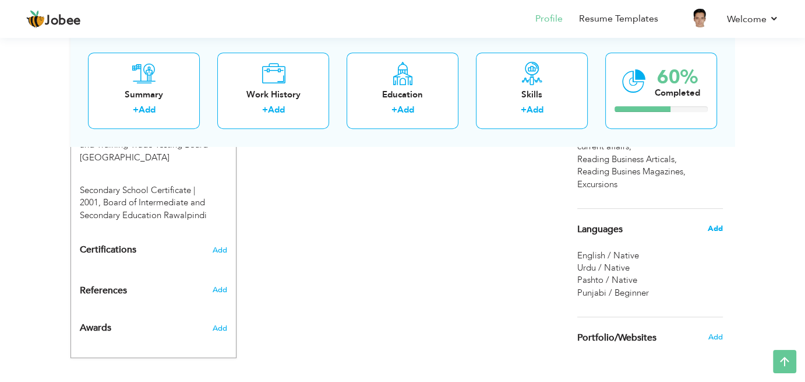
click at [720, 227] on span "Add" at bounding box center [715, 228] width 15 height 10
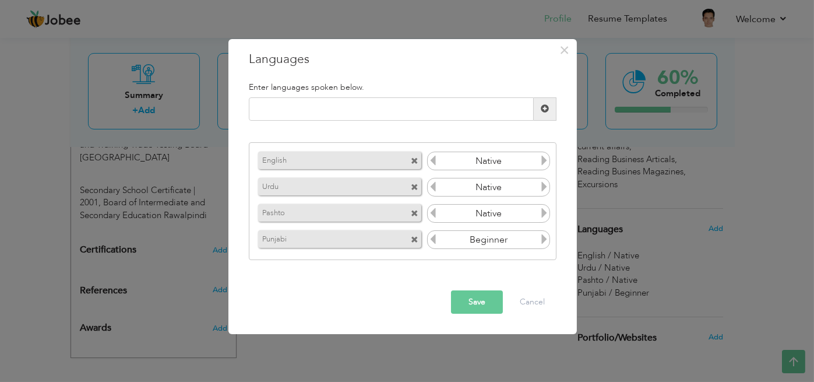
click at [414, 243] on span at bounding box center [415, 240] width 8 height 8
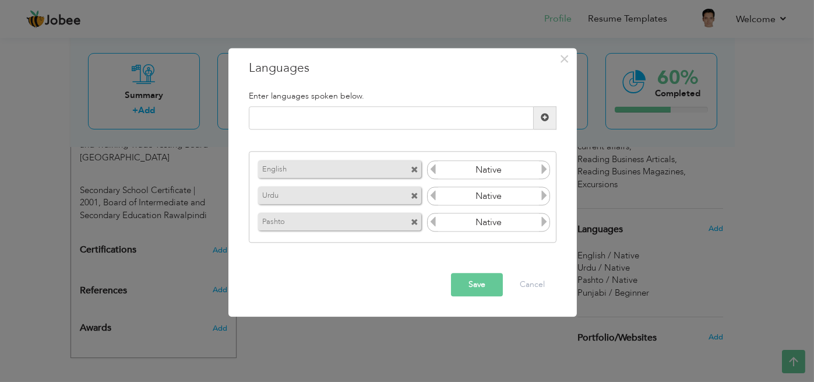
click at [479, 286] on button "Save" at bounding box center [477, 284] width 52 height 23
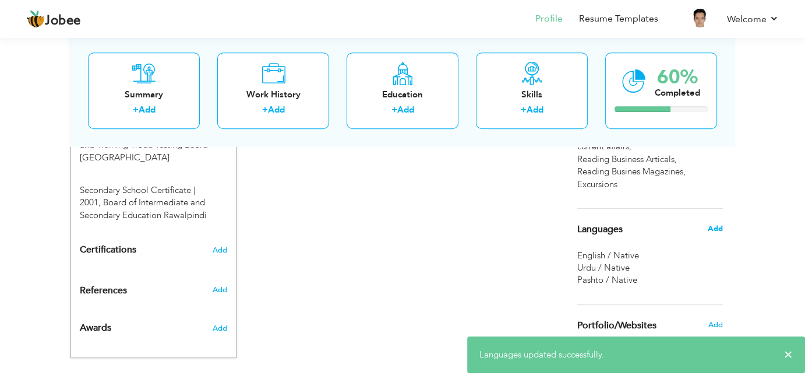
click at [719, 227] on span "Add" at bounding box center [715, 228] width 15 height 10
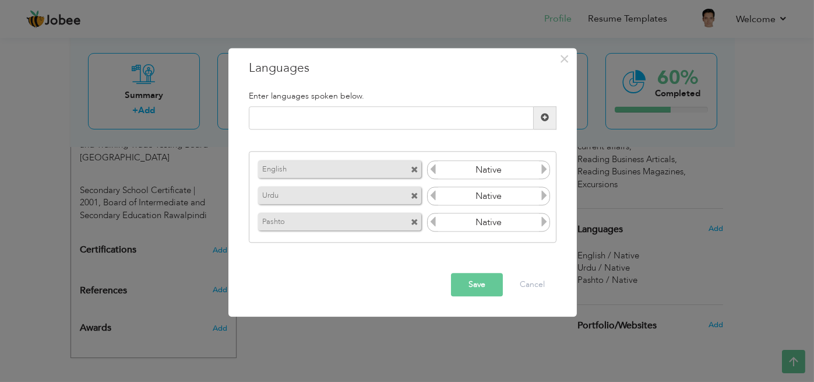
click at [433, 173] on icon at bounding box center [433, 169] width 10 height 10
click at [544, 171] on icon at bounding box center [544, 169] width 10 height 10
click at [469, 283] on button "Save" at bounding box center [477, 284] width 52 height 23
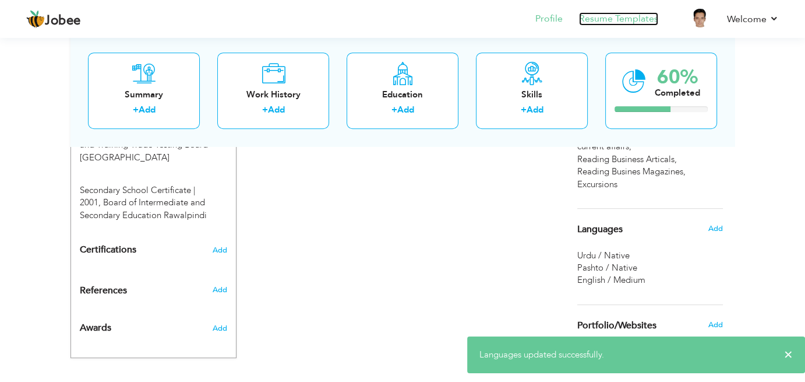
click at [626, 17] on link "Resume Templates" at bounding box center [618, 18] width 79 height 13
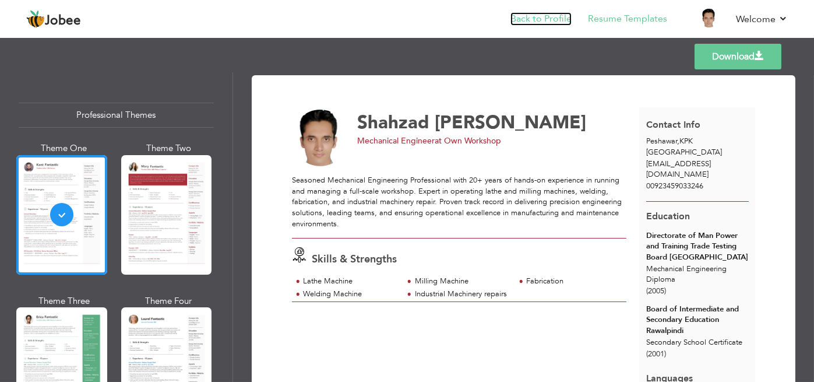
click at [542, 19] on link "Back to Profile" at bounding box center [541, 18] width 61 height 13
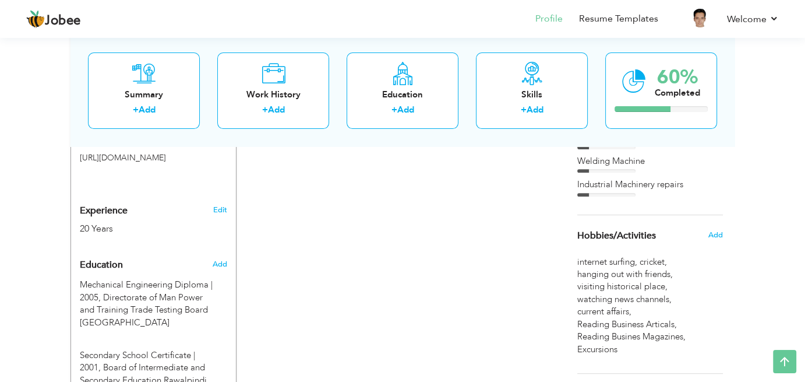
scroll to position [389, 0]
click at [638, 282] on span "visiting historical place ," at bounding box center [624, 287] width 93 height 12
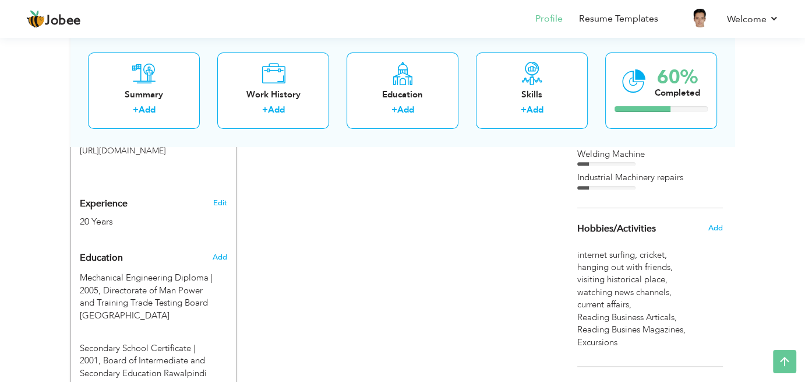
scroll to position [399, 0]
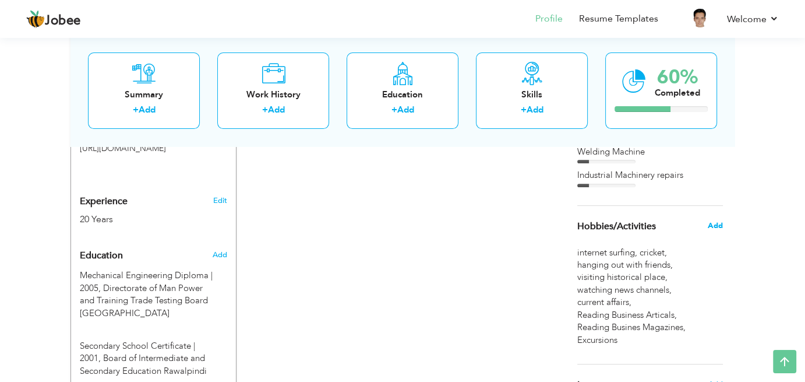
click at [713, 223] on span "Add" at bounding box center [715, 225] width 15 height 10
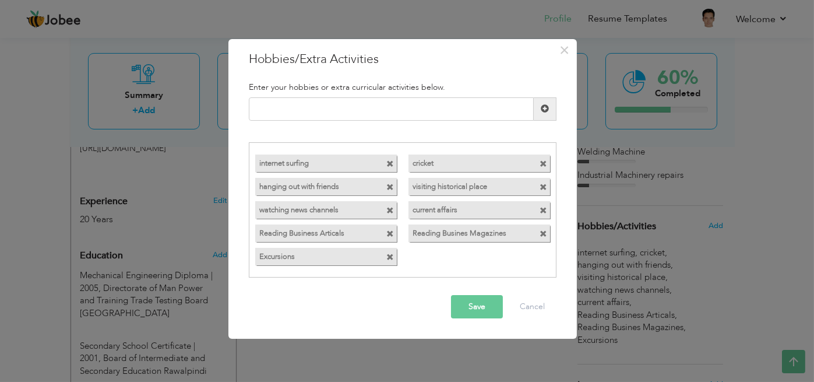
click at [390, 166] on span at bounding box center [390, 164] width 8 height 8
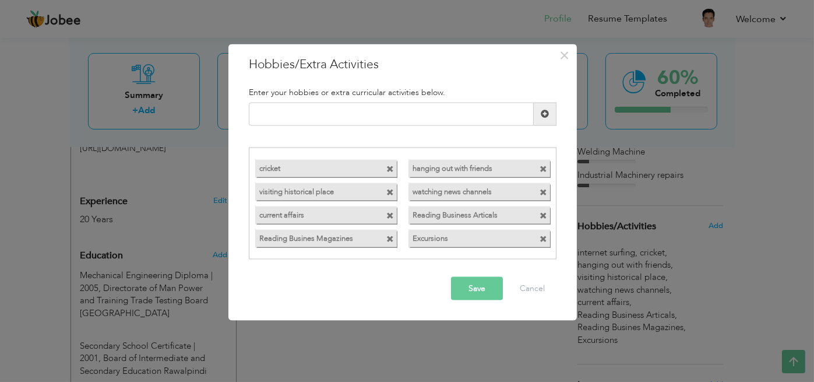
click at [390, 166] on span at bounding box center [390, 170] width 8 height 8
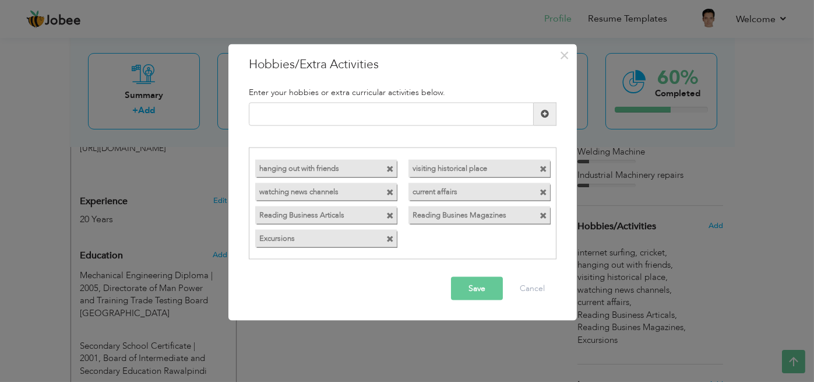
click at [390, 166] on span at bounding box center [390, 170] width 8 height 8
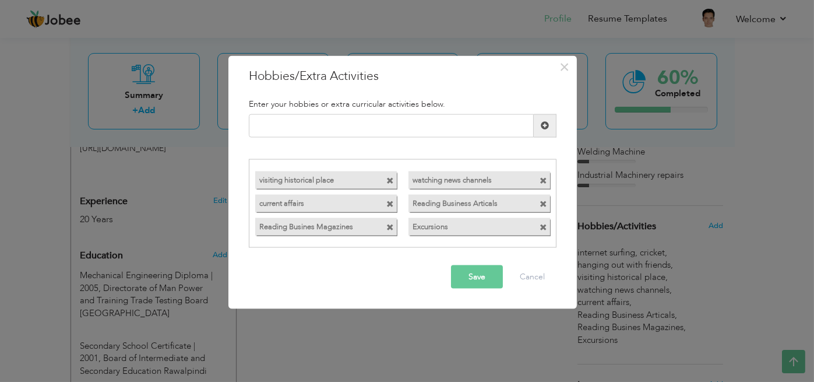
click at [390, 181] on span at bounding box center [390, 181] width 8 height 8
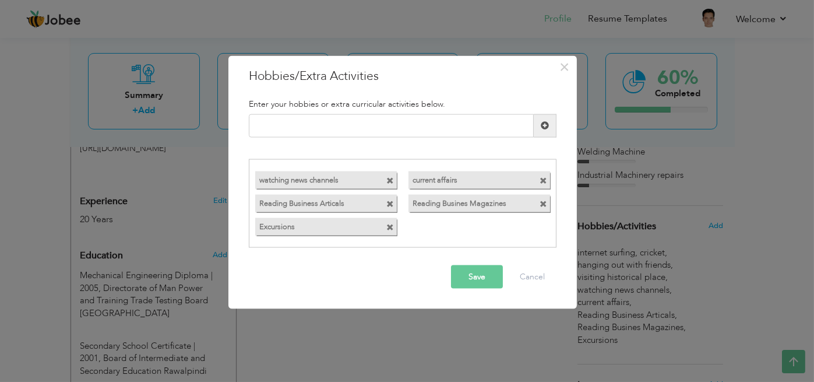
click at [390, 181] on span at bounding box center [390, 181] width 8 height 8
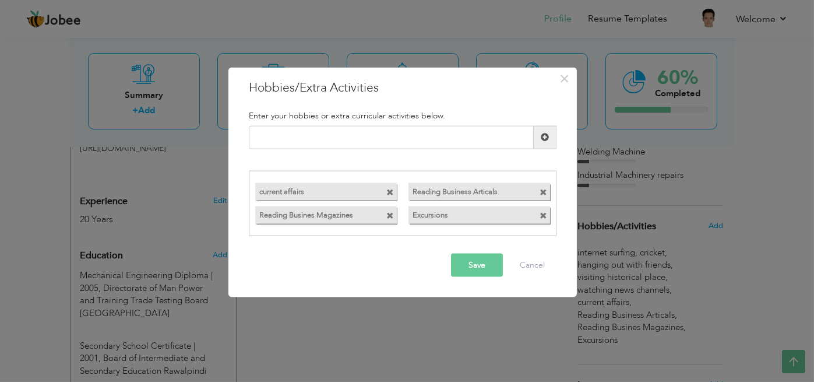
click at [390, 194] on span at bounding box center [390, 193] width 8 height 8
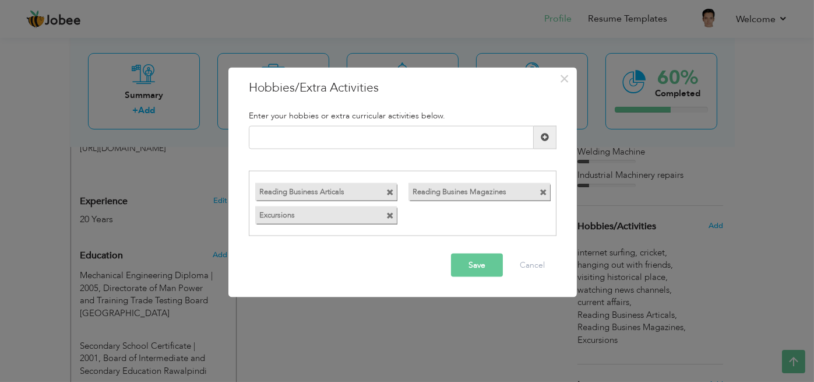
click at [390, 194] on span at bounding box center [390, 193] width 8 height 8
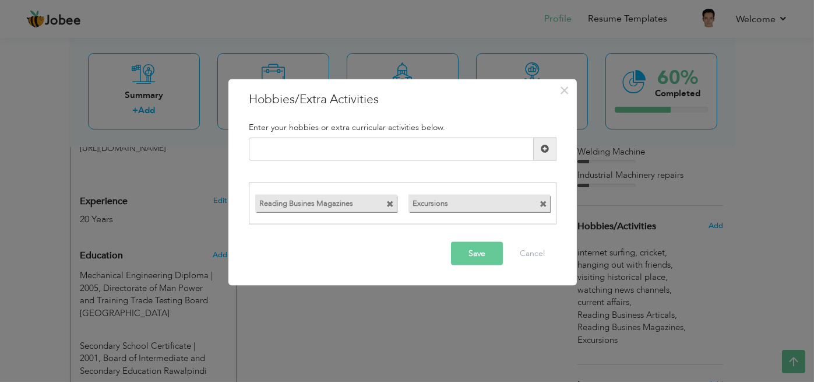
click at [389, 205] on span at bounding box center [390, 204] width 8 height 8
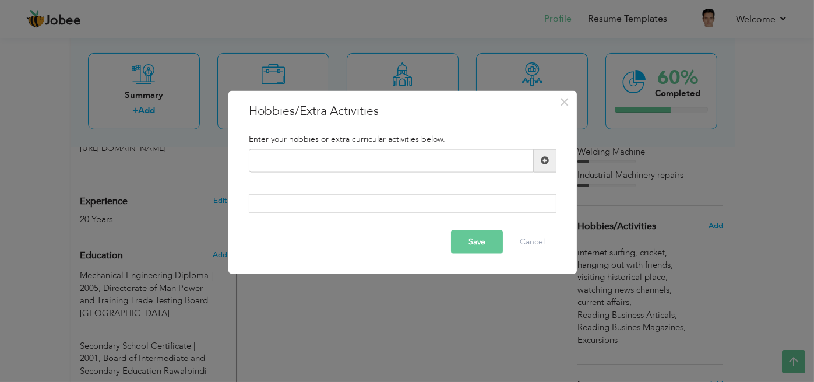
click at [476, 252] on button "Save" at bounding box center [477, 241] width 52 height 23
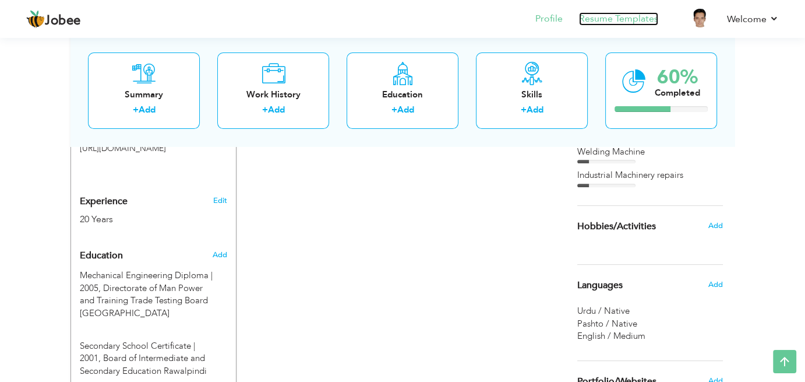
click at [628, 23] on link "Resume Templates" at bounding box center [618, 18] width 79 height 13
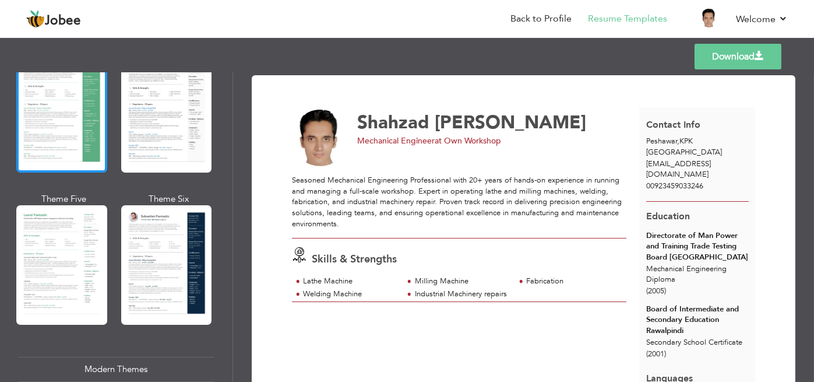
scroll to position [255, 0]
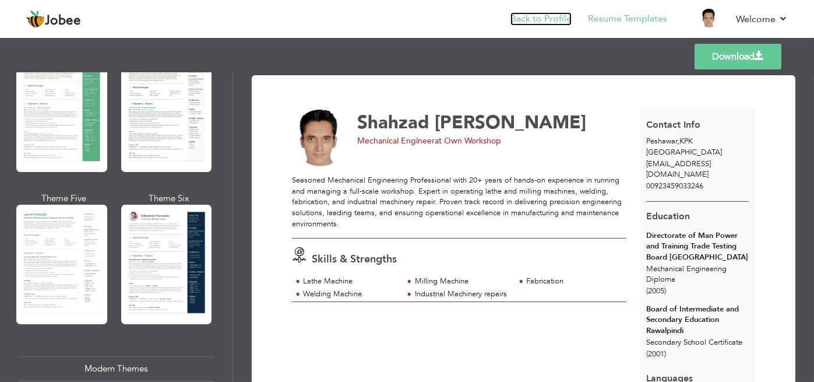
click at [553, 24] on link "Back to Profile" at bounding box center [541, 18] width 61 height 13
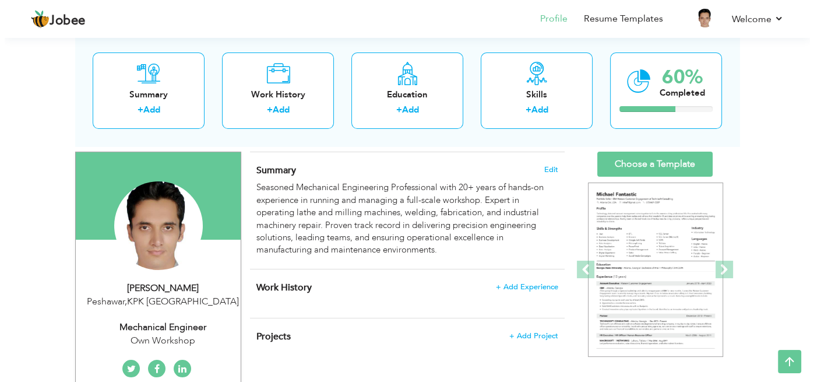
scroll to position [111, 0]
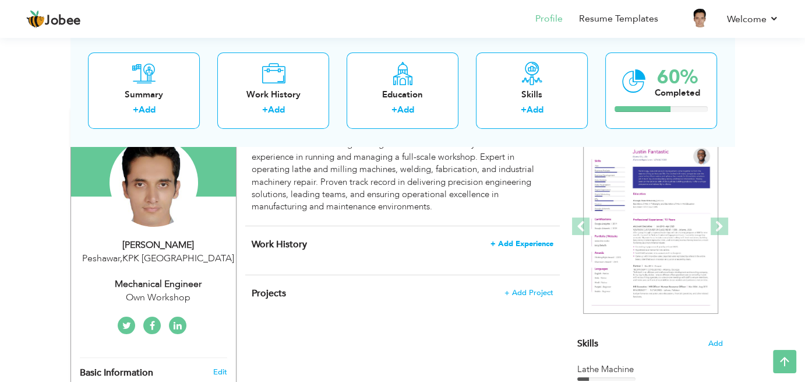
click at [511, 243] on span "+ Add Experience" at bounding box center [522, 244] width 63 height 8
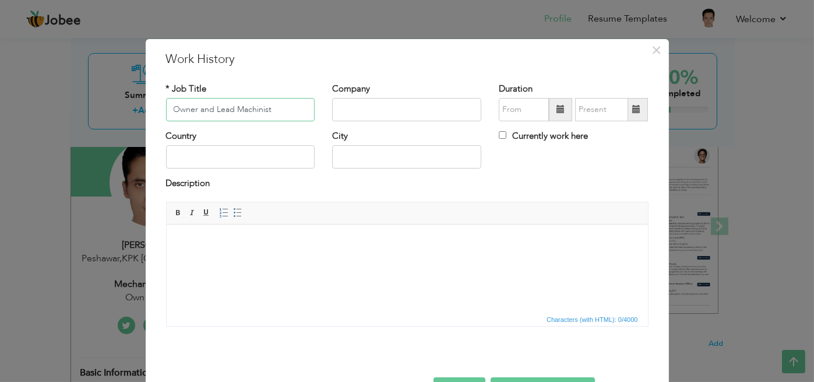
type input "Owner and Lead Machinist"
click at [420, 105] on input "text" at bounding box center [406, 109] width 149 height 23
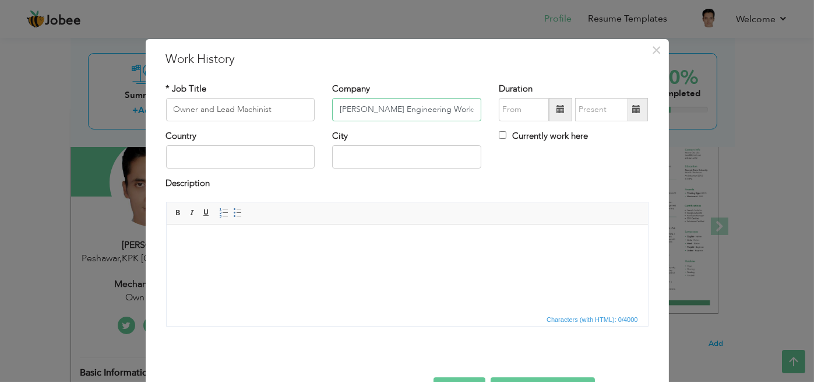
type input "[PERSON_NAME] Engineering Works"
click at [301, 150] on input "text" at bounding box center [240, 156] width 149 height 23
type input "[GEOGRAPHIC_DATA]"
click at [367, 154] on input "text" at bounding box center [406, 156] width 149 height 23
type input "Peshawar"
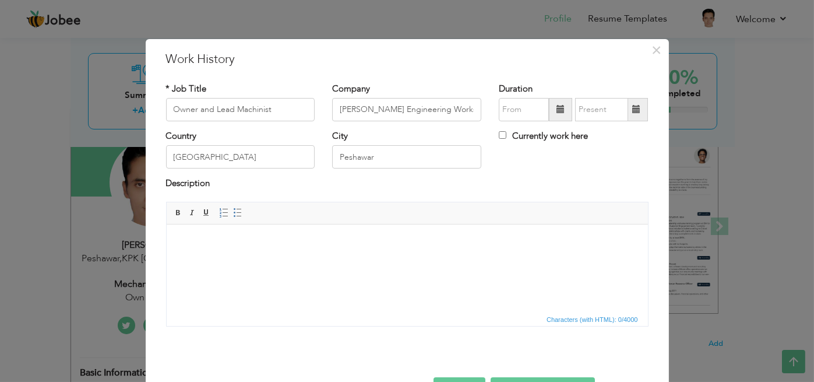
click at [557, 111] on span at bounding box center [561, 109] width 8 height 8
type input "08/2025"
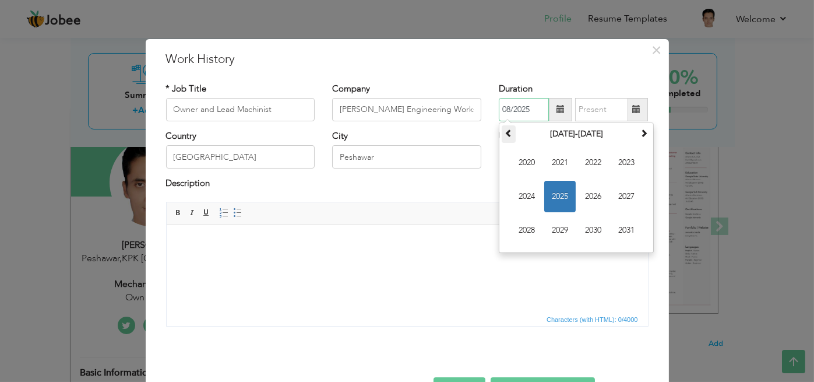
click at [505, 136] on span at bounding box center [509, 133] width 8 height 8
click at [505, 133] on span at bounding box center [509, 133] width 8 height 8
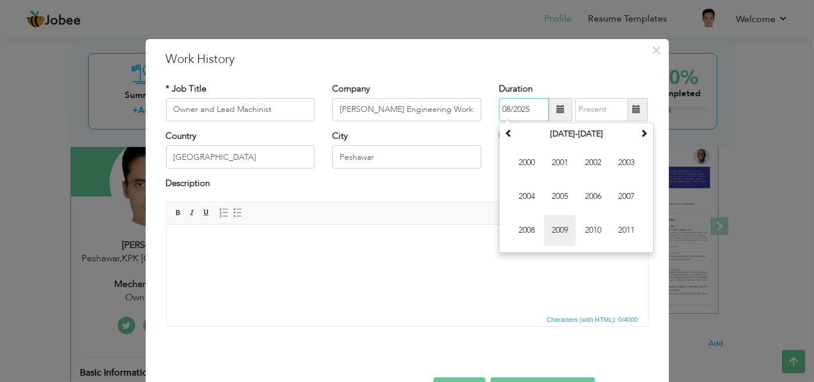
click at [558, 237] on span "2009" at bounding box center [559, 229] width 31 height 31
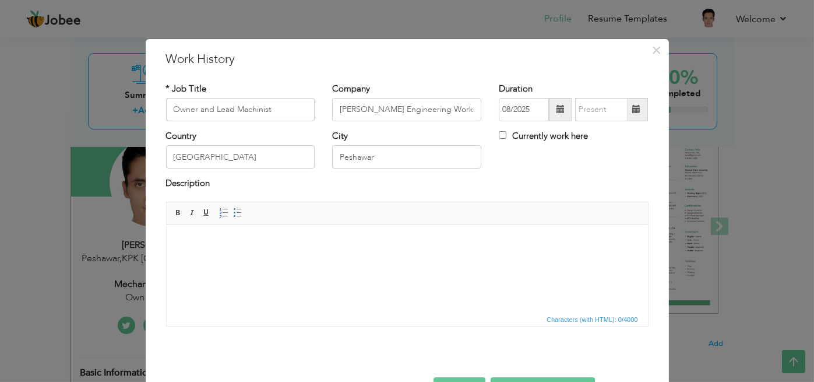
click at [592, 76] on div "* Job Title Owner and Lead Machinist Company [PERSON_NAME] Engineering Works Du…" at bounding box center [407, 209] width 500 height 270
click at [499, 138] on input "Currently work here" at bounding box center [503, 135] width 8 height 8
checkbox input "true"
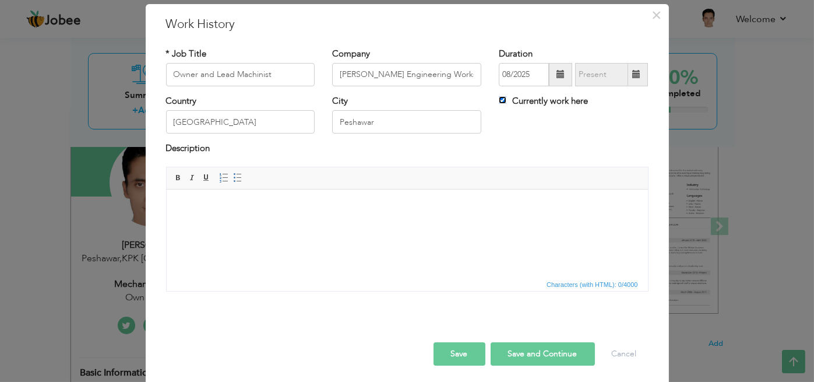
click at [230, 184] on span "Insert/Remove Numbered List Insert/Remove Bulleted List" at bounding box center [231, 178] width 28 height 14
click at [233, 178] on span at bounding box center [237, 177] width 9 height 9
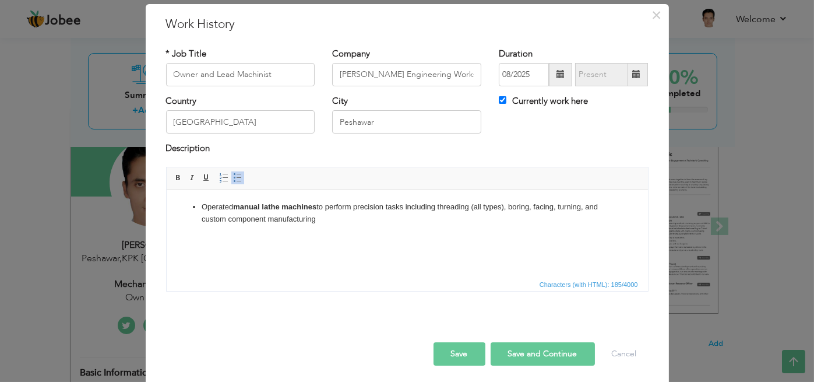
click at [241, 223] on li "Operated manual lathe machines to perform precision tasks including threading (…" at bounding box center [406, 212] width 411 height 24
drag, startPoint x: 234, startPoint y: 206, endPoint x: 316, endPoint y: 206, distance: 81.6
click at [316, 206] on strong "manual lathe machines" at bounding box center [274, 206] width 83 height 9
click at [174, 180] on span at bounding box center [178, 177] width 9 height 9
click at [354, 226] on html "Operated manual lathe machines to perform precision tasks including threading (…" at bounding box center [406, 213] width 481 height 48
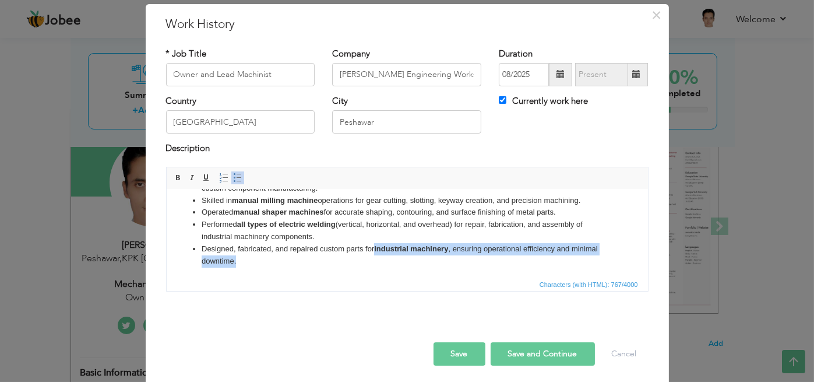
scroll to position [33, 0]
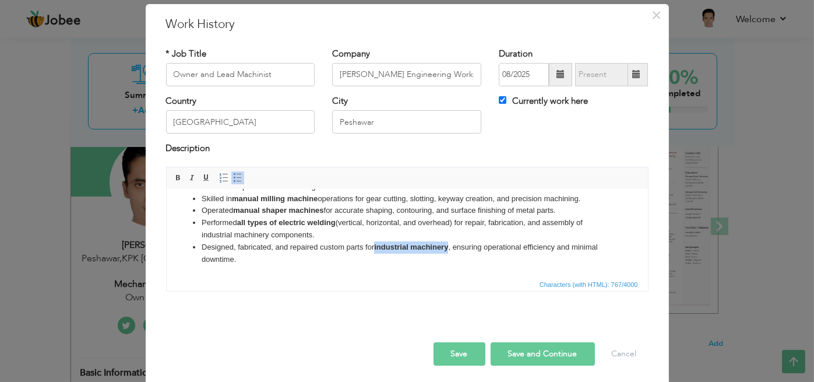
drag, startPoint x: 376, startPoint y: 260, endPoint x: 449, endPoint y: 245, distance: 74.3
click at [448, 245] on strong "industrial machinery" at bounding box center [411, 246] width 74 height 9
click at [174, 177] on span at bounding box center [178, 177] width 9 height 9
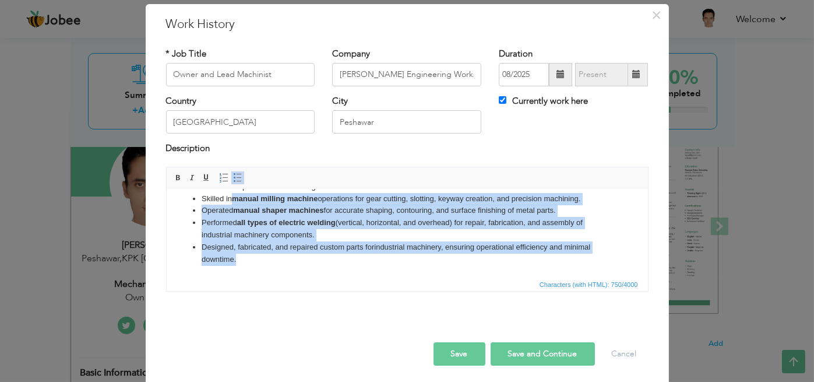
drag, startPoint x: 234, startPoint y: 197, endPoint x: 356, endPoint y: 273, distance: 143.5
click at [356, 273] on html "Operated manual lathe machines to perform precision tasks including threading (…" at bounding box center [406, 216] width 481 height 120
click at [174, 180] on span at bounding box center [178, 177] width 9 height 9
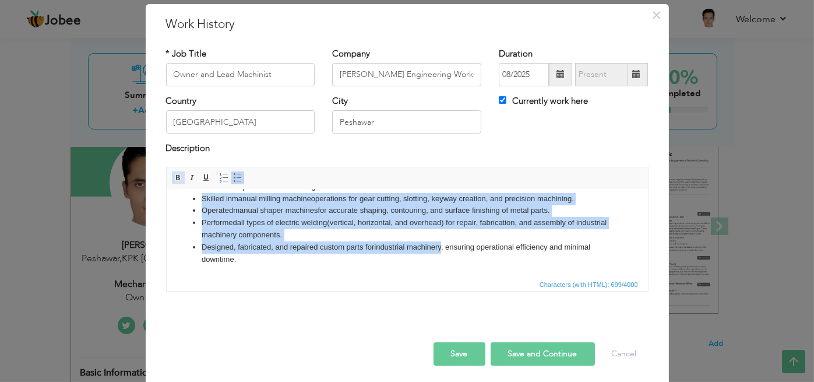
click at [174, 180] on span at bounding box center [178, 177] width 9 height 9
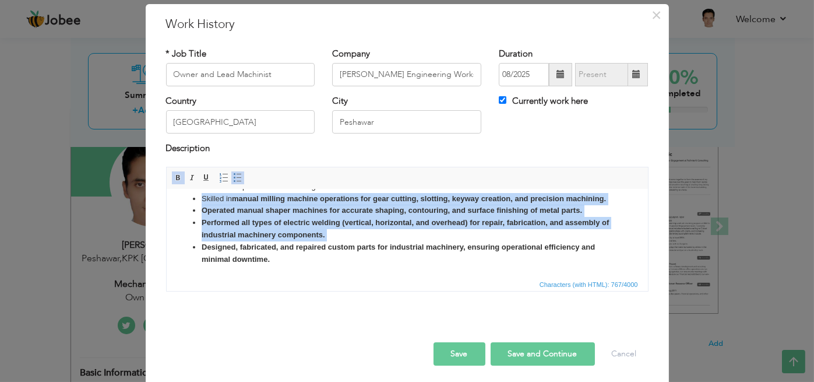
click at [174, 180] on span at bounding box center [178, 177] width 9 height 9
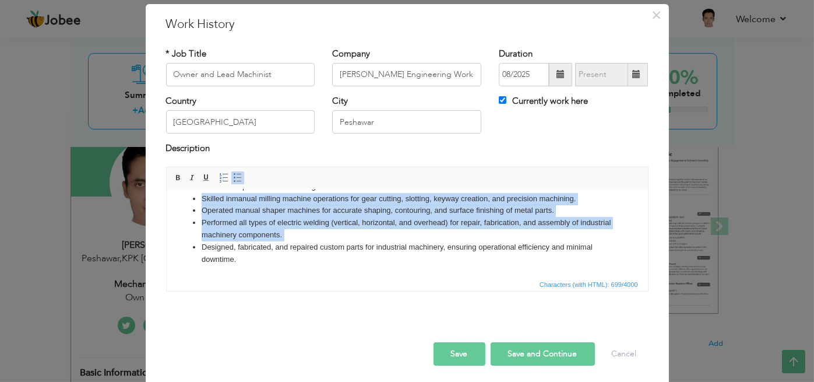
click at [272, 266] on html "Operated manual lathe machines to perform precision tasks including threading (…" at bounding box center [406, 216] width 481 height 120
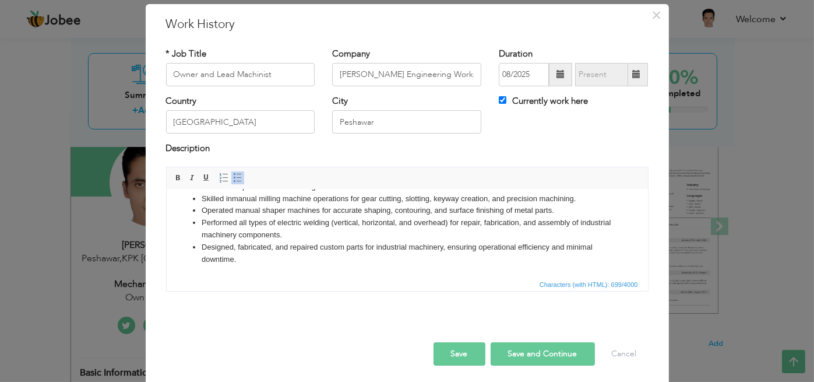
click at [271, 263] on li "Designed, fabricated, and repaired custom parts for industrial machinery, ensur…" at bounding box center [406, 253] width 411 height 24
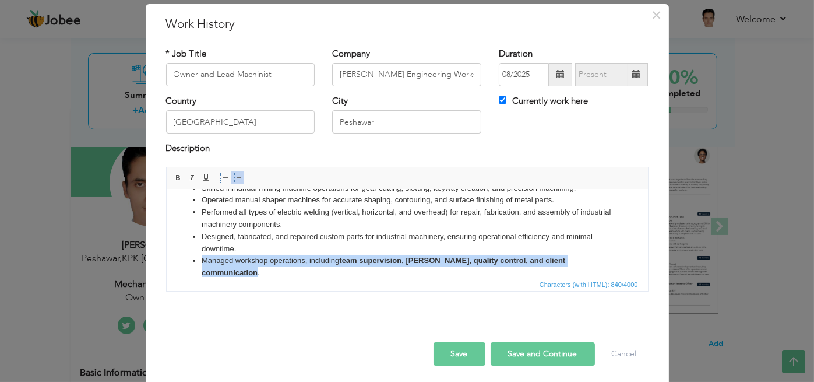
scroll to position [57, 0]
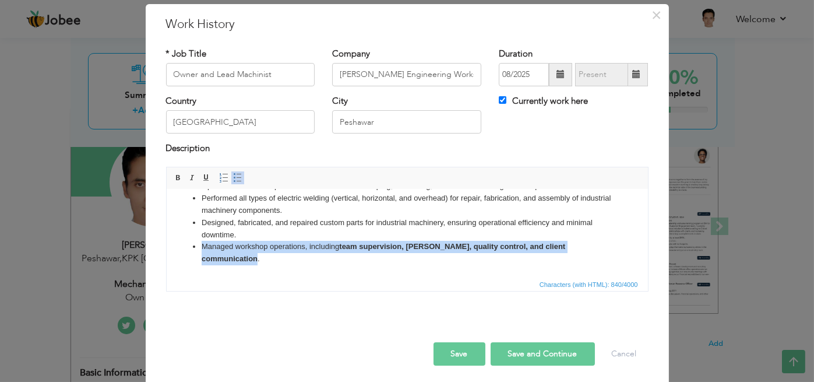
drag, startPoint x: 199, startPoint y: 258, endPoint x: 257, endPoint y: 275, distance: 60.1
click at [257, 275] on html "Operated manual lathe machines to perform precision tasks including threading (…" at bounding box center [406, 204] width 481 height 145
click at [174, 179] on span at bounding box center [178, 177] width 9 height 9
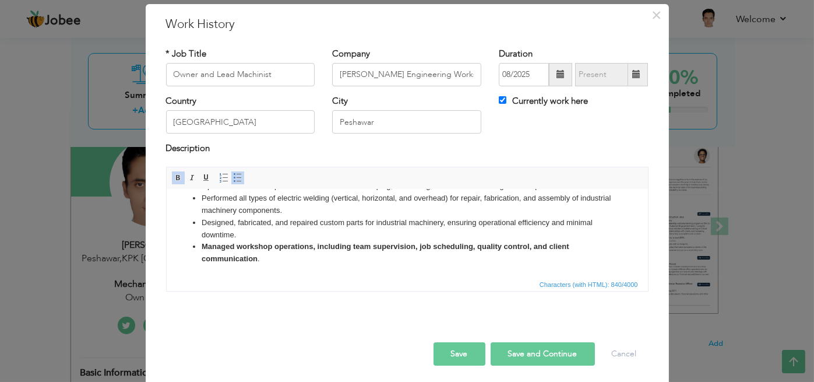
click at [174, 179] on span at bounding box center [178, 177] width 9 height 9
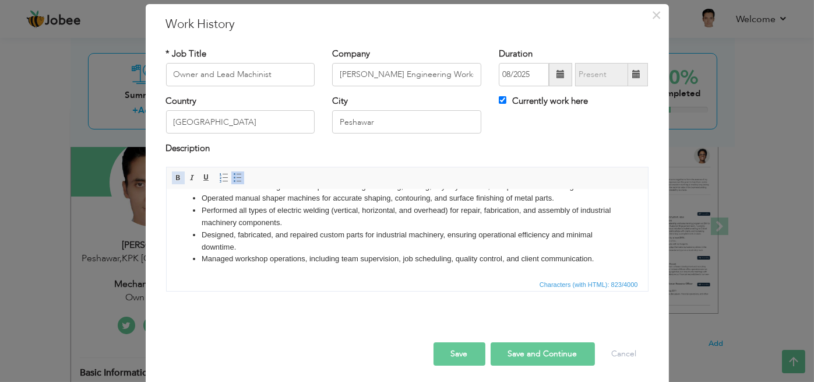
scroll to position [45, 0]
click at [388, 266] on html "Operated manual lathe machines to perform precision tasks including threading (…" at bounding box center [406, 210] width 481 height 132
click at [620, 258] on ul "Operated manual lathe machines to perform precision tasks including threading (…" at bounding box center [407, 210] width 458 height 109
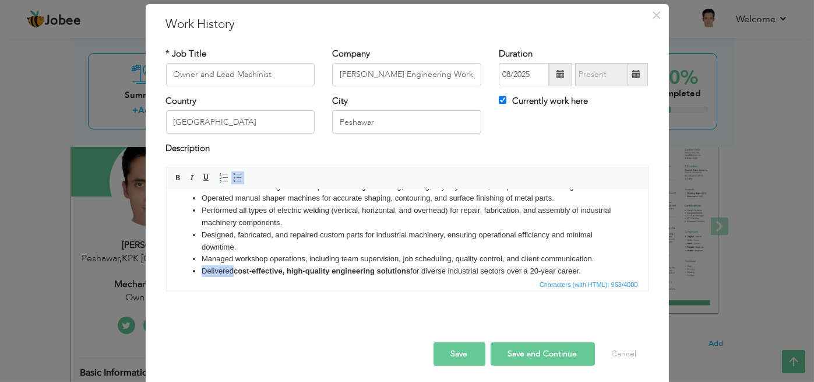
scroll to position [57, 0]
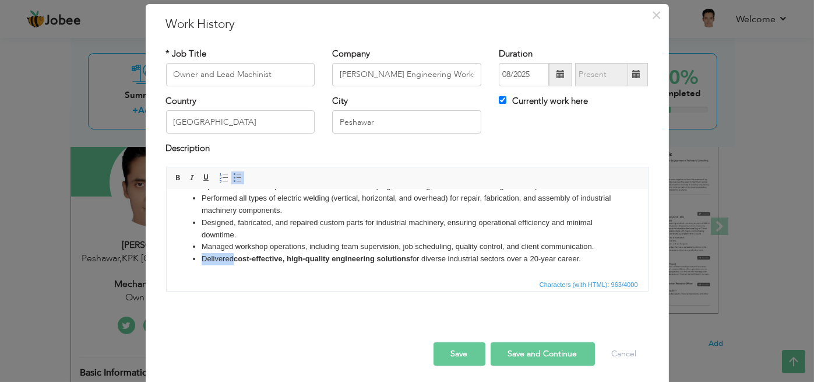
drag, startPoint x: 200, startPoint y: 267, endPoint x: 586, endPoint y: 259, distance: 385.9
click at [586, 259] on li "Delivered cost-effective, high-quality engineering solutions for diverse indust…" at bounding box center [406, 258] width 411 height 12
click at [172, 182] on link "Bold" at bounding box center [178, 177] width 13 height 13
click at [174, 178] on span at bounding box center [178, 177] width 9 height 9
click at [430, 270] on html "Operated manual lathe machines to perform precision tasks including threading (…" at bounding box center [406, 204] width 481 height 145
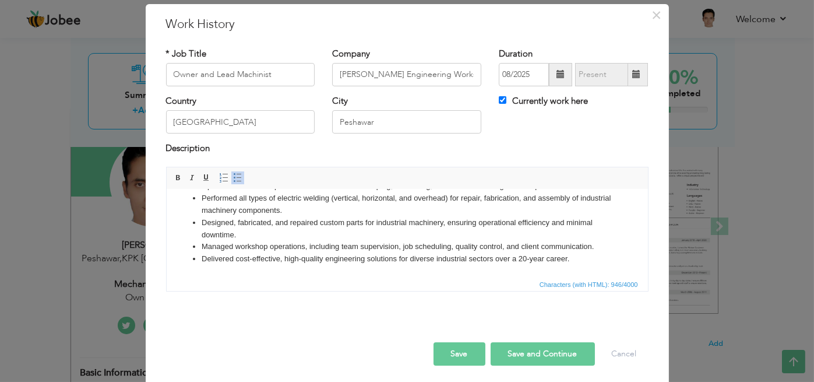
click at [604, 243] on li "Managed workshop operations, including team supervision, job scheduling, qualit…" at bounding box center [406, 246] width 411 height 12
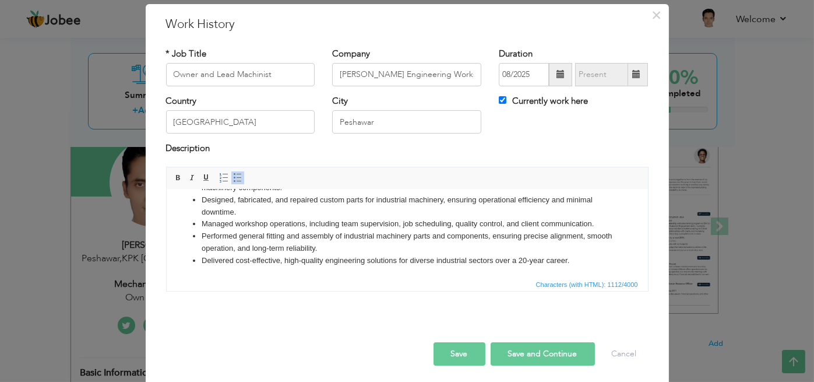
scroll to position [81, 0]
click at [444, 352] on button "Save" at bounding box center [460, 353] width 52 height 23
click at [473, 149] on div "Description" at bounding box center [407, 149] width 483 height 15
click at [560, 79] on span at bounding box center [560, 74] width 23 height 23
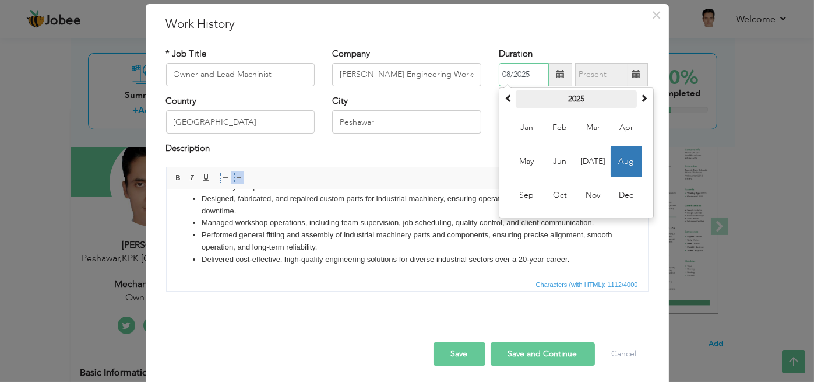
click at [558, 97] on th "2025" at bounding box center [576, 98] width 121 height 17
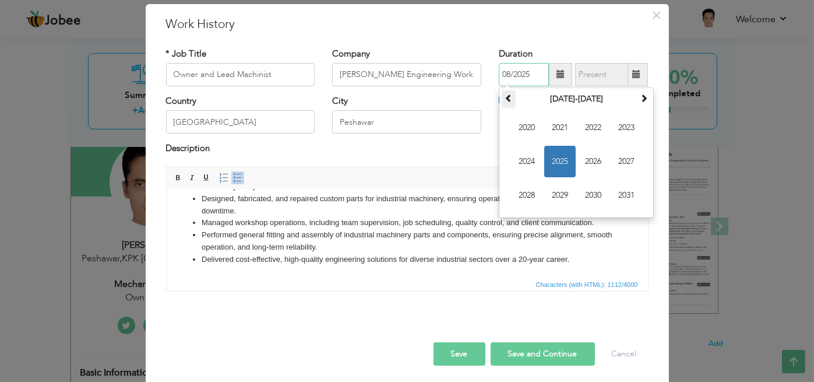
click at [505, 102] on span at bounding box center [509, 98] width 8 height 8
click at [523, 190] on span "2008" at bounding box center [526, 195] width 31 height 31
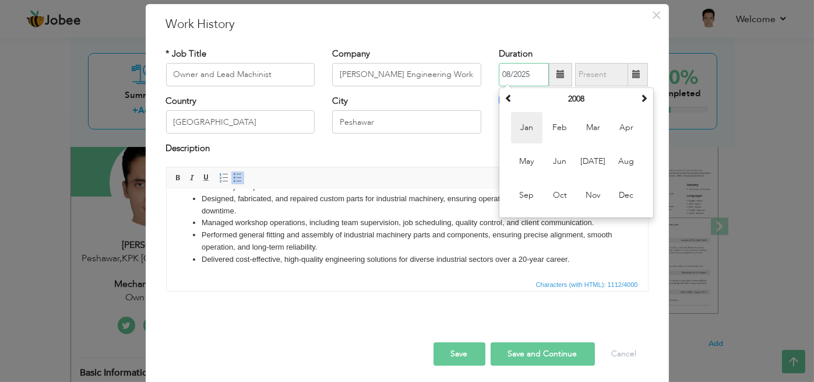
click at [520, 132] on span "Jan" at bounding box center [526, 127] width 31 height 31
type input "01/2008"
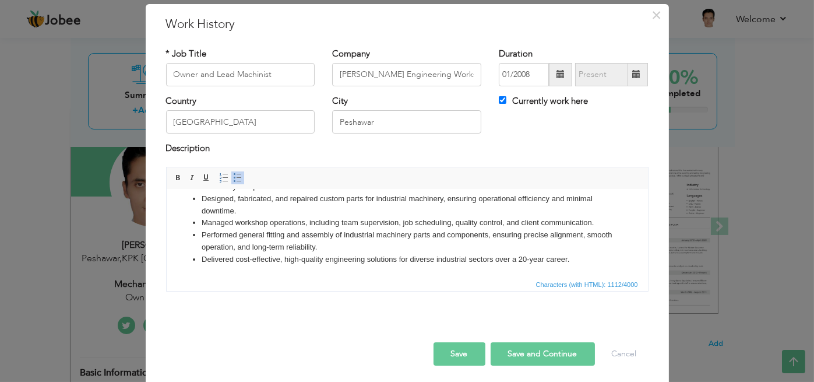
click at [454, 349] on button "Save" at bounding box center [460, 353] width 52 height 23
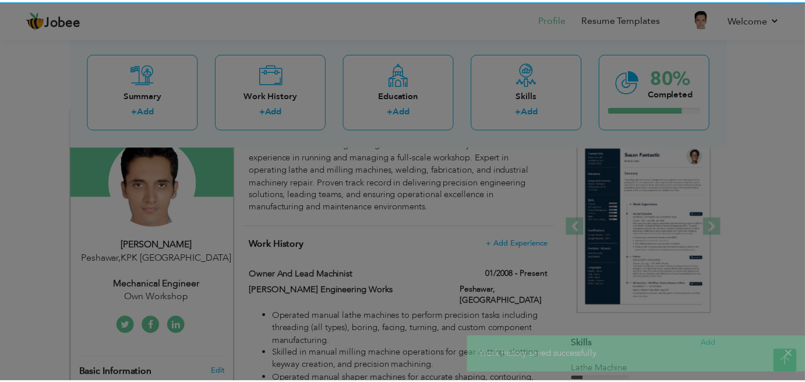
scroll to position [0, 0]
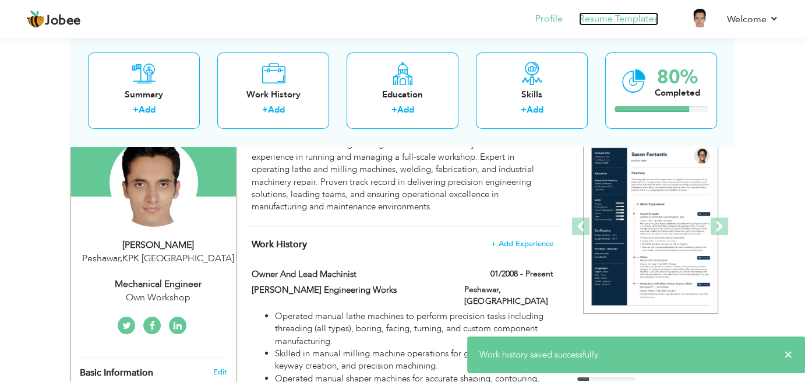
click at [632, 12] on link "Resume Templates" at bounding box center [618, 18] width 79 height 13
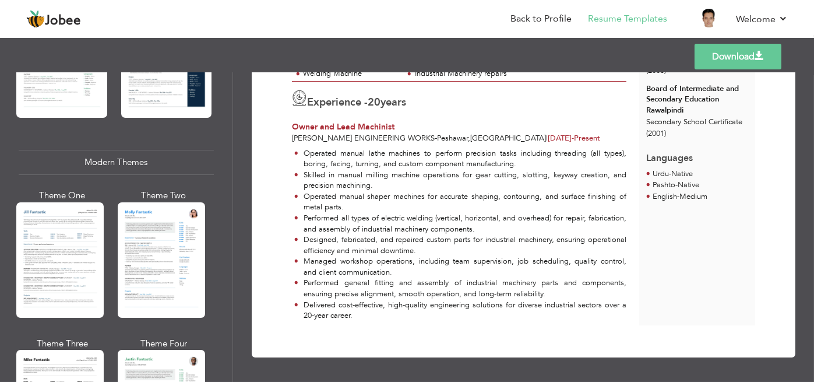
scroll to position [462, 0]
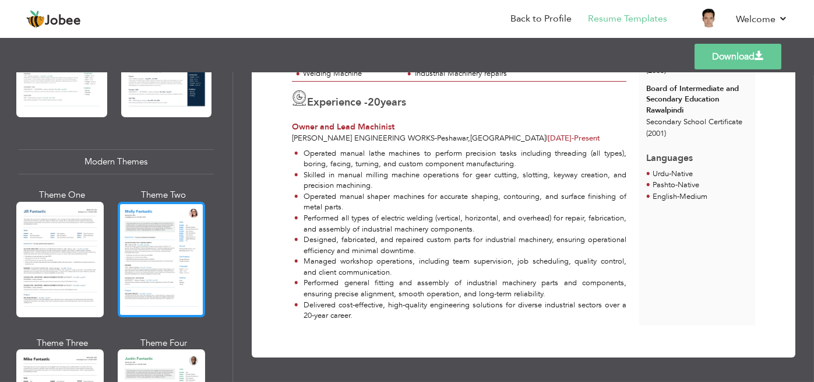
click at [159, 268] on div at bounding box center [161, 259] width 87 height 115
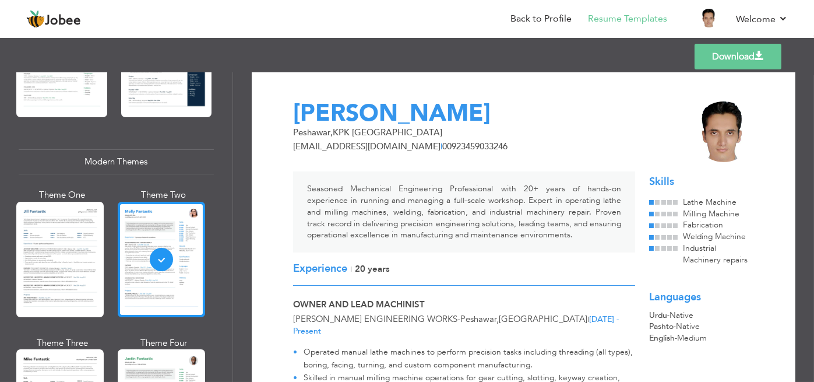
scroll to position [471, 0]
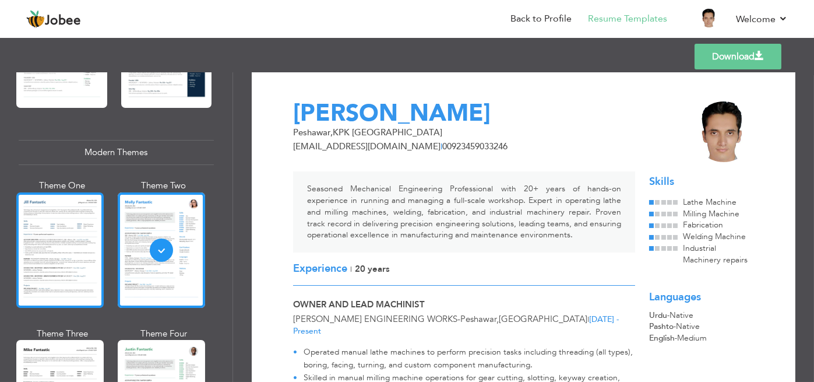
click at [40, 249] on div at bounding box center [59, 249] width 87 height 115
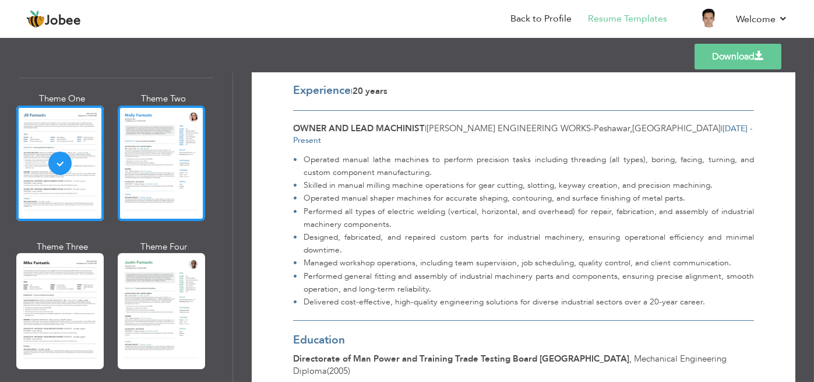
scroll to position [578, 0]
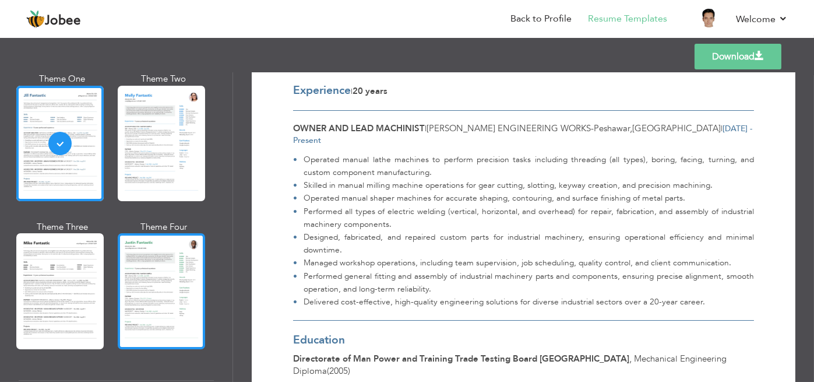
click at [160, 273] on div at bounding box center [161, 290] width 87 height 115
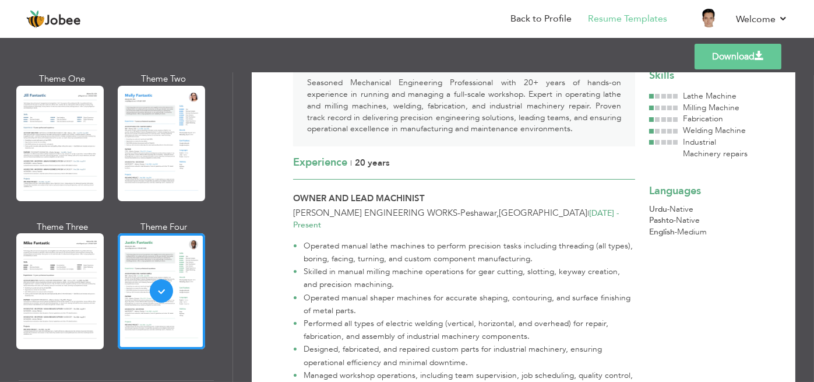
scroll to position [220, 0]
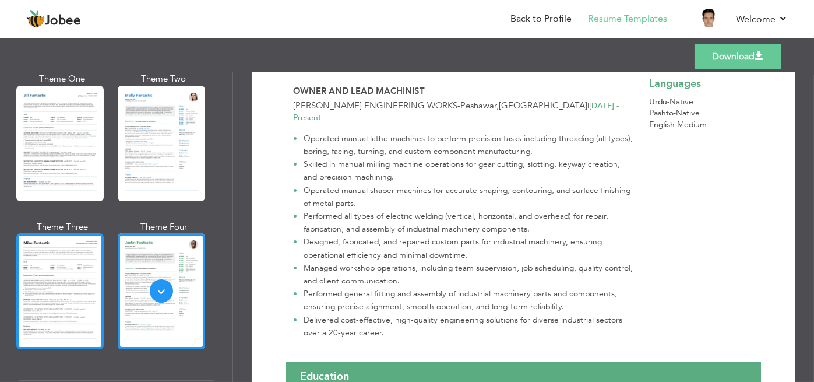
click at [76, 276] on div at bounding box center [59, 290] width 87 height 115
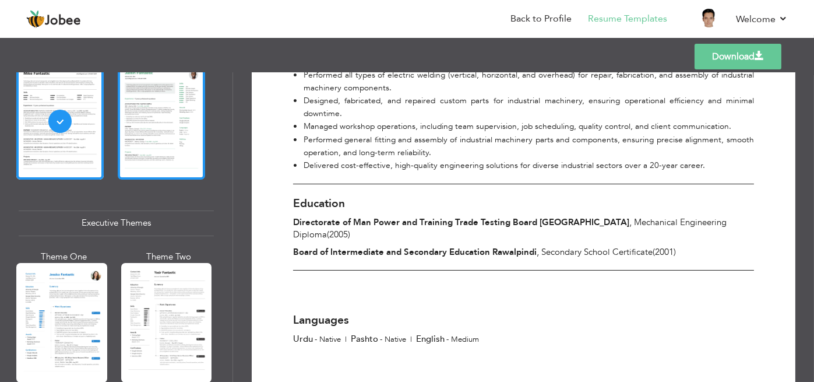
scroll to position [819, 0]
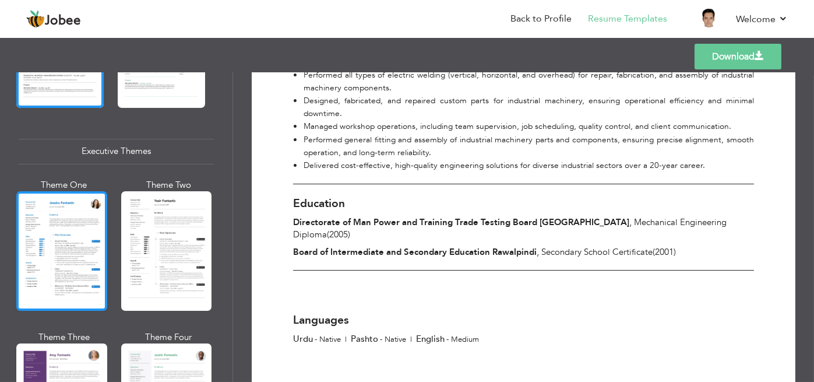
click at [63, 235] on div at bounding box center [61, 250] width 91 height 119
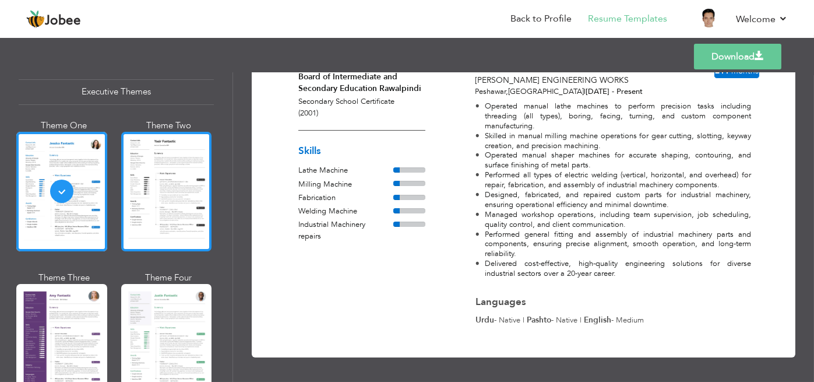
scroll to position [885, 0]
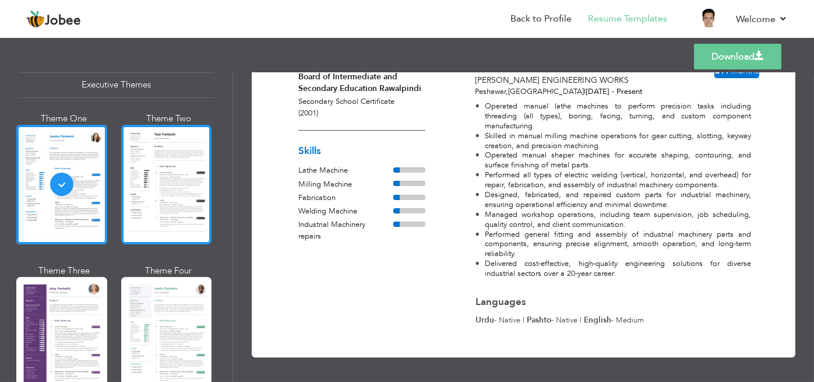
click at [181, 131] on div at bounding box center [166, 184] width 91 height 119
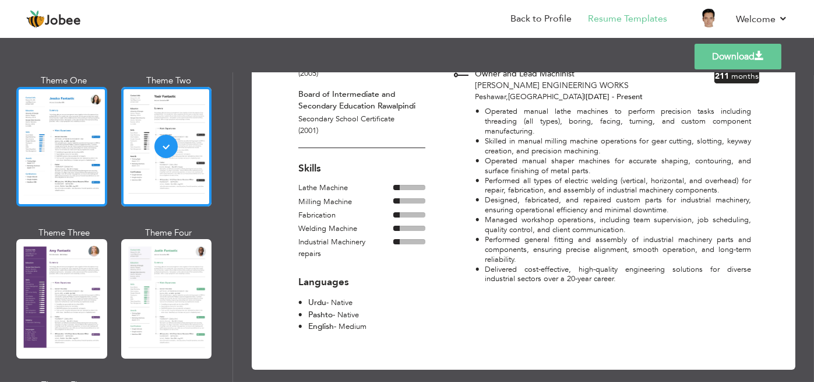
scroll to position [930, 0]
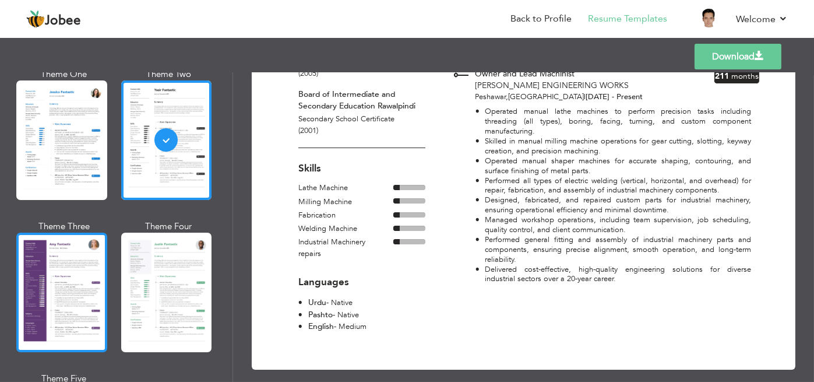
click at [79, 243] on div at bounding box center [61, 292] width 91 height 119
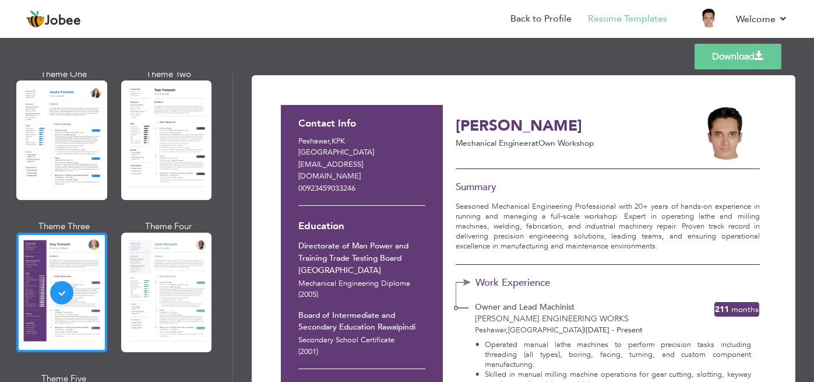
scroll to position [85, 0]
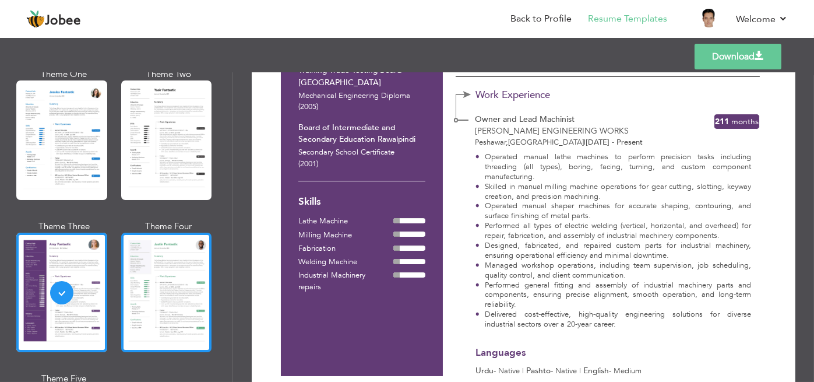
click at [154, 274] on div at bounding box center [166, 292] width 91 height 119
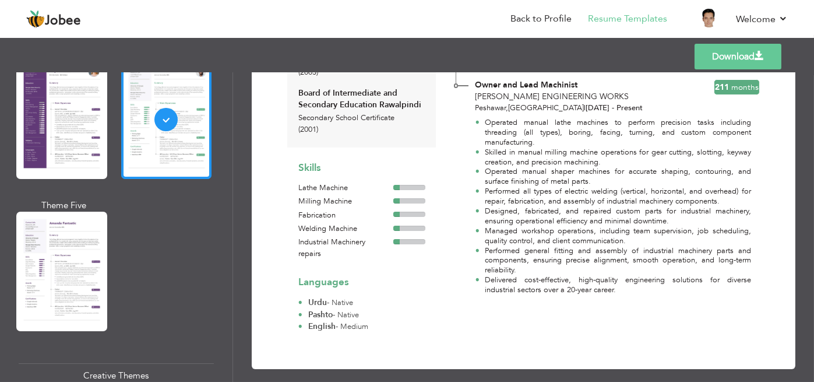
scroll to position [1104, 0]
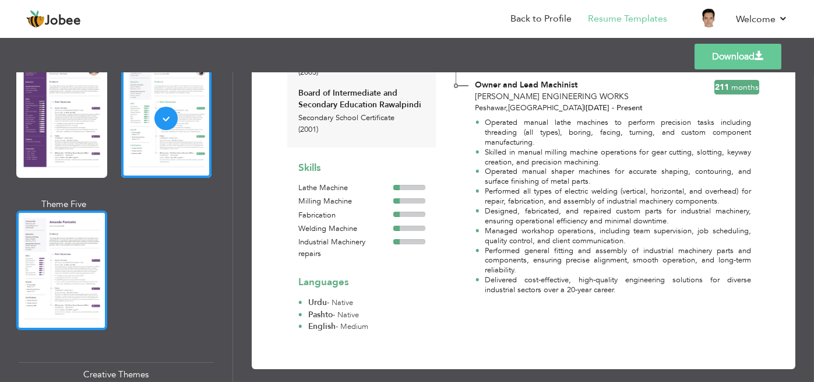
click at [52, 237] on div at bounding box center [61, 269] width 91 height 119
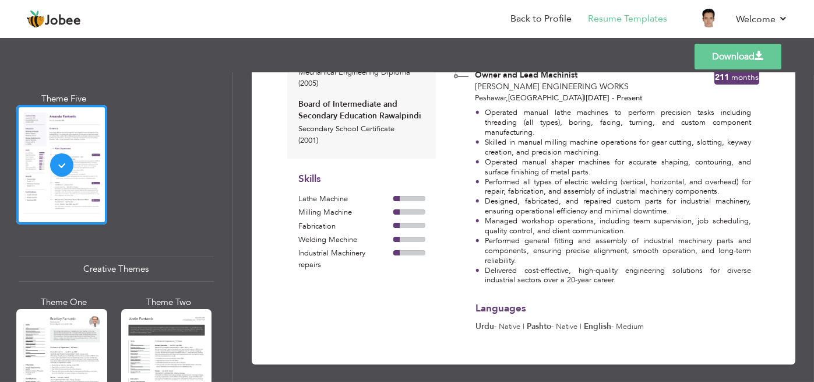
scroll to position [1342, 0]
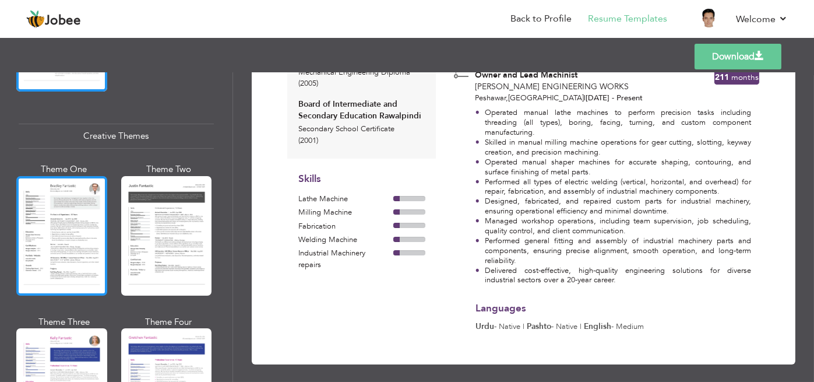
click at [53, 213] on div at bounding box center [61, 235] width 91 height 119
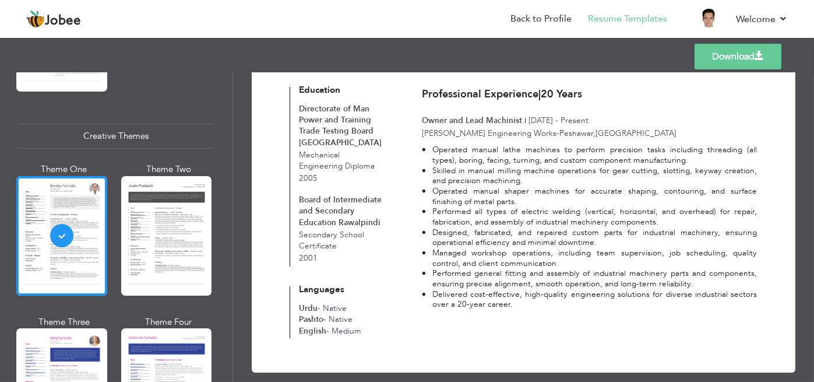
scroll to position [196, 0]
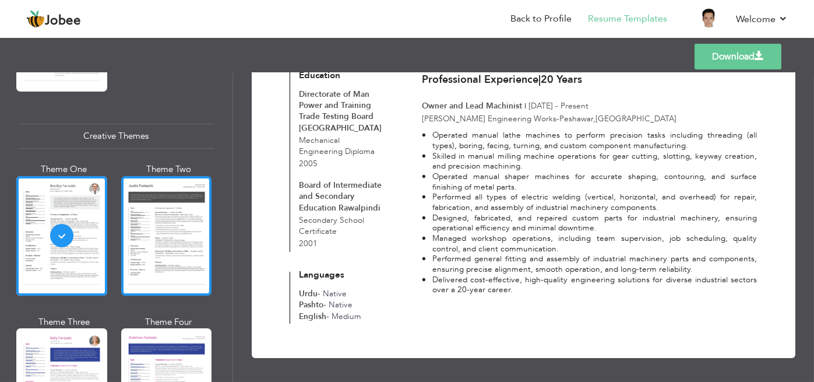
click at [194, 216] on div at bounding box center [166, 235] width 91 height 119
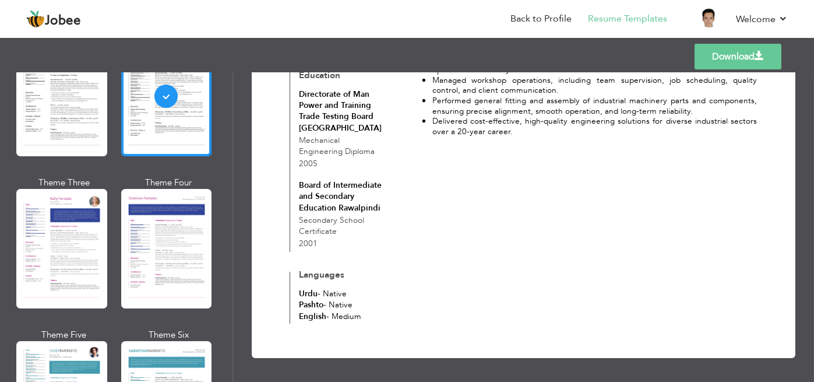
scroll to position [1482, 0]
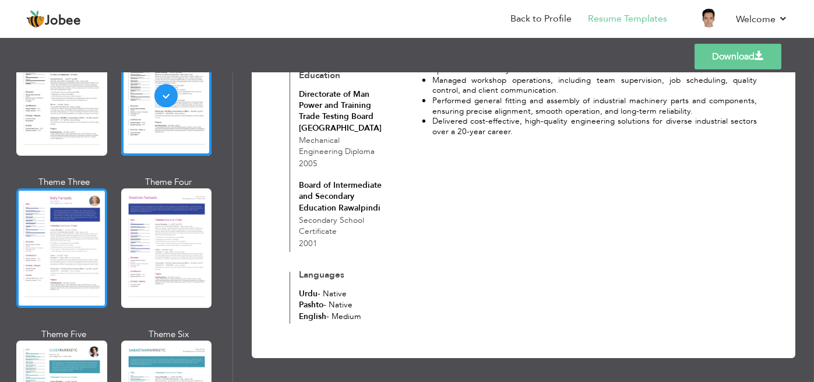
click at [85, 224] on div at bounding box center [61, 247] width 91 height 119
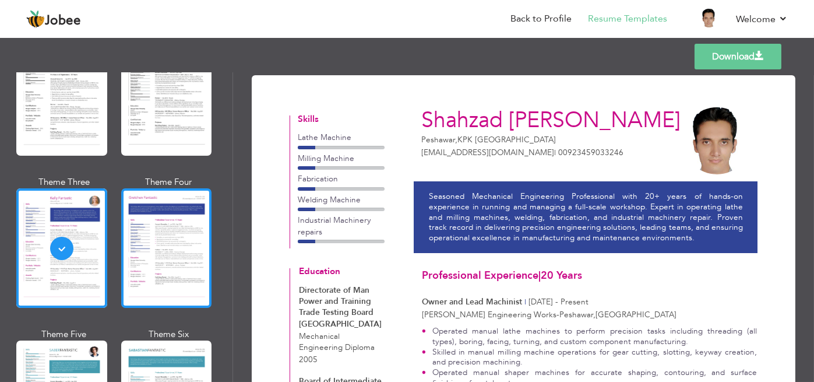
scroll to position [1588, 0]
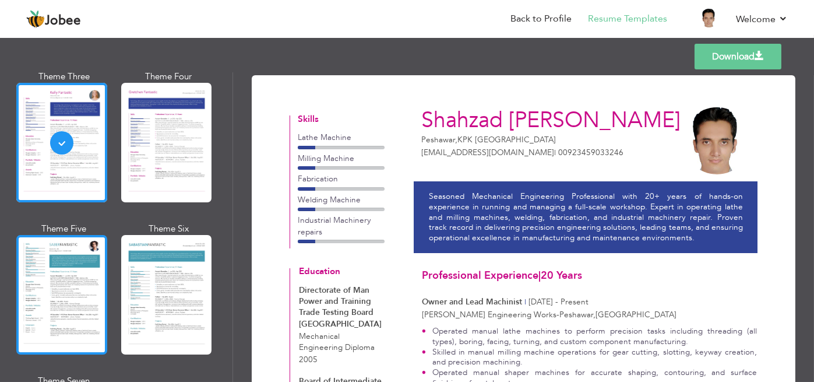
click at [56, 286] on div at bounding box center [61, 294] width 91 height 119
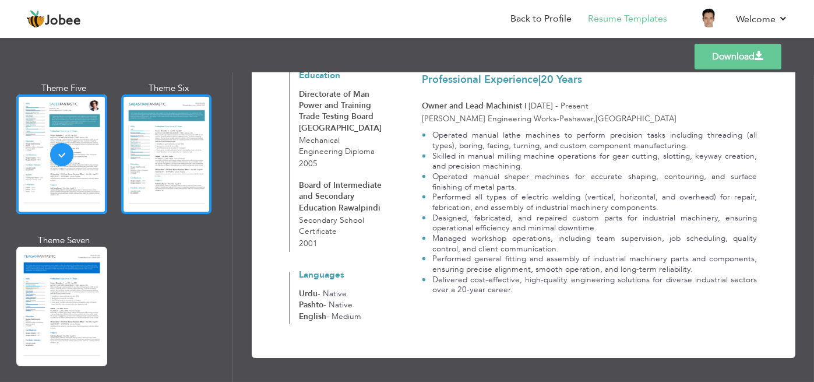
scroll to position [1734, 0]
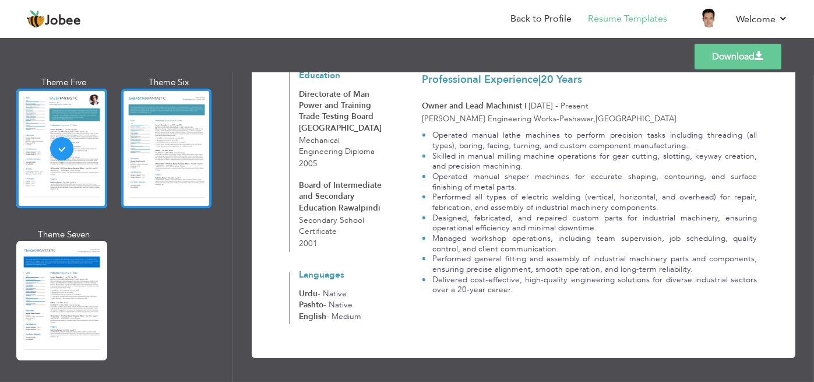
click at [177, 148] on div at bounding box center [166, 148] width 91 height 119
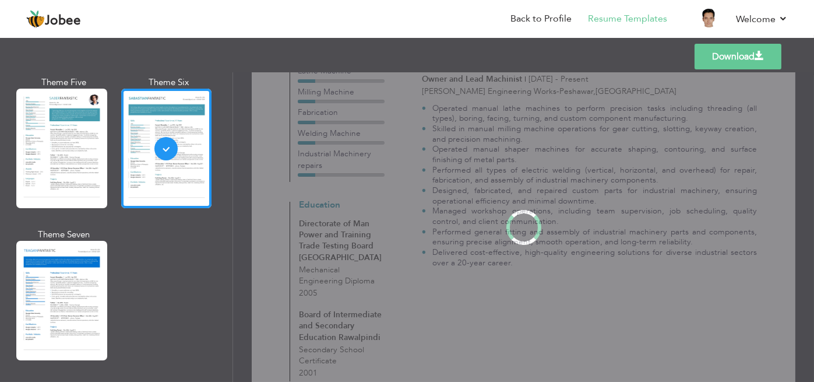
scroll to position [0, 0]
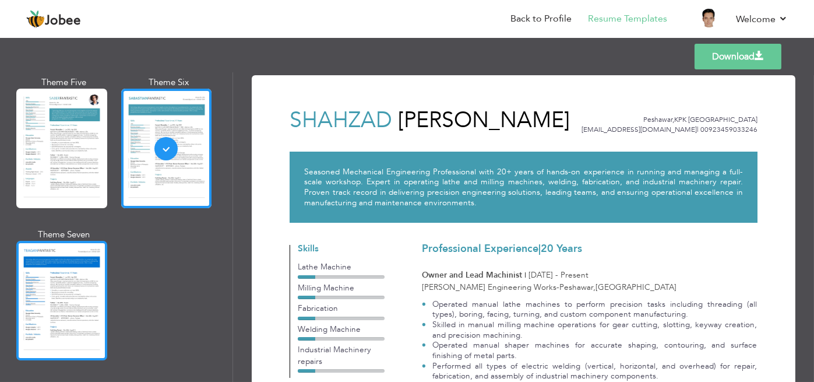
click at [57, 291] on div at bounding box center [61, 300] width 91 height 119
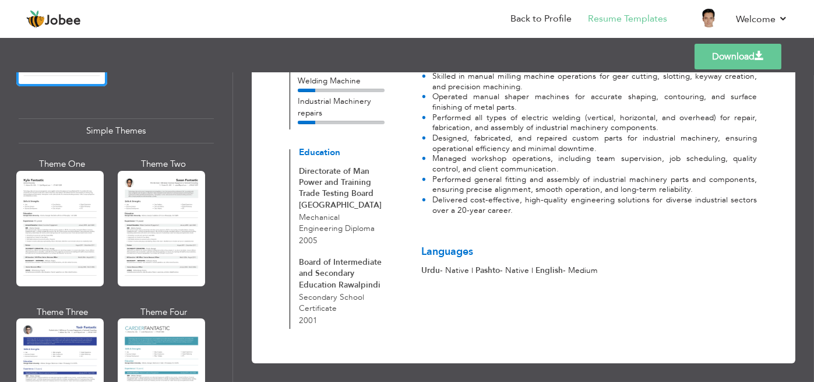
scroll to position [2008, 0]
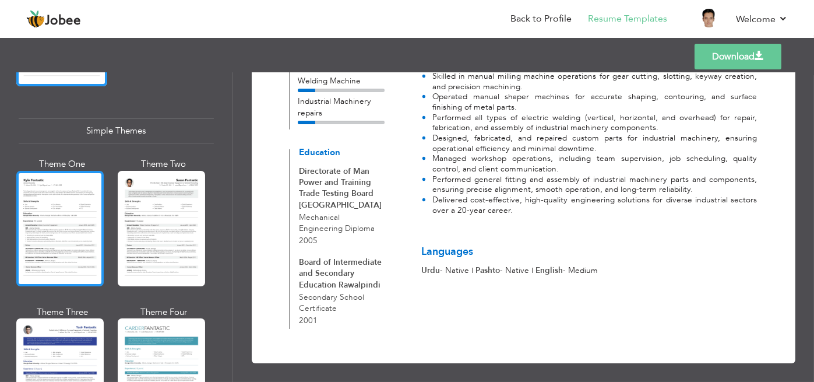
click at [66, 196] on div at bounding box center [59, 228] width 87 height 115
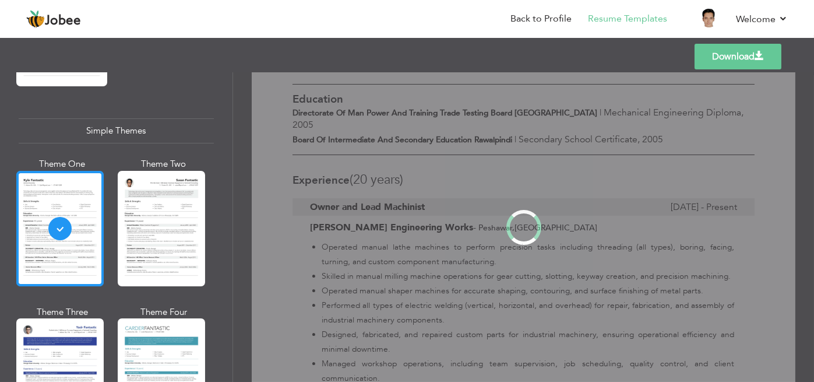
scroll to position [0, 0]
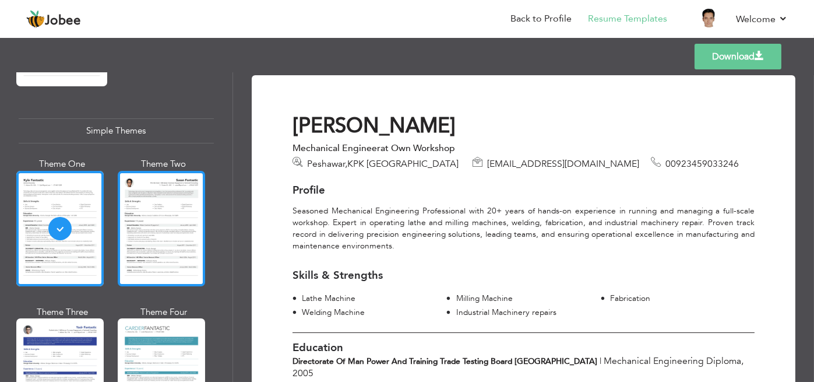
click at [189, 215] on div at bounding box center [161, 228] width 87 height 115
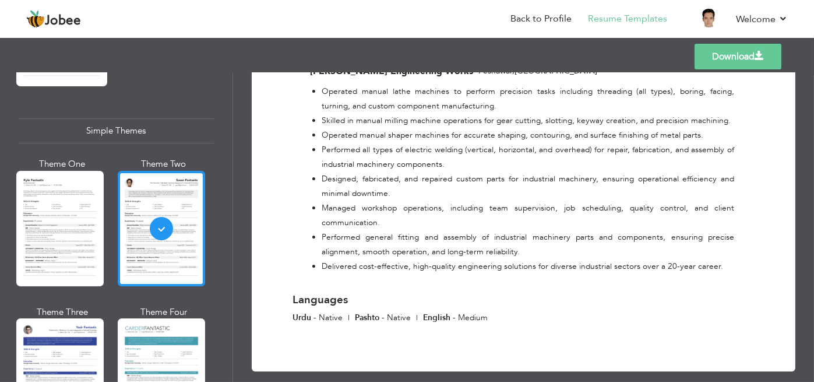
scroll to position [2070, 0]
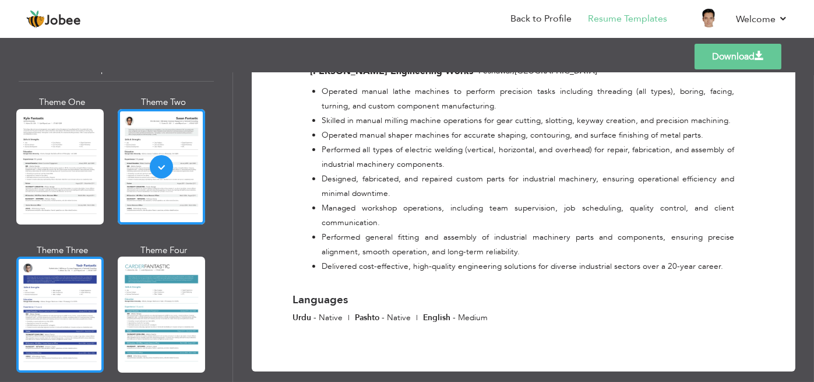
click at [64, 284] on div at bounding box center [59, 313] width 87 height 115
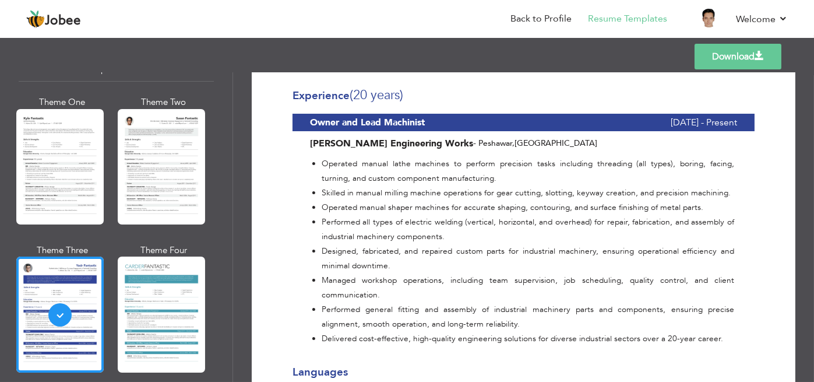
scroll to position [343, 0]
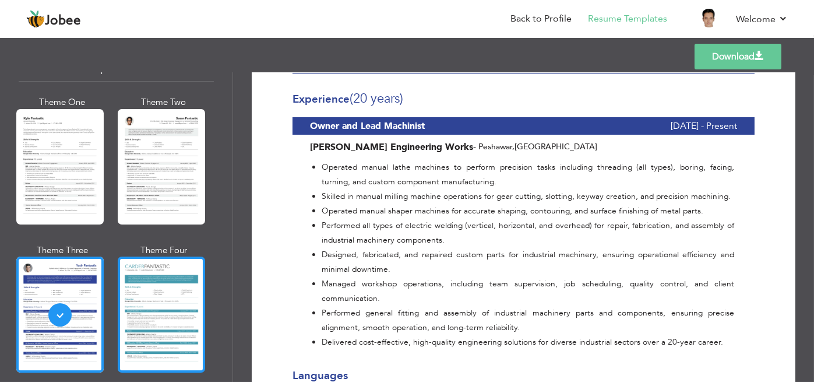
click at [166, 275] on div at bounding box center [161, 313] width 87 height 115
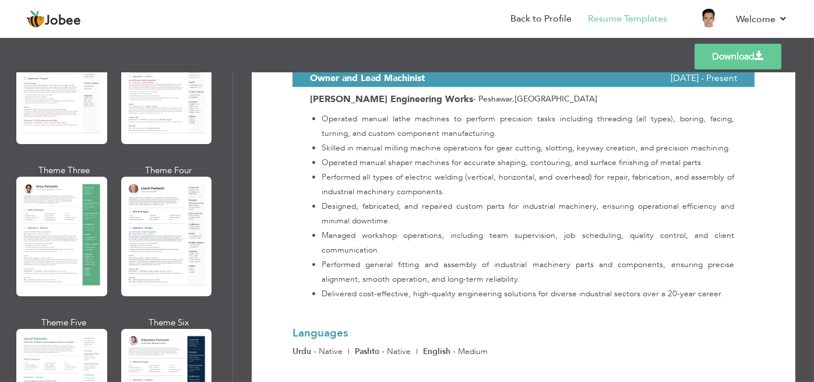
scroll to position [0, 0]
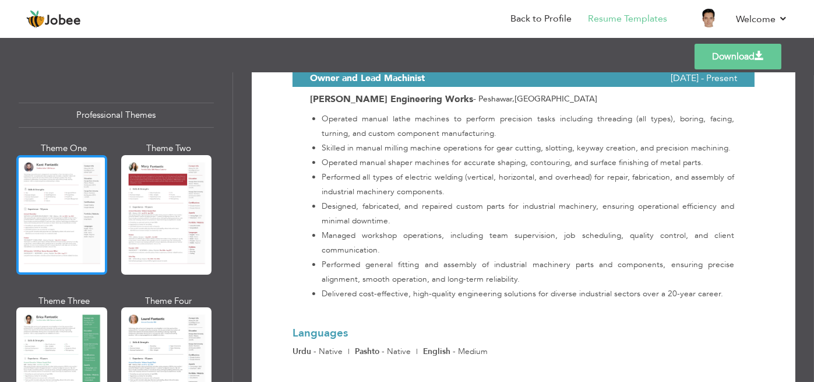
click at [59, 200] on div at bounding box center [61, 214] width 91 height 119
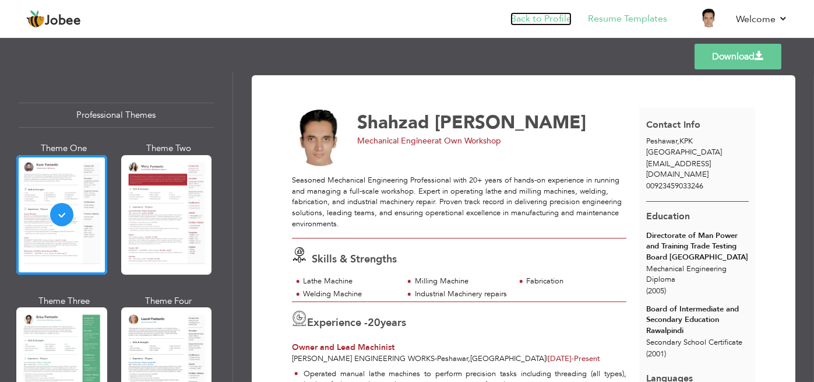
click at [526, 17] on link "Back to Profile" at bounding box center [541, 18] width 61 height 13
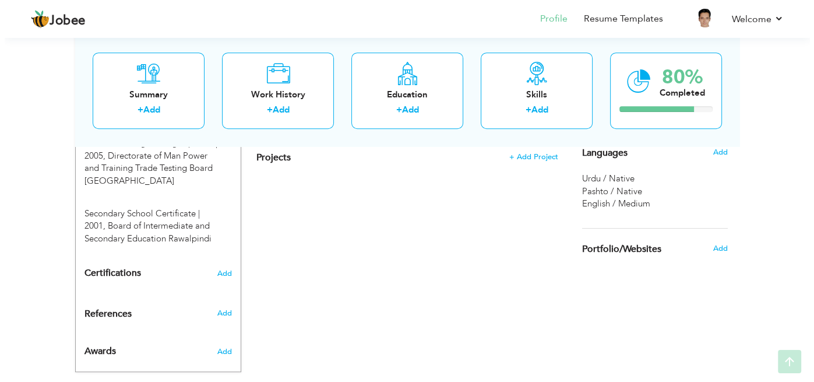
scroll to position [551, 0]
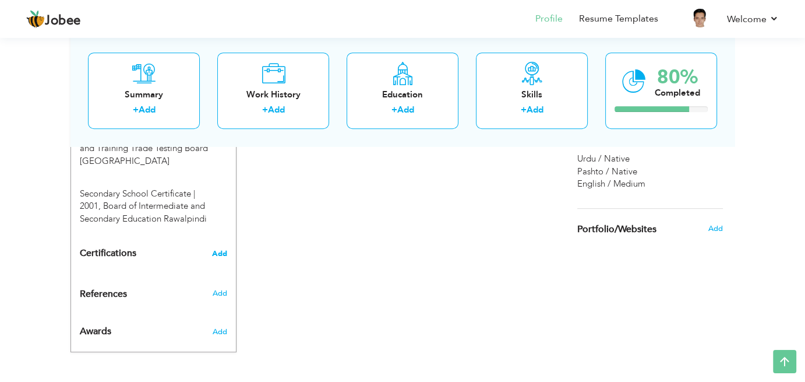
click at [221, 249] on span "Add" at bounding box center [219, 253] width 15 height 8
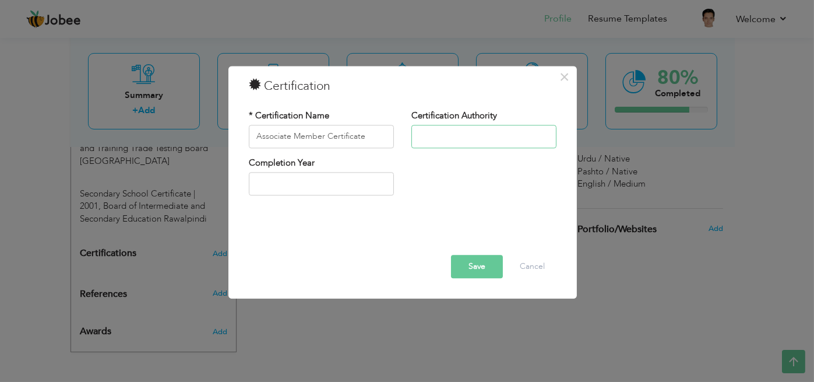
click at [452, 138] on input "text" at bounding box center [483, 136] width 145 height 23
click at [323, 134] on input "Associate Member Certificate" at bounding box center [321, 136] width 145 height 23
type input "Associate Membership Certificate"
click at [441, 140] on input "text" at bounding box center [483, 136] width 145 height 23
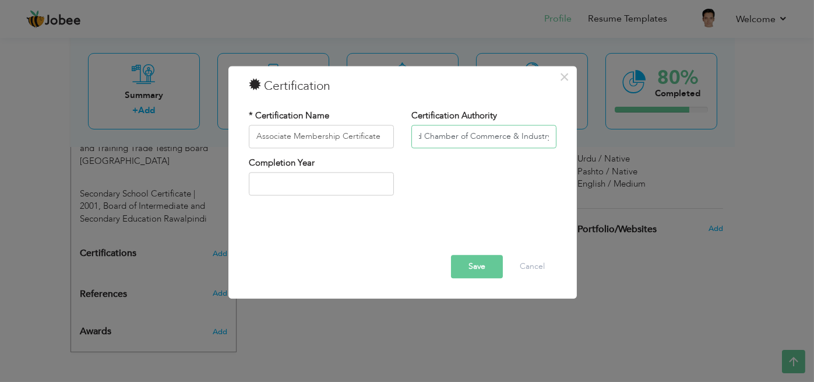
type input "Sarhad Chamber of Commerce & Industry"
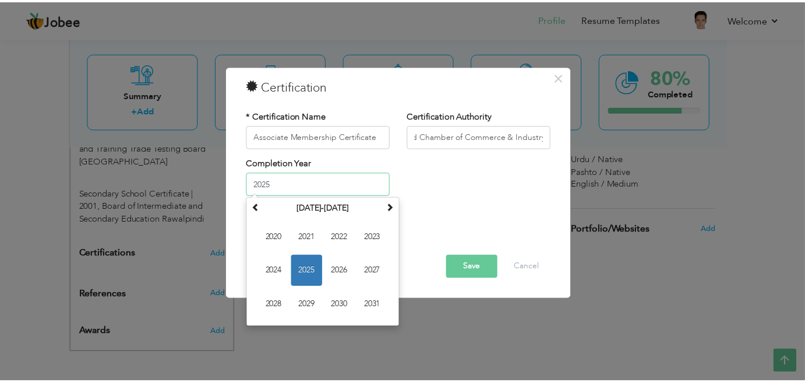
scroll to position [0, 0]
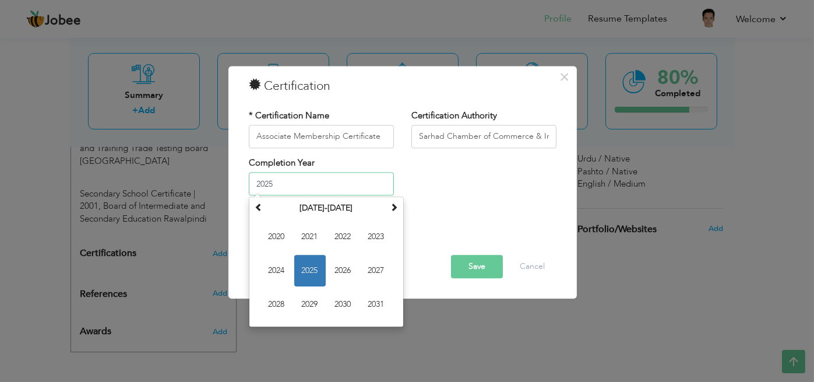
click at [340, 190] on input "2025" at bounding box center [321, 184] width 145 height 23
type input "2"
click at [376, 246] on span "2023" at bounding box center [376, 236] width 31 height 31
type input "2023"
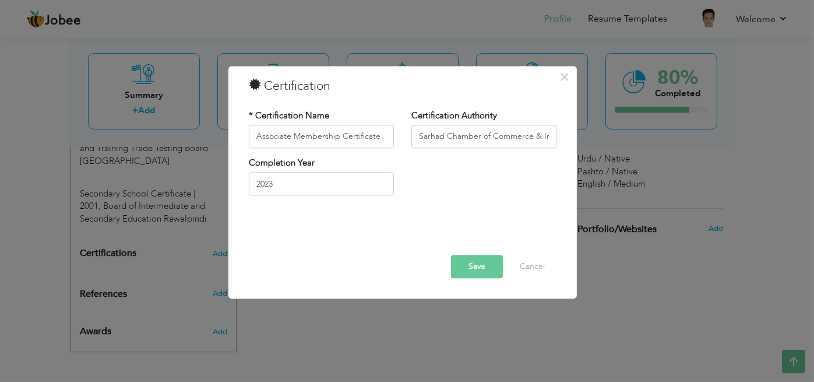
click at [481, 265] on button "Save" at bounding box center [477, 266] width 52 height 23
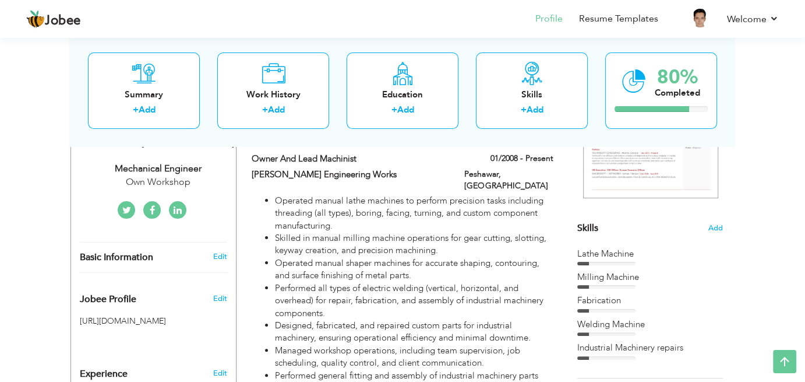
scroll to position [222, 0]
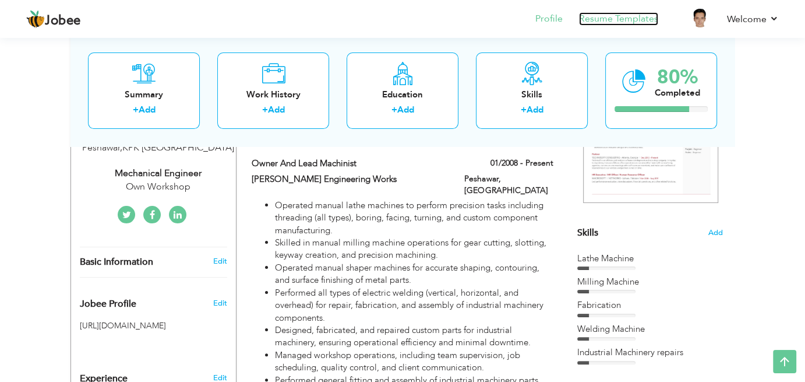
click at [624, 24] on link "Resume Templates" at bounding box center [618, 18] width 79 height 13
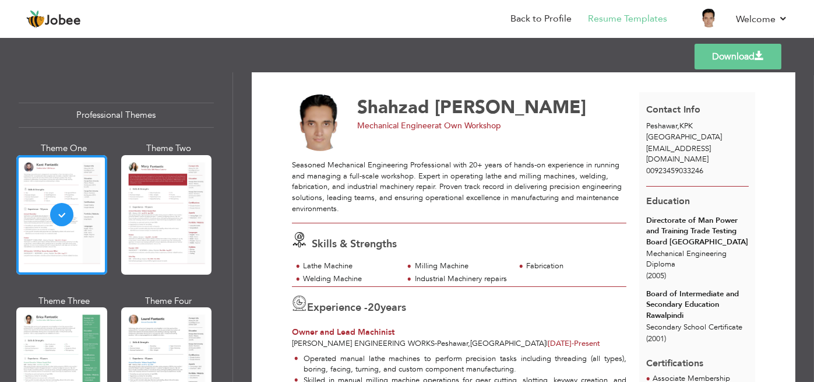
scroll to position [31, 0]
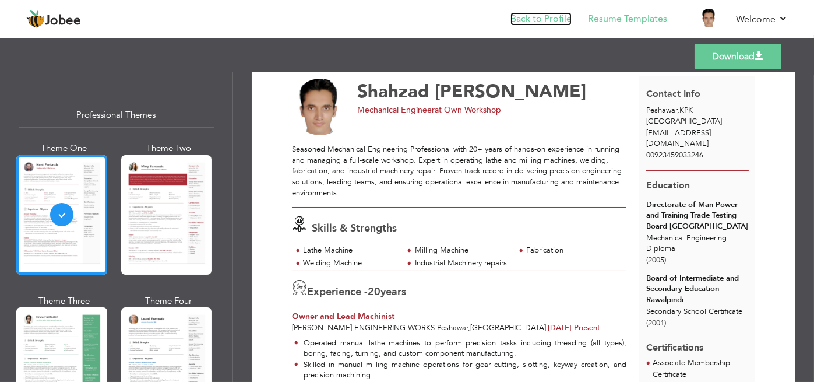
click at [541, 20] on link "Back to Profile" at bounding box center [541, 18] width 61 height 13
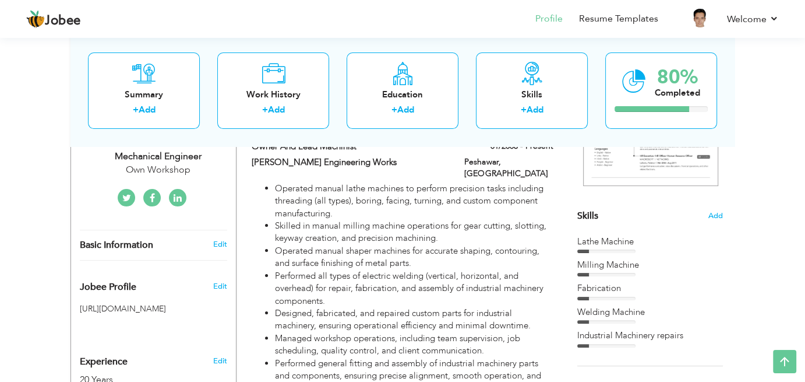
scroll to position [237, 0]
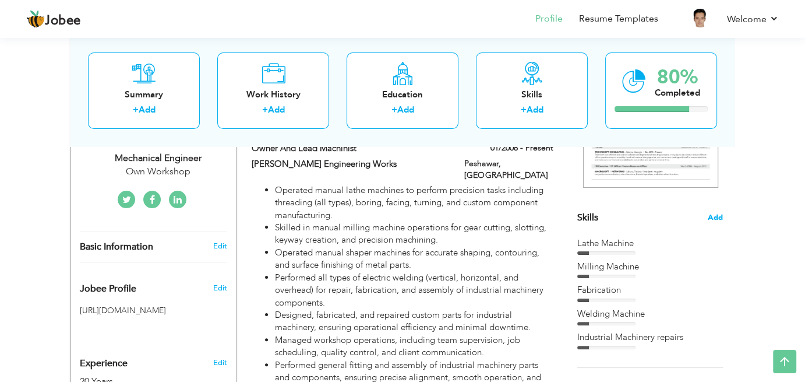
click at [713, 215] on span "Add" at bounding box center [715, 217] width 15 height 11
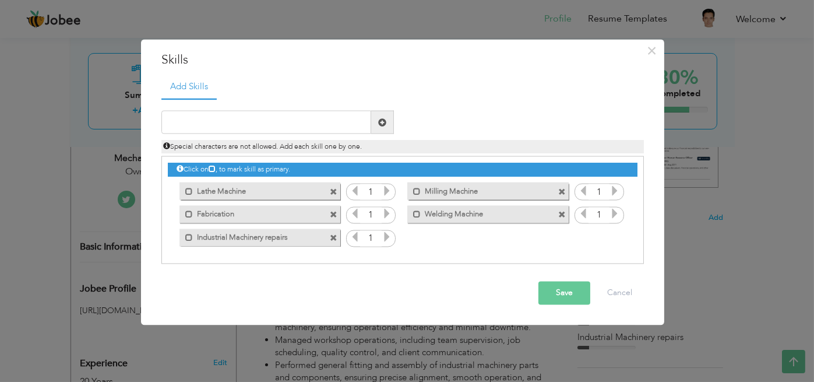
click at [384, 192] on icon at bounding box center [387, 190] width 10 height 10
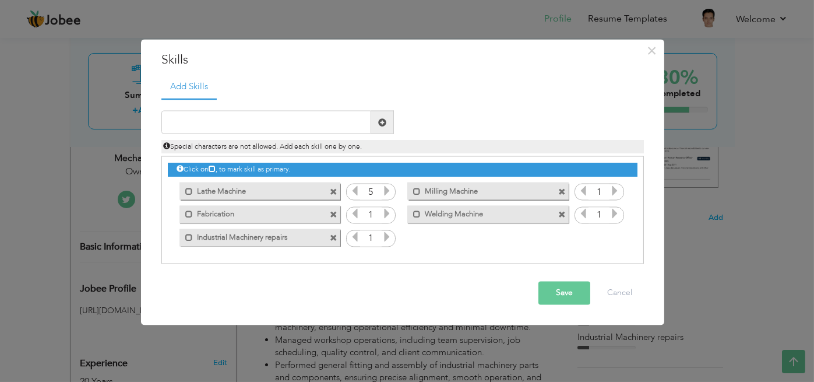
click at [384, 192] on icon at bounding box center [387, 190] width 10 height 10
click at [389, 216] on icon at bounding box center [387, 214] width 10 height 10
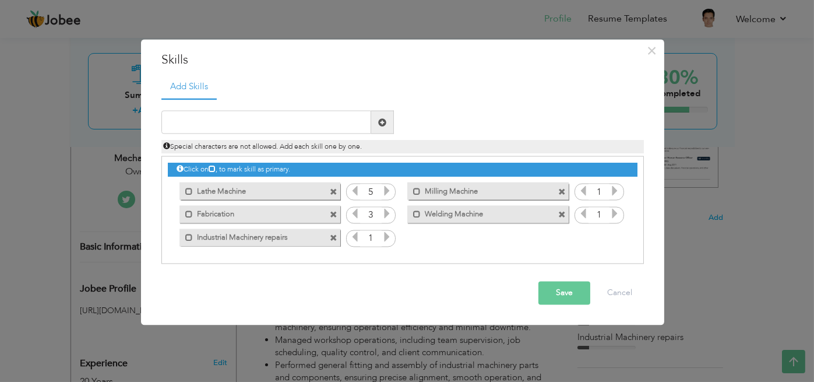
click at [389, 216] on icon at bounding box center [387, 214] width 10 height 10
click at [384, 236] on icon at bounding box center [387, 237] width 10 height 10
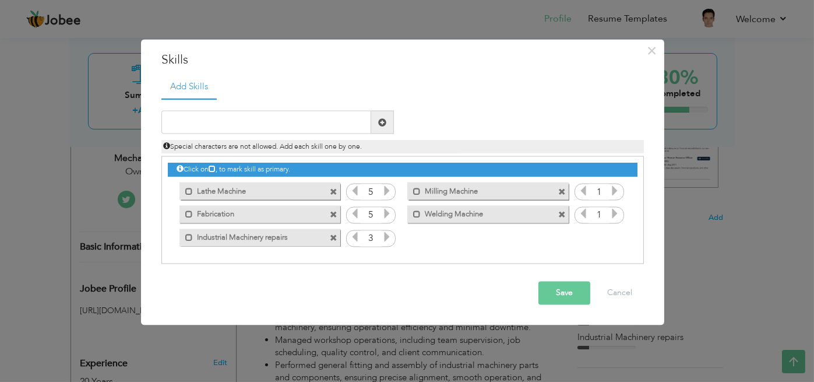
click at [384, 236] on icon at bounding box center [387, 237] width 10 height 10
click at [617, 193] on icon at bounding box center [615, 190] width 10 height 10
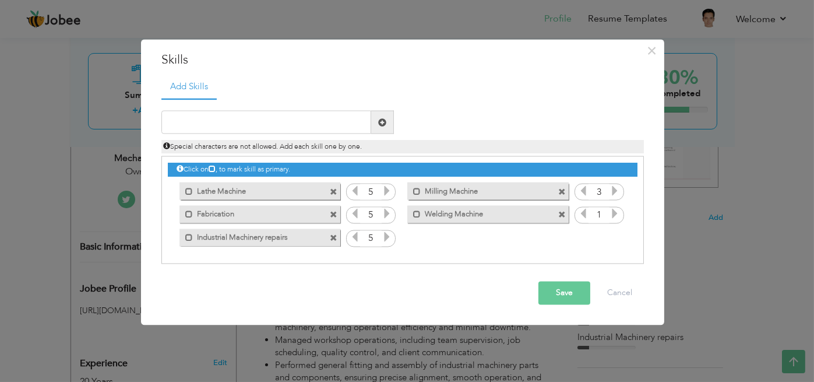
click at [617, 193] on icon at bounding box center [615, 190] width 10 height 10
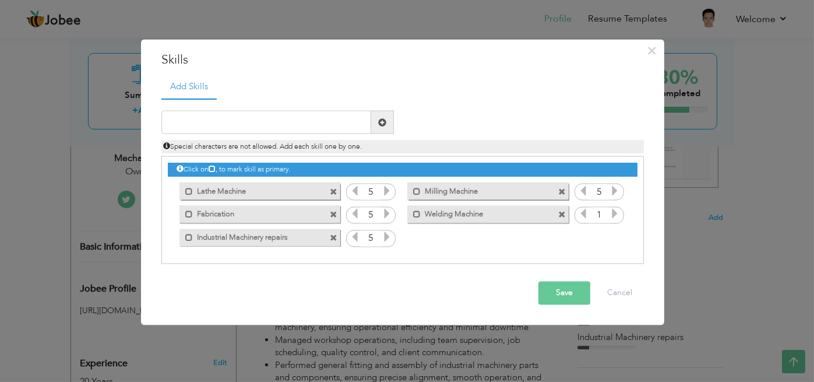
click at [617, 214] on icon at bounding box center [615, 214] width 10 height 10
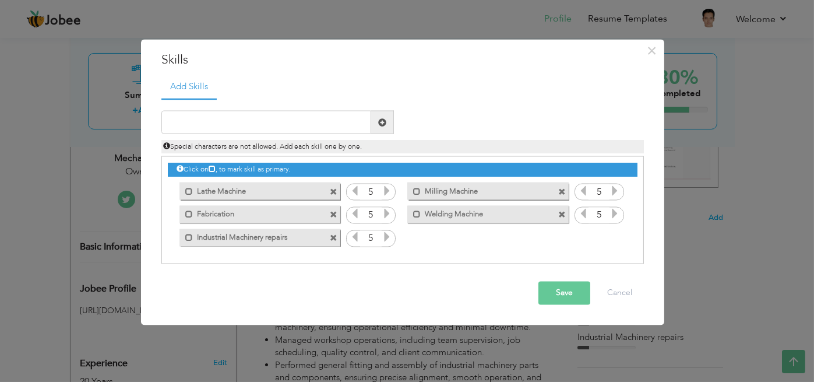
click at [617, 214] on icon at bounding box center [615, 214] width 10 height 10
click at [269, 117] on input "text" at bounding box center [266, 122] width 210 height 23
type input "Shaper Machine"
click at [381, 123] on span at bounding box center [382, 122] width 8 height 8
click at [615, 241] on icon at bounding box center [615, 237] width 10 height 10
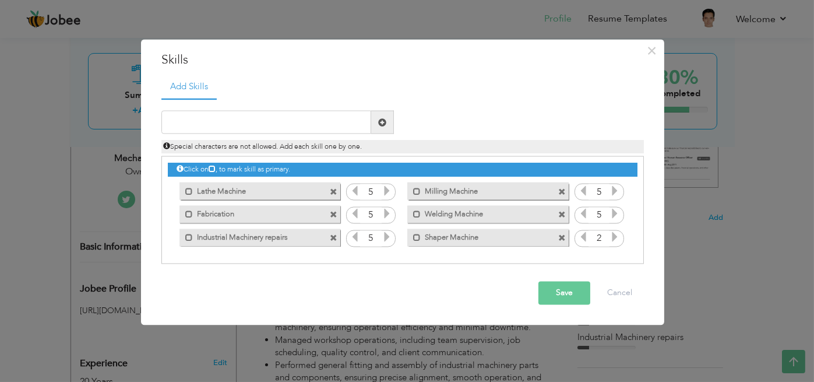
click at [615, 241] on icon at bounding box center [615, 237] width 10 height 10
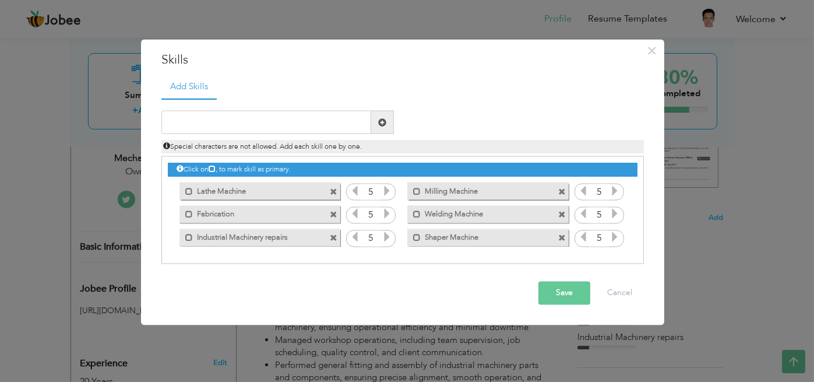
click at [615, 241] on icon at bounding box center [615, 237] width 10 height 10
click at [574, 289] on button "Save" at bounding box center [565, 293] width 52 height 23
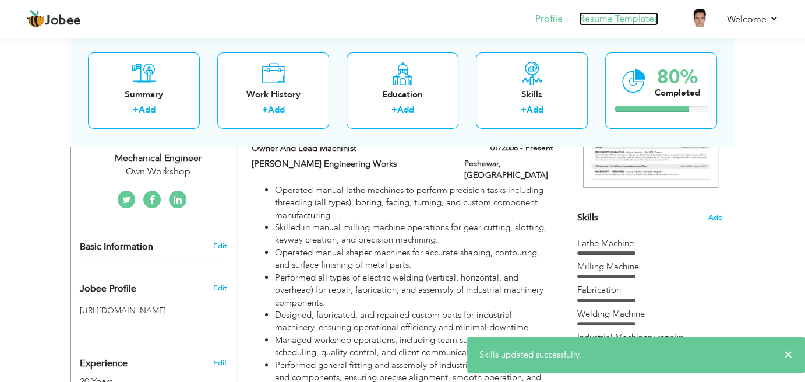
click at [614, 22] on link "Resume Templates" at bounding box center [618, 18] width 79 height 13
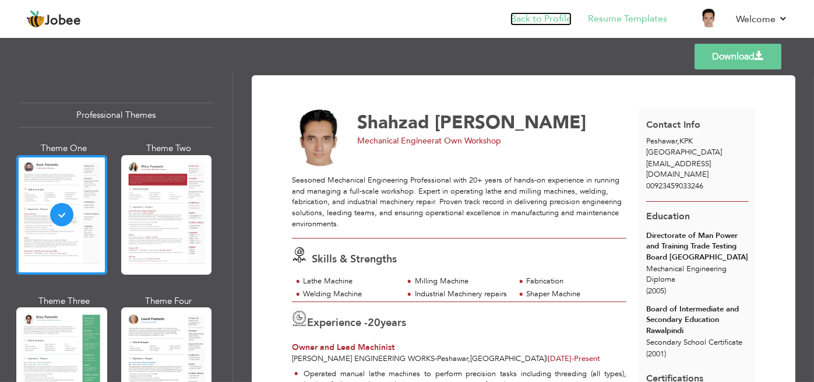
click at [544, 15] on link "Back to Profile" at bounding box center [541, 18] width 61 height 13
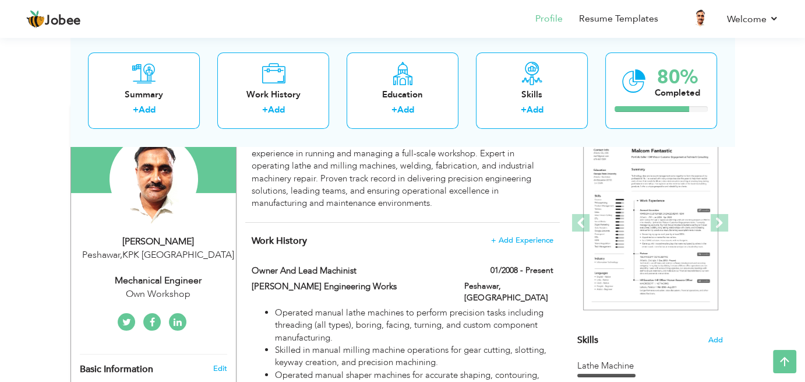
scroll to position [113, 0]
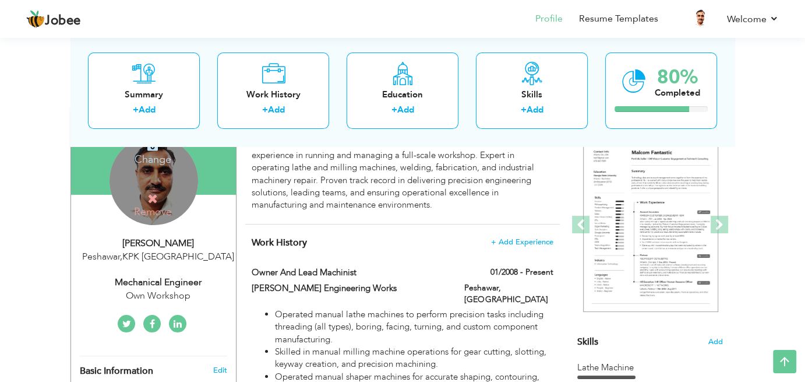
click at [175, 177] on div "Change Remove" at bounding box center [154, 180] width 89 height 89
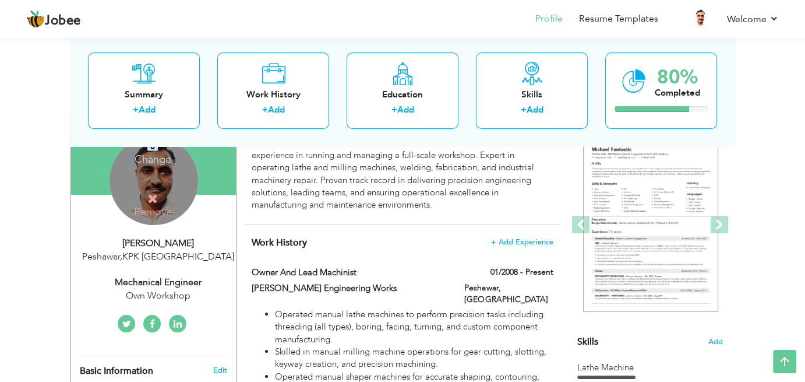
scroll to position [73, 0]
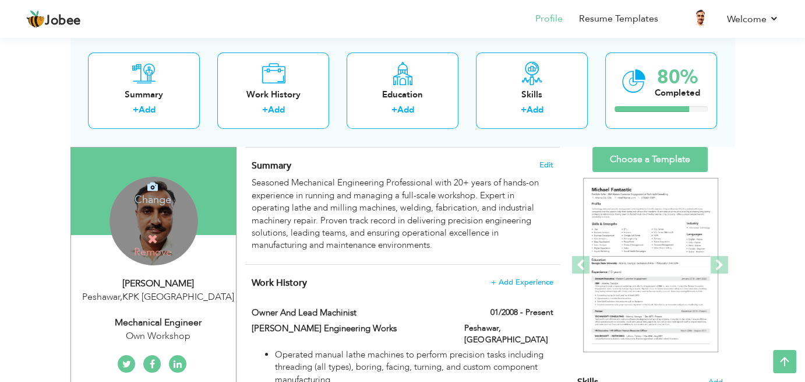
click at [152, 190] on icon at bounding box center [152, 186] width 10 height 10
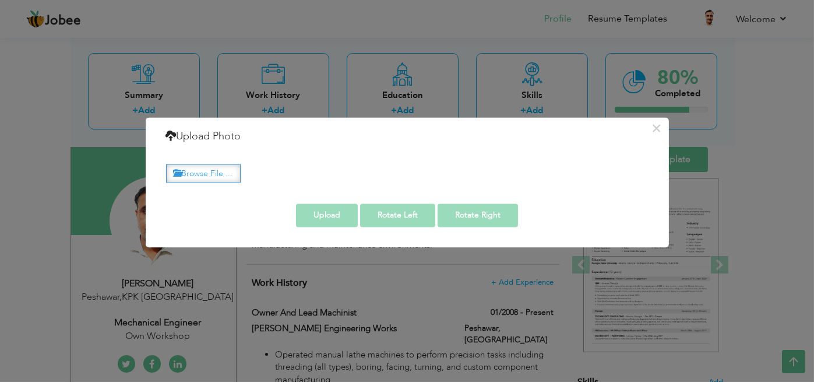
click at [229, 174] on label "Browse File ..." at bounding box center [203, 173] width 75 height 18
click at [0, 0] on input "Browse File ..." at bounding box center [0, 0] width 0 height 0
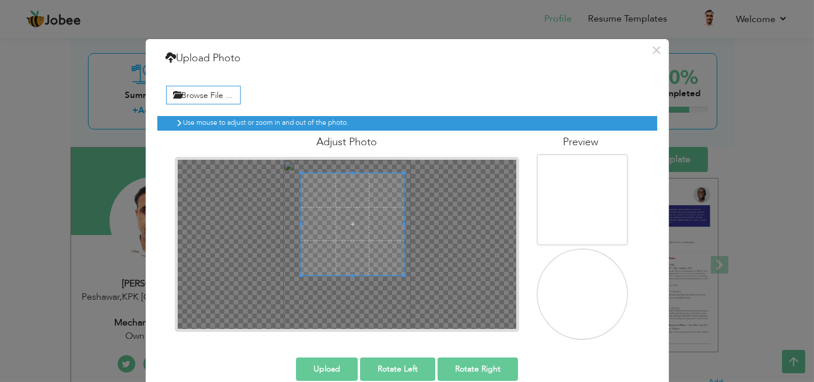
click at [354, 203] on span at bounding box center [352, 224] width 102 height 102
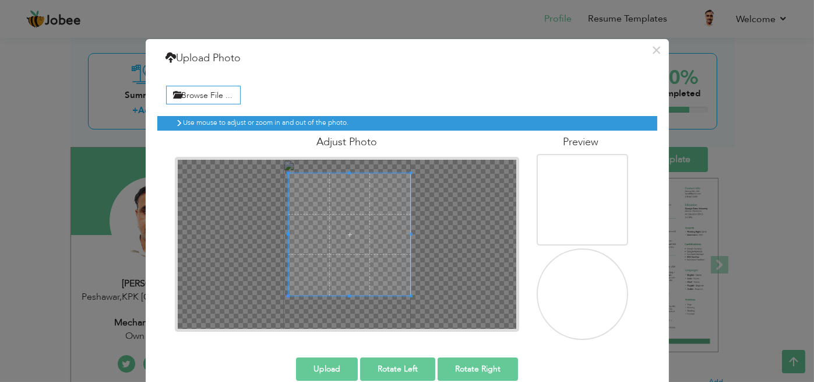
click at [349, 294] on div at bounding box center [350, 234] width 122 height 122
click at [353, 230] on span at bounding box center [350, 234] width 122 height 122
click at [335, 372] on button "Upload" at bounding box center [327, 368] width 62 height 23
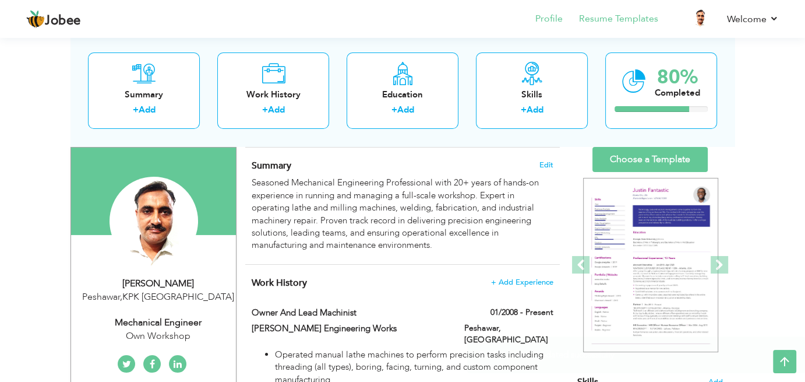
click at [617, 26] on li "Resume Templates" at bounding box center [611, 19] width 96 height 31
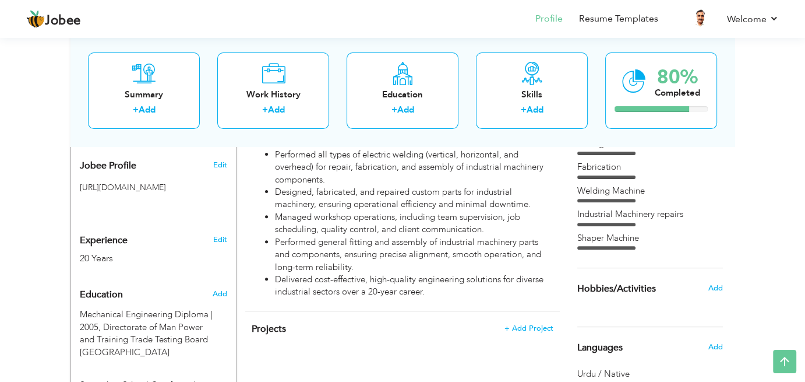
scroll to position [363, 0]
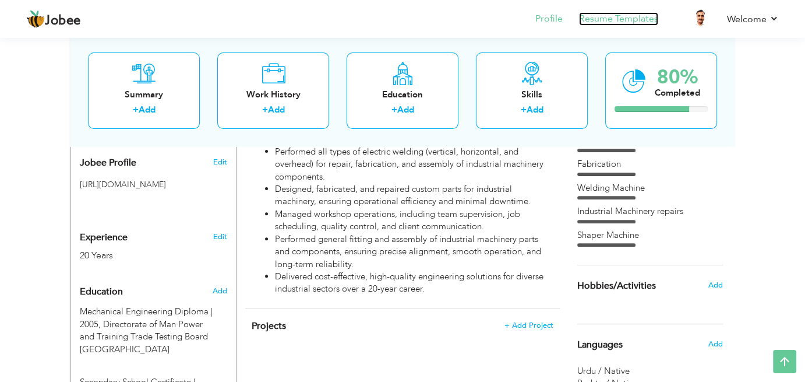
click at [611, 20] on link "Resume Templates" at bounding box center [618, 18] width 79 height 13
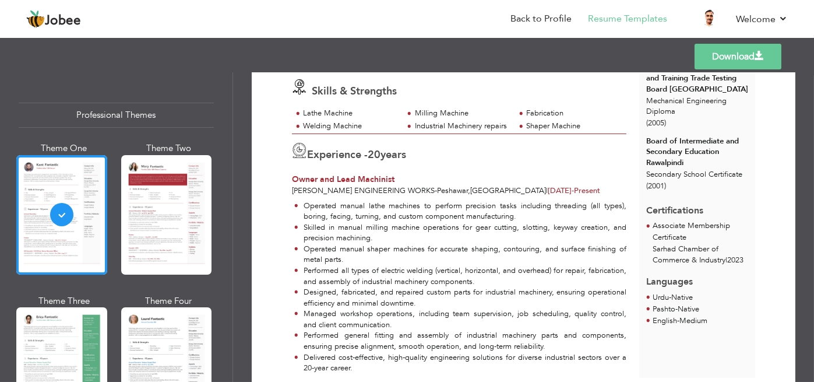
scroll to position [172, 0]
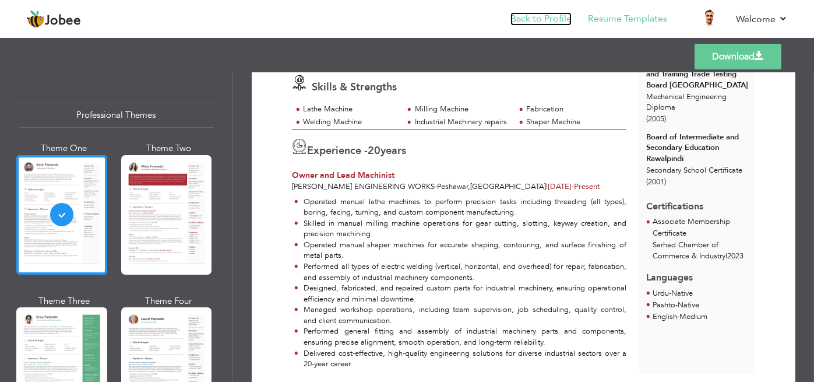
click at [537, 23] on link "Back to Profile" at bounding box center [541, 18] width 61 height 13
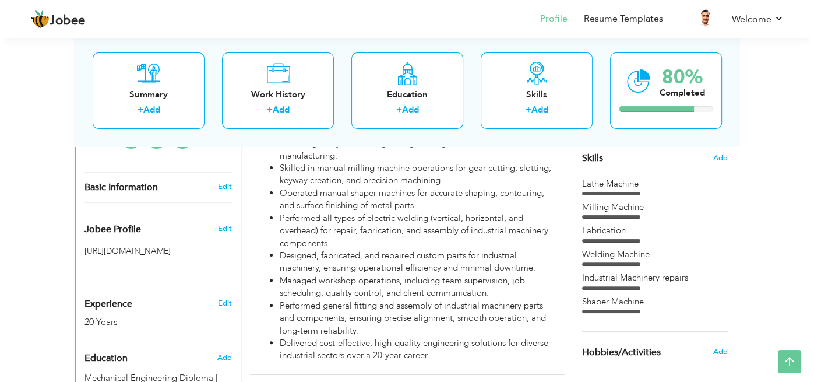
scroll to position [297, 0]
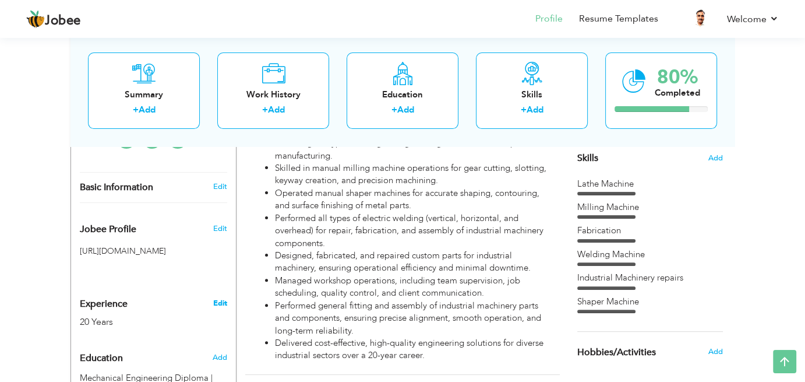
click at [216, 305] on link "Edit" at bounding box center [220, 303] width 14 height 10
type input "Shahzad"
type input "Muhi ud Din"
type input "00923459033246"
select select "number:166"
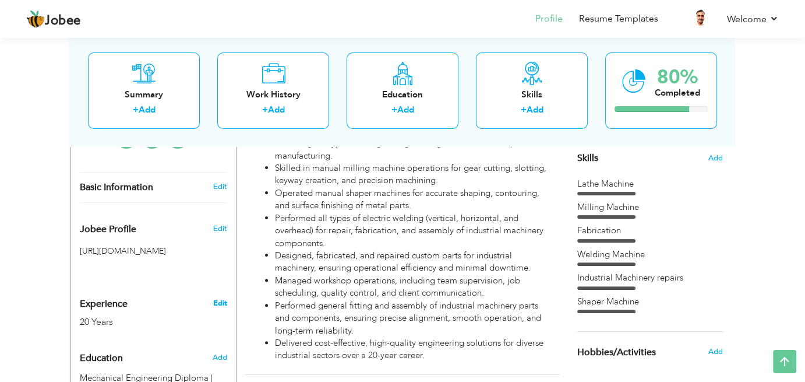
type input "KPK"
type input "Peshawar"
select select "number:22"
type input "Own Workshop"
type input "Mechanical Engineer"
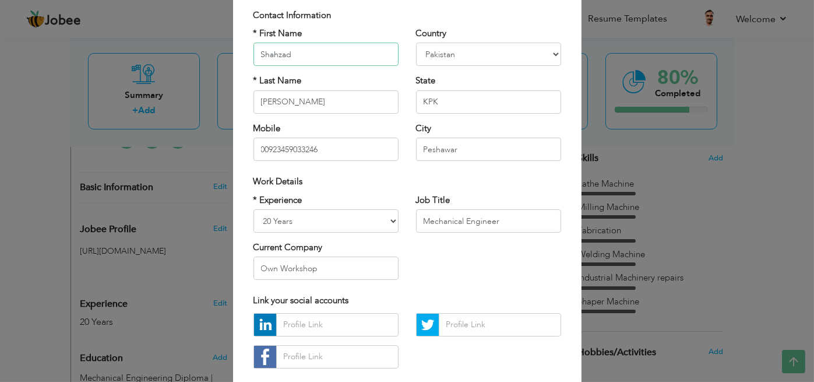
scroll to position [80, 0]
click at [369, 221] on select "Entry Level Less than 1 Year 1 Year 2 Years 3 Years 4 Years 5 Years 6 Years 7 Y…" at bounding box center [326, 219] width 145 height 23
select select "number:20"
click at [254, 208] on select "Entry Level Less than 1 Year 1 Year 2 Years 3 Years 4 Years 5 Years 6 Years 7 Y…" at bounding box center [326, 219] width 145 height 23
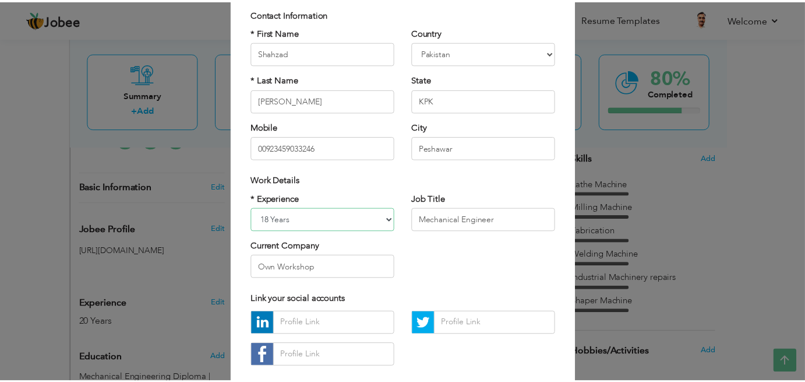
scroll to position [145, 0]
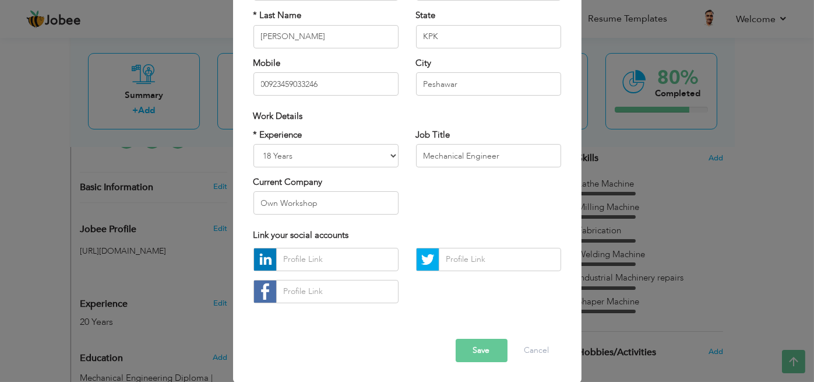
click at [472, 346] on button "Save" at bounding box center [482, 350] width 52 height 23
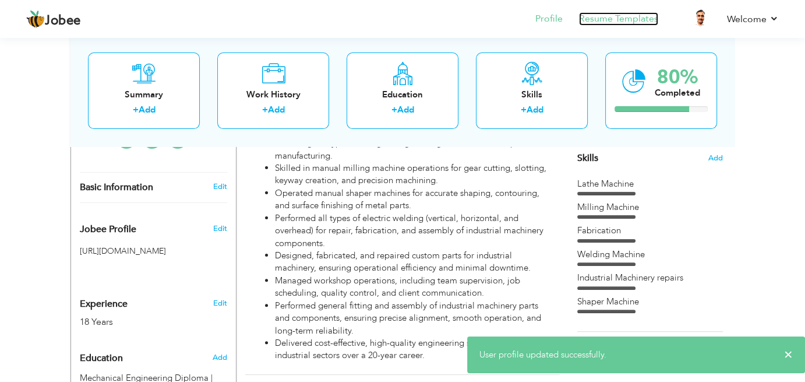
click at [614, 16] on link "Resume Templates" at bounding box center [618, 18] width 79 height 13
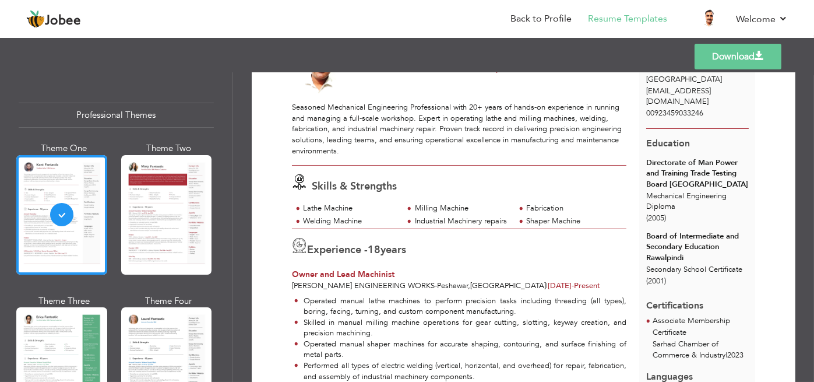
scroll to position [12, 0]
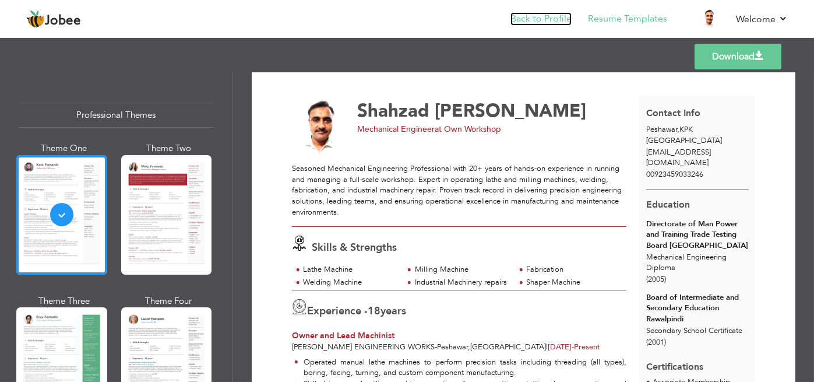
click at [536, 24] on link "Back to Profile" at bounding box center [541, 18] width 61 height 13
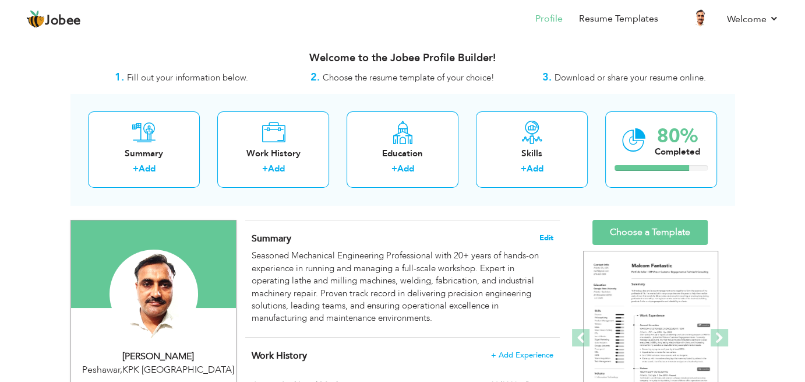
click at [548, 234] on span "Edit" at bounding box center [547, 238] width 14 height 8
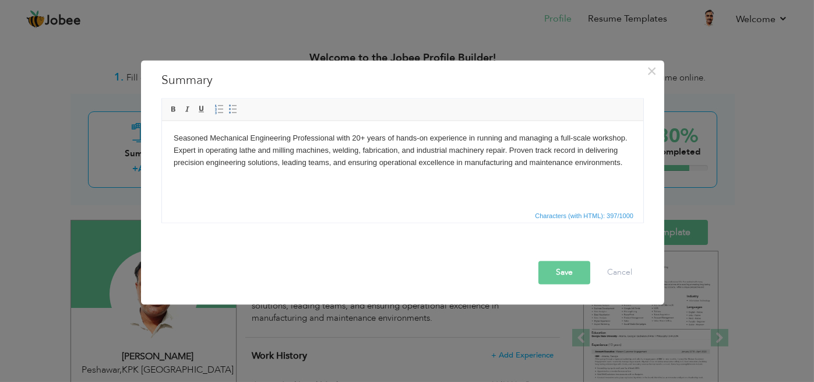
click at [356, 138] on body "Seasoned Mechanical Engineering Professional with 20+ years of hands-on experie…" at bounding box center [402, 150] width 458 height 36
click at [561, 274] on button "Save" at bounding box center [565, 272] width 52 height 23
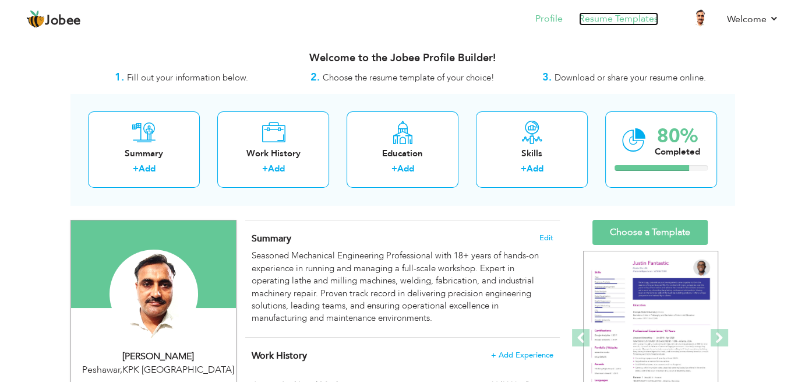
click at [616, 19] on link "Resume Templates" at bounding box center [618, 18] width 79 height 13
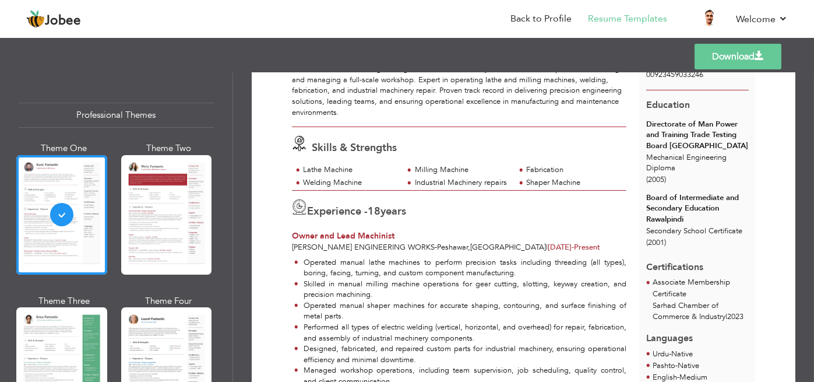
scroll to position [161, 0]
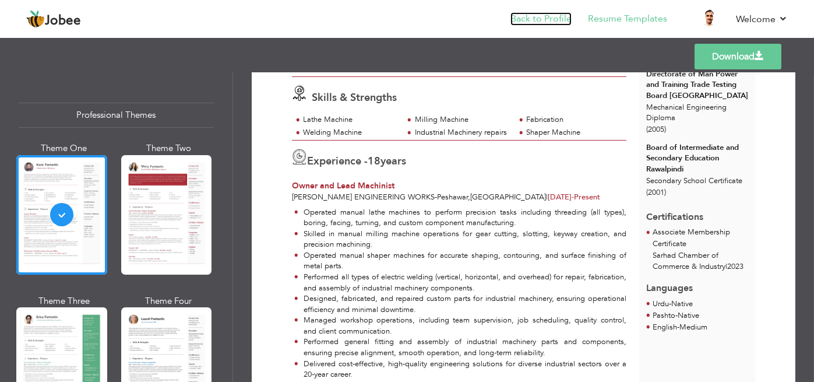
click at [532, 15] on link "Back to Profile" at bounding box center [541, 18] width 61 height 13
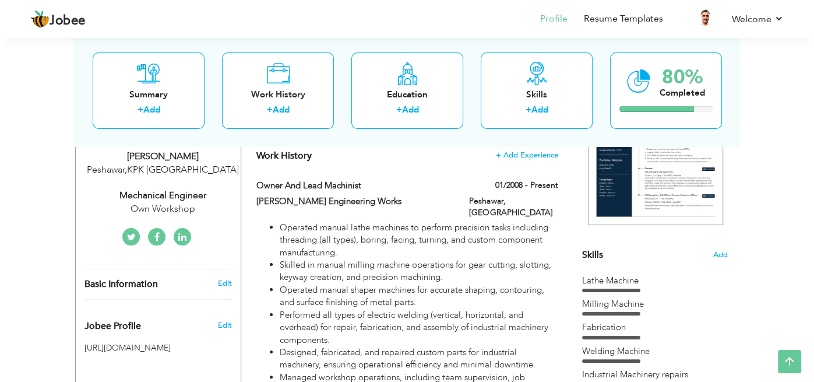
scroll to position [192, 0]
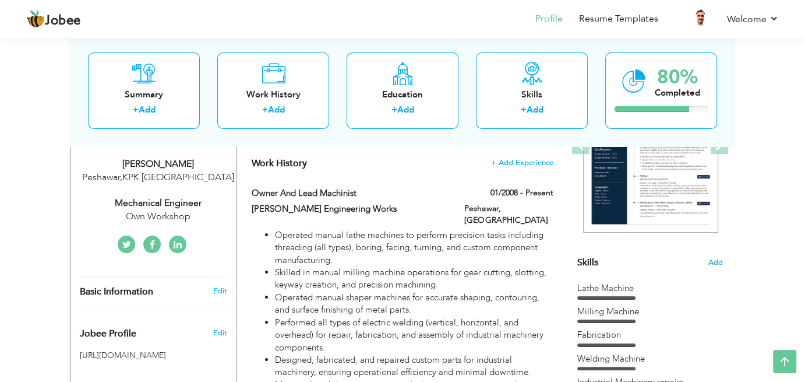
click at [113, 293] on span "Basic Information" at bounding box center [116, 292] width 73 height 10
type input "Shahzad"
type input "[PERSON_NAME]"
type input "00923459033246"
select select "number:166"
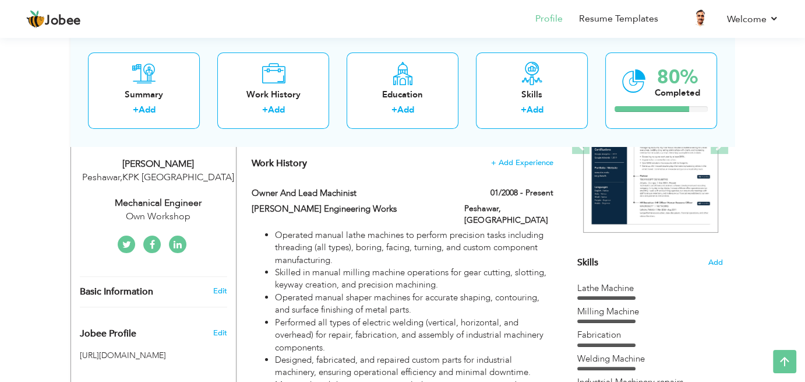
type input "KPK"
type input "Peshawar"
select select "number:20"
type input "Own Workshop"
type input "Mechanical Engineer"
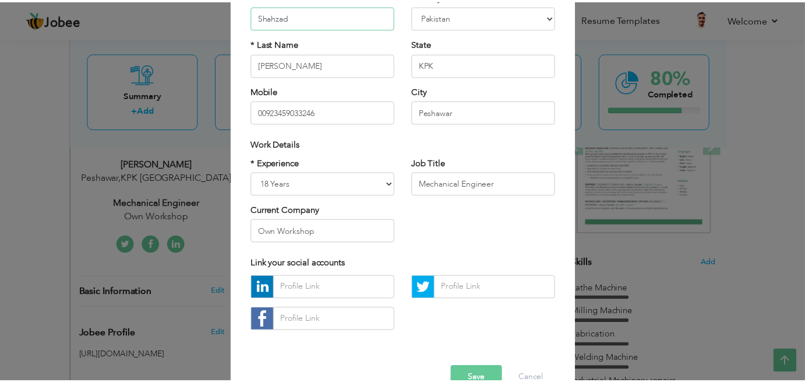
scroll to position [145, 0]
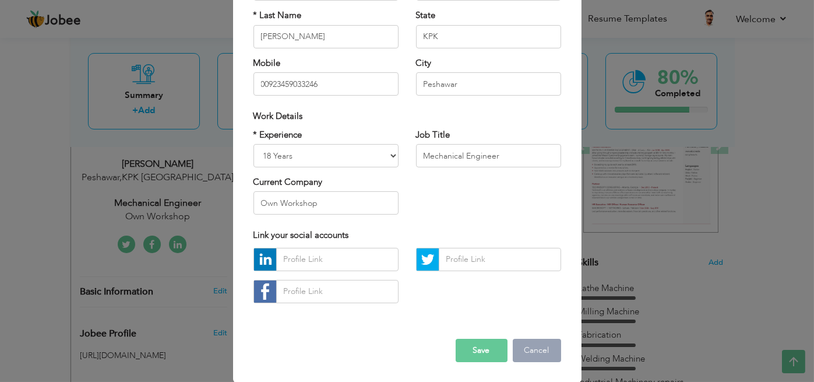
click at [532, 350] on button "Cancel" at bounding box center [537, 350] width 48 height 23
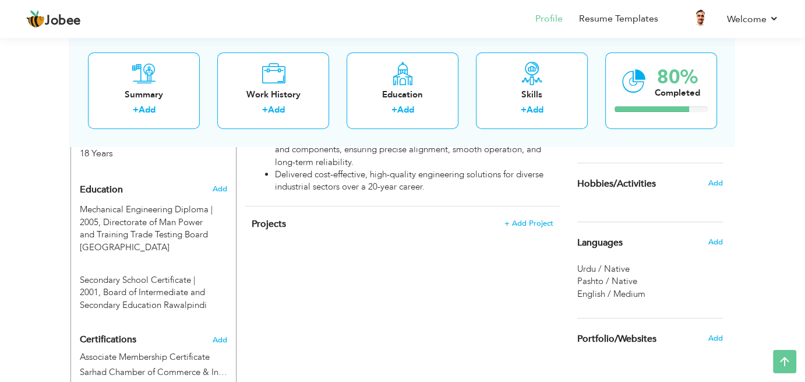
scroll to position [585, 0]
